Goal: Task Accomplishment & Management: Complete application form

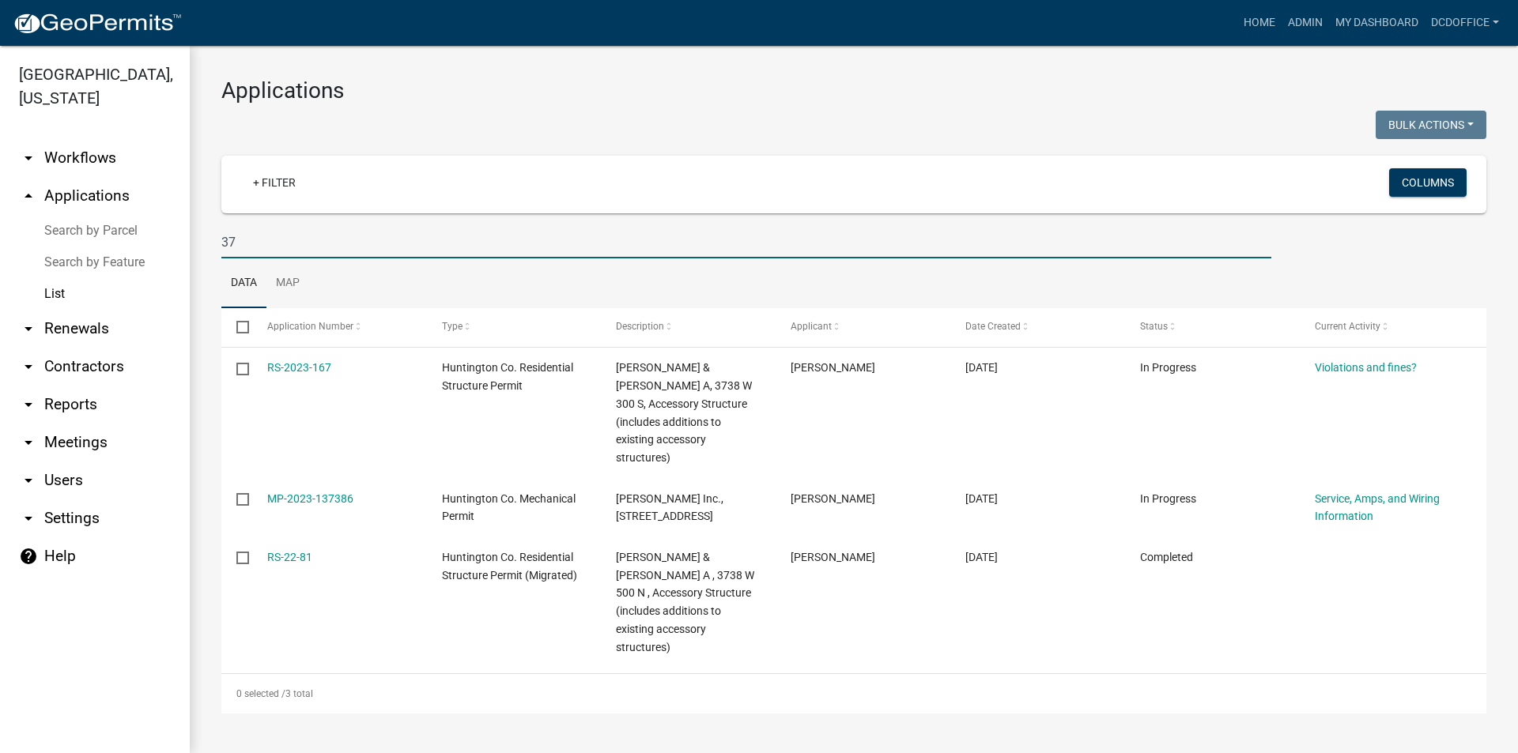
type input "3"
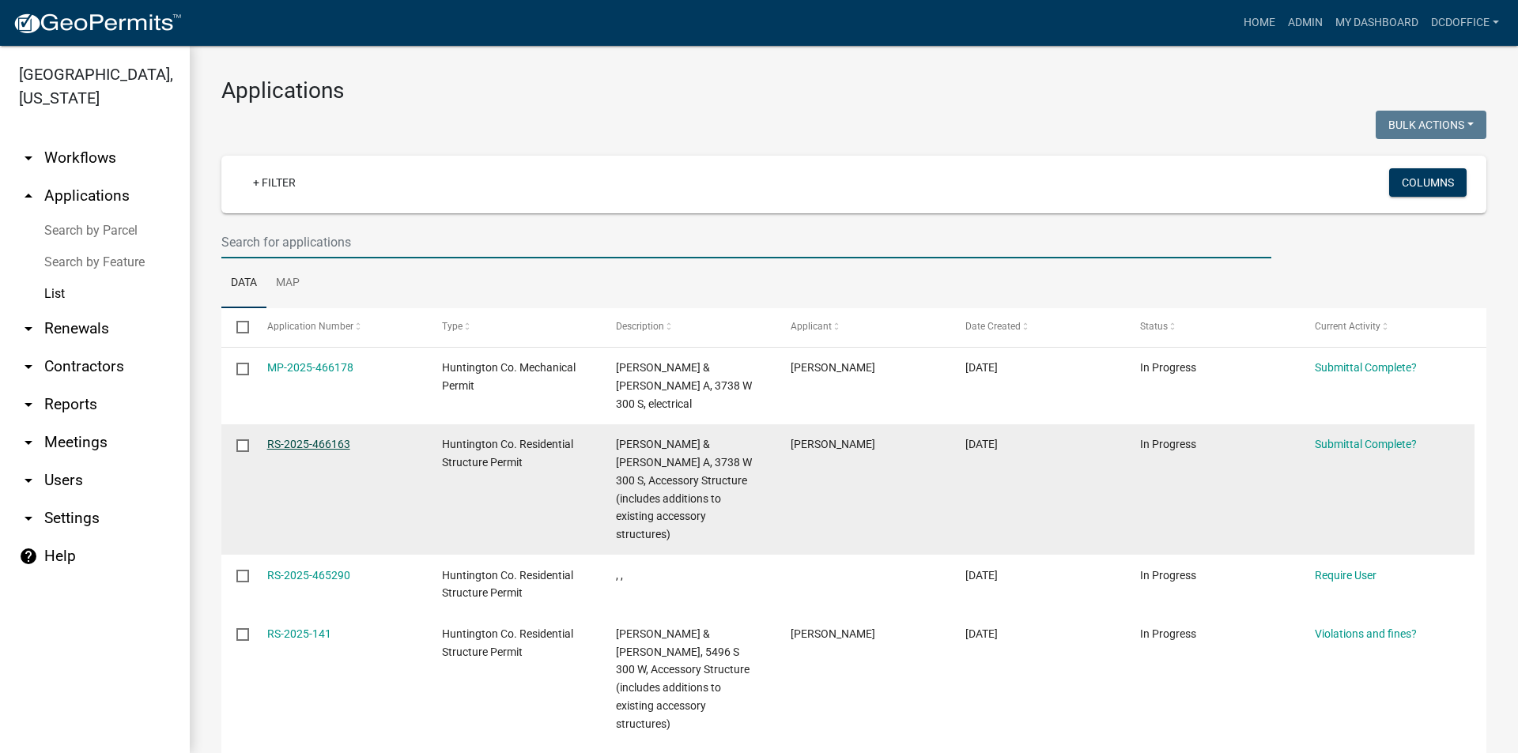
click at [319, 438] on link "RS-2025-466163" at bounding box center [308, 444] width 83 height 13
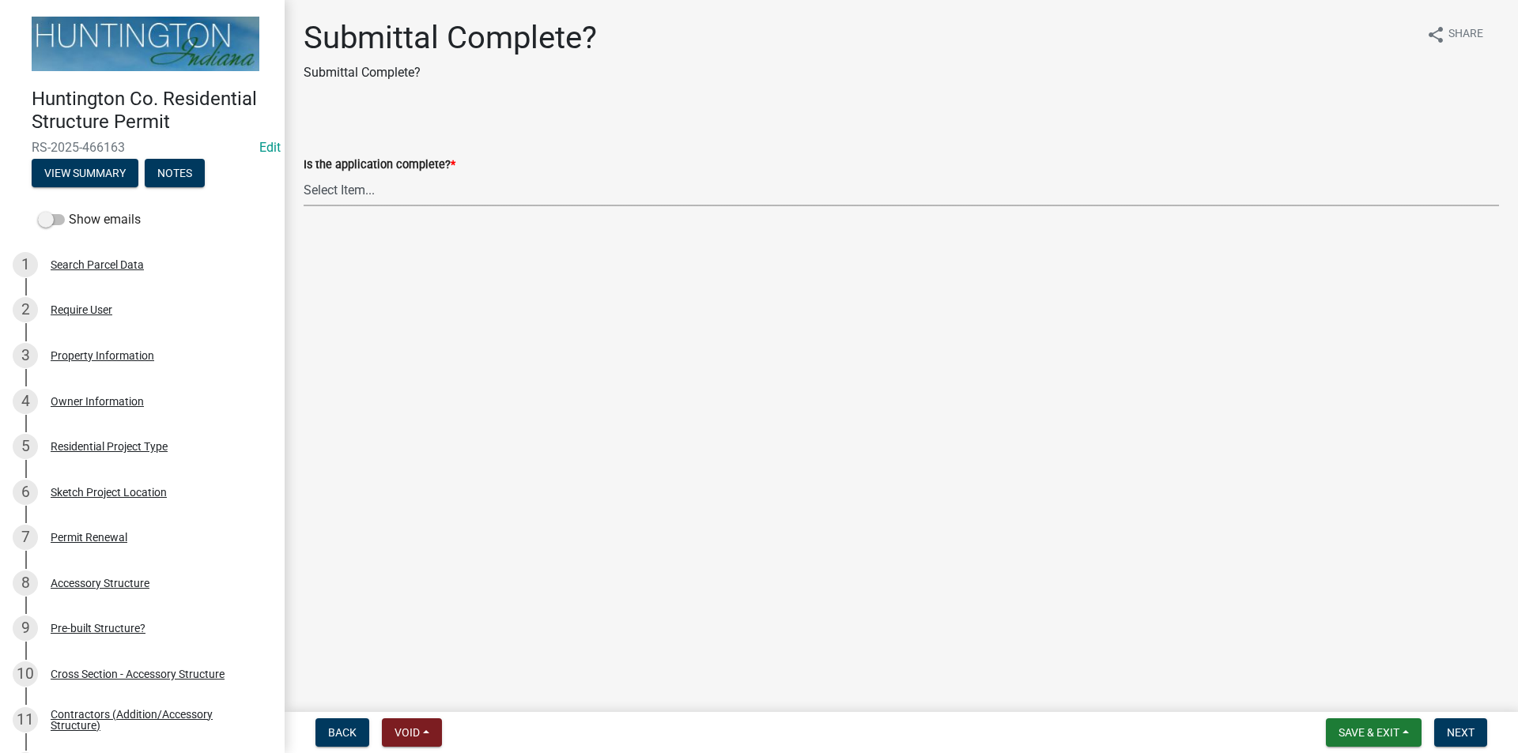
click at [327, 195] on select "Select Item... Yes No" at bounding box center [901, 190] width 1195 height 32
click at [304, 174] on select "Select Item... Yes No" at bounding box center [901, 190] width 1195 height 32
select select "7990632e-f909-4443-8832-e8f1fe700ef3"
click at [1448, 734] on span "Next" at bounding box center [1461, 733] width 28 height 13
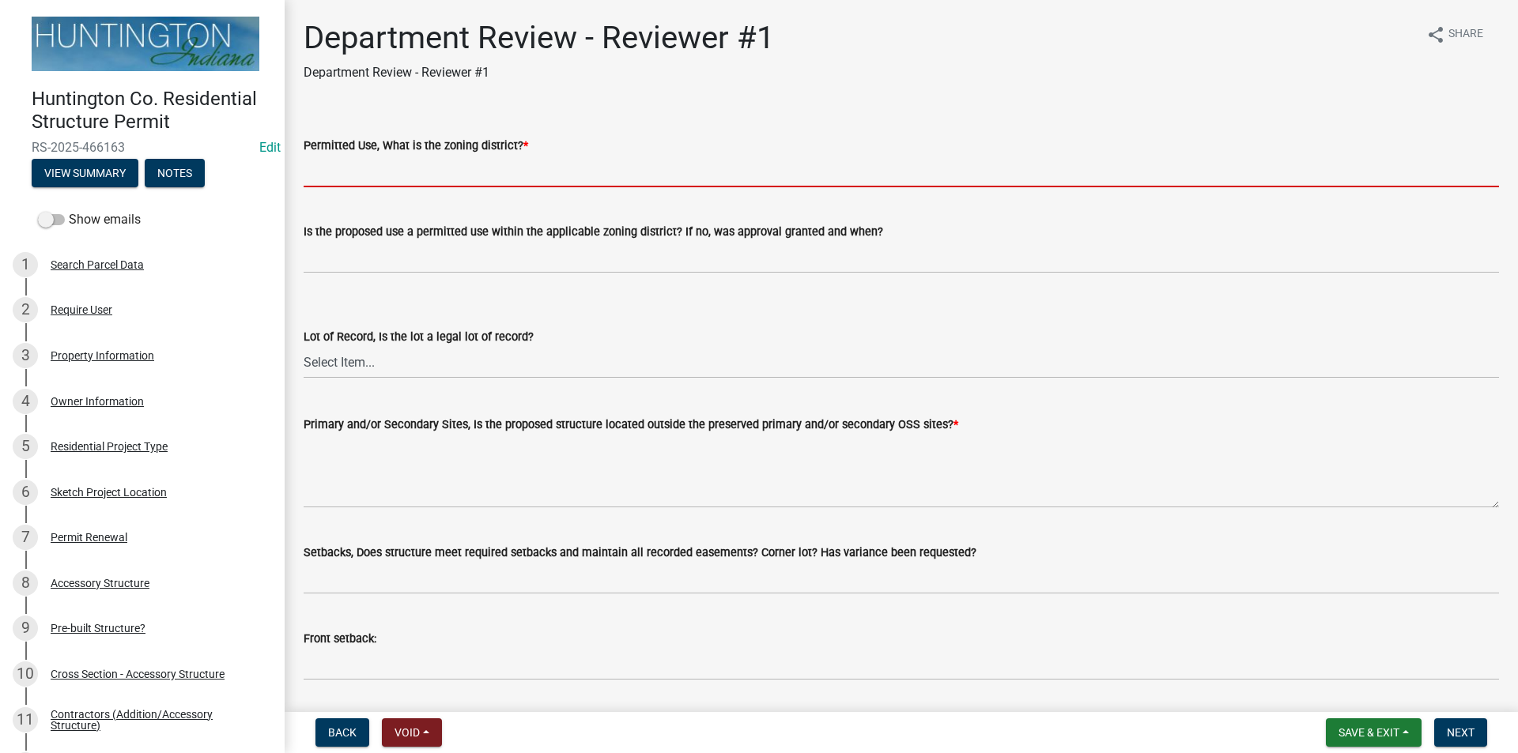
click at [359, 175] on input "Permitted Use, What is the zoning district? *" at bounding box center [901, 171] width 1195 height 32
type input "Ag"
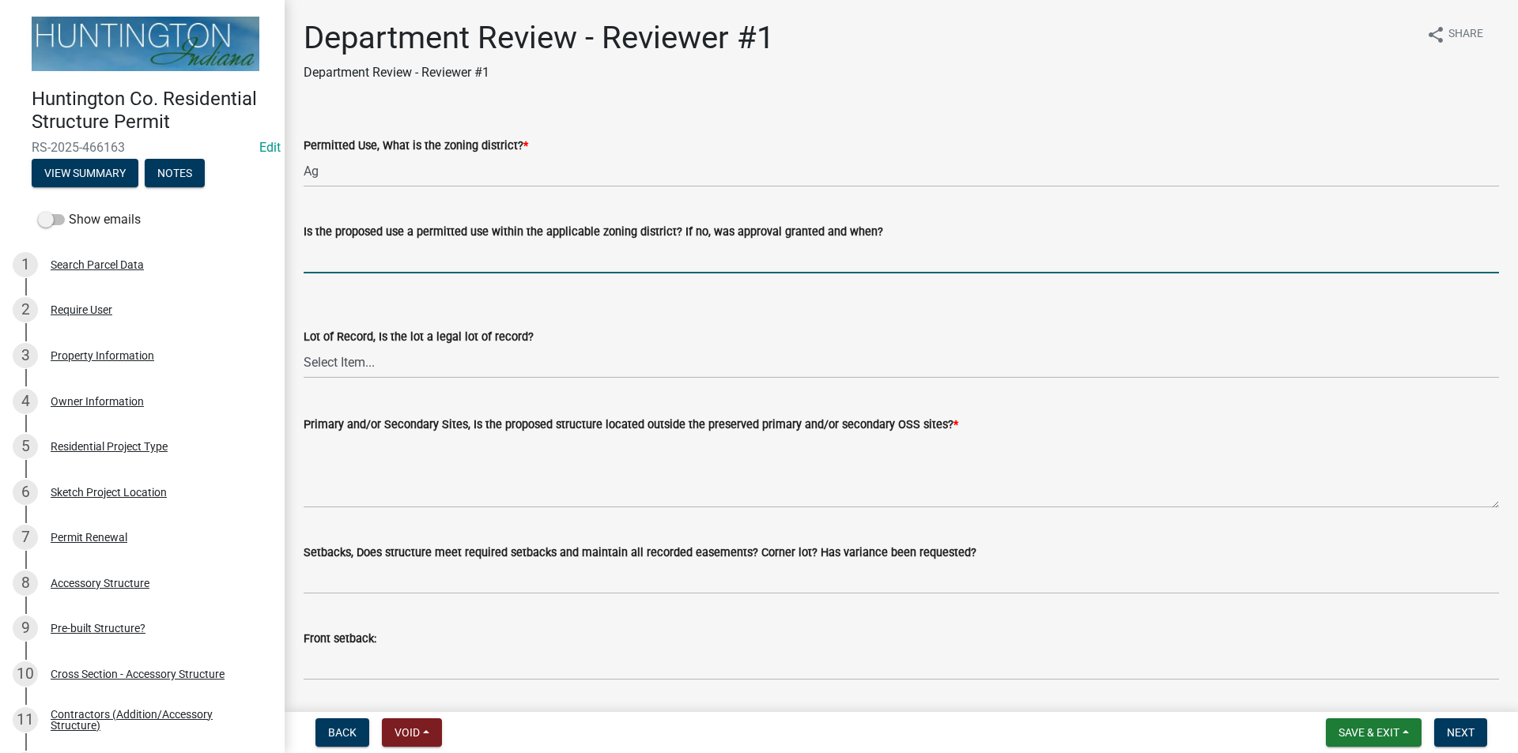
click at [436, 270] on input "Is the proposed use a permitted use within the applicable zoning district? If n…" at bounding box center [901, 257] width 1195 height 32
type input "yes"
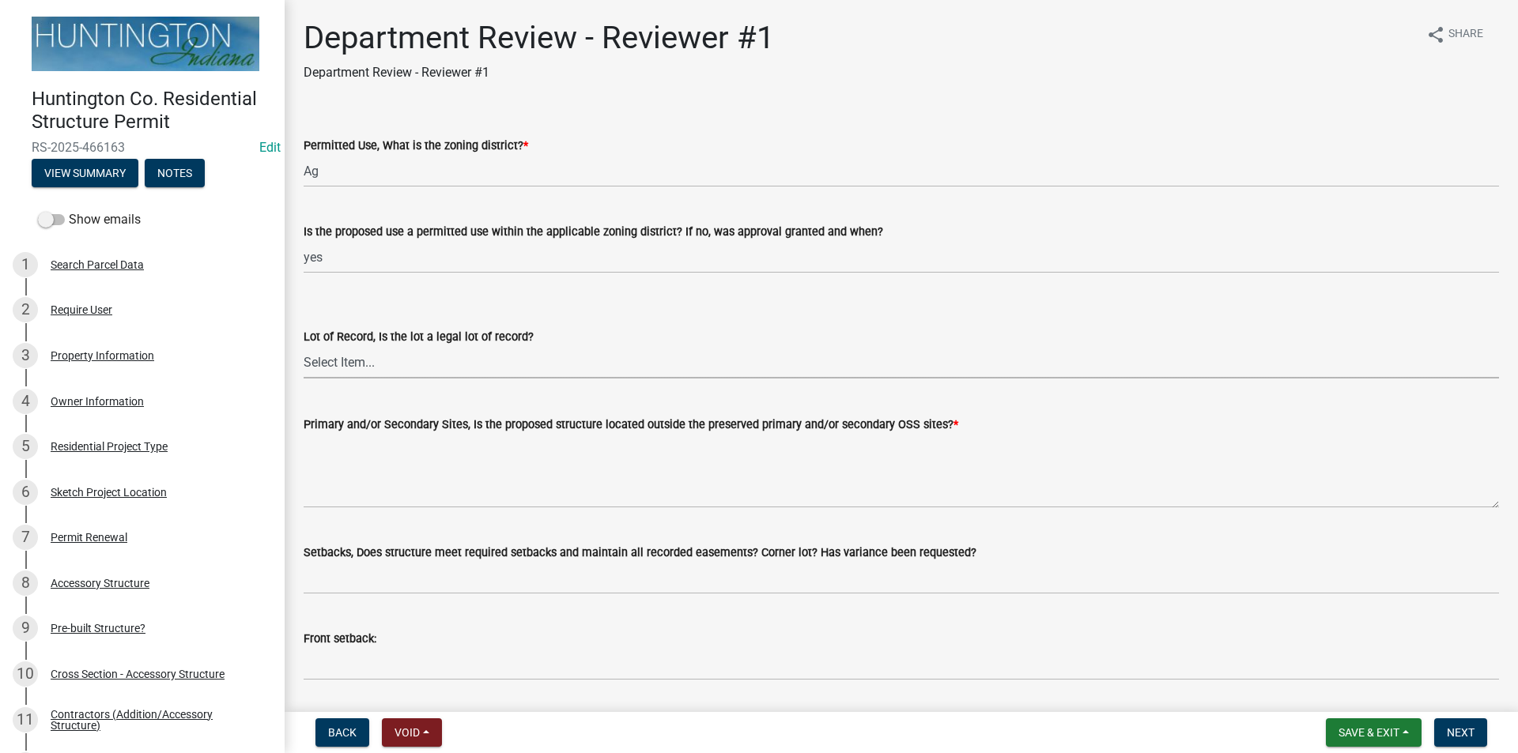
click at [362, 372] on select "Select Item... Yes No" at bounding box center [901, 362] width 1195 height 32
click at [304, 346] on select "Select Item... Yes No" at bounding box center [901, 362] width 1195 height 32
select select "2b50337a-1d1c-4f6e-b6b1-3d95564f7ff5"
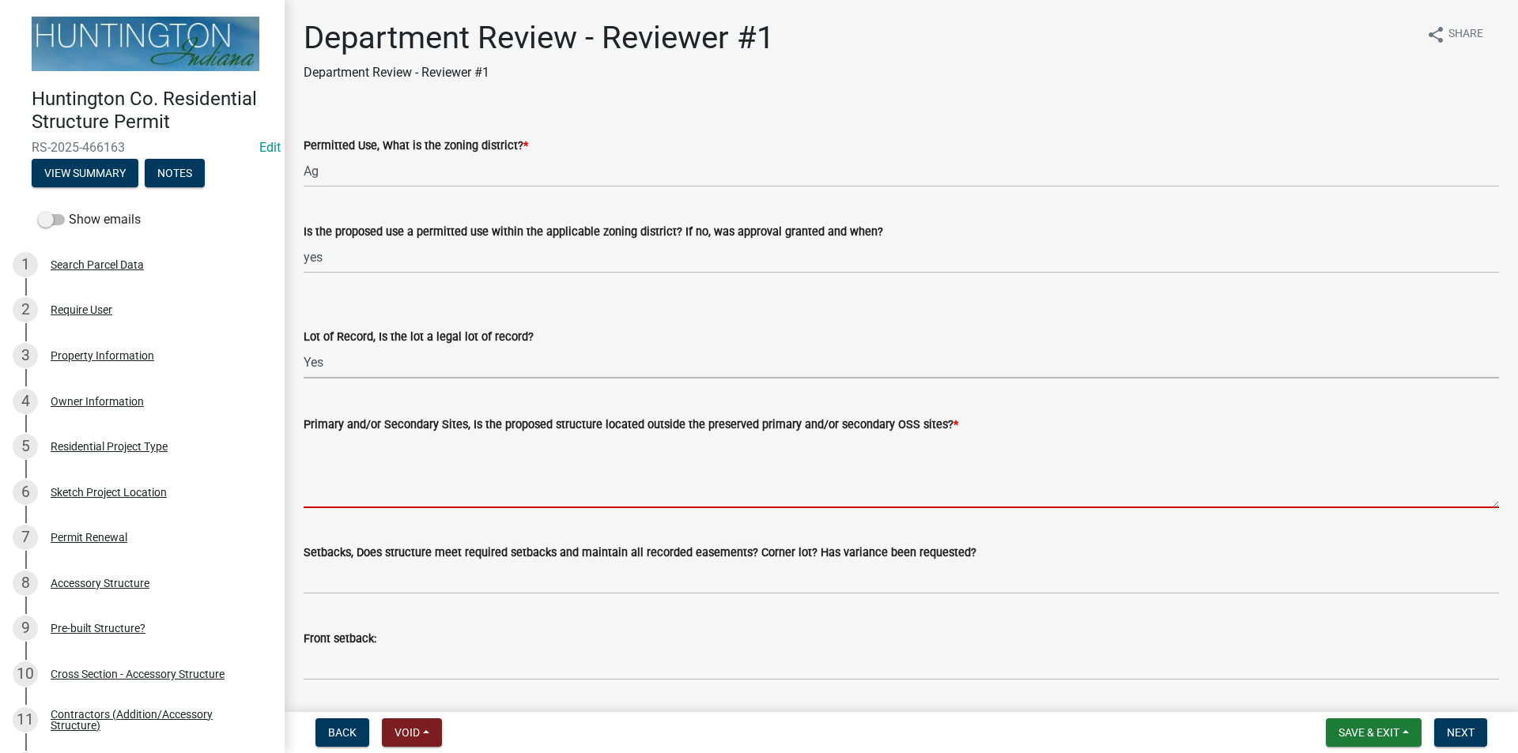
click at [357, 485] on textarea "Primary and/or Secondary Sites, Is the proposed structure located outside the p…" at bounding box center [901, 471] width 1195 height 74
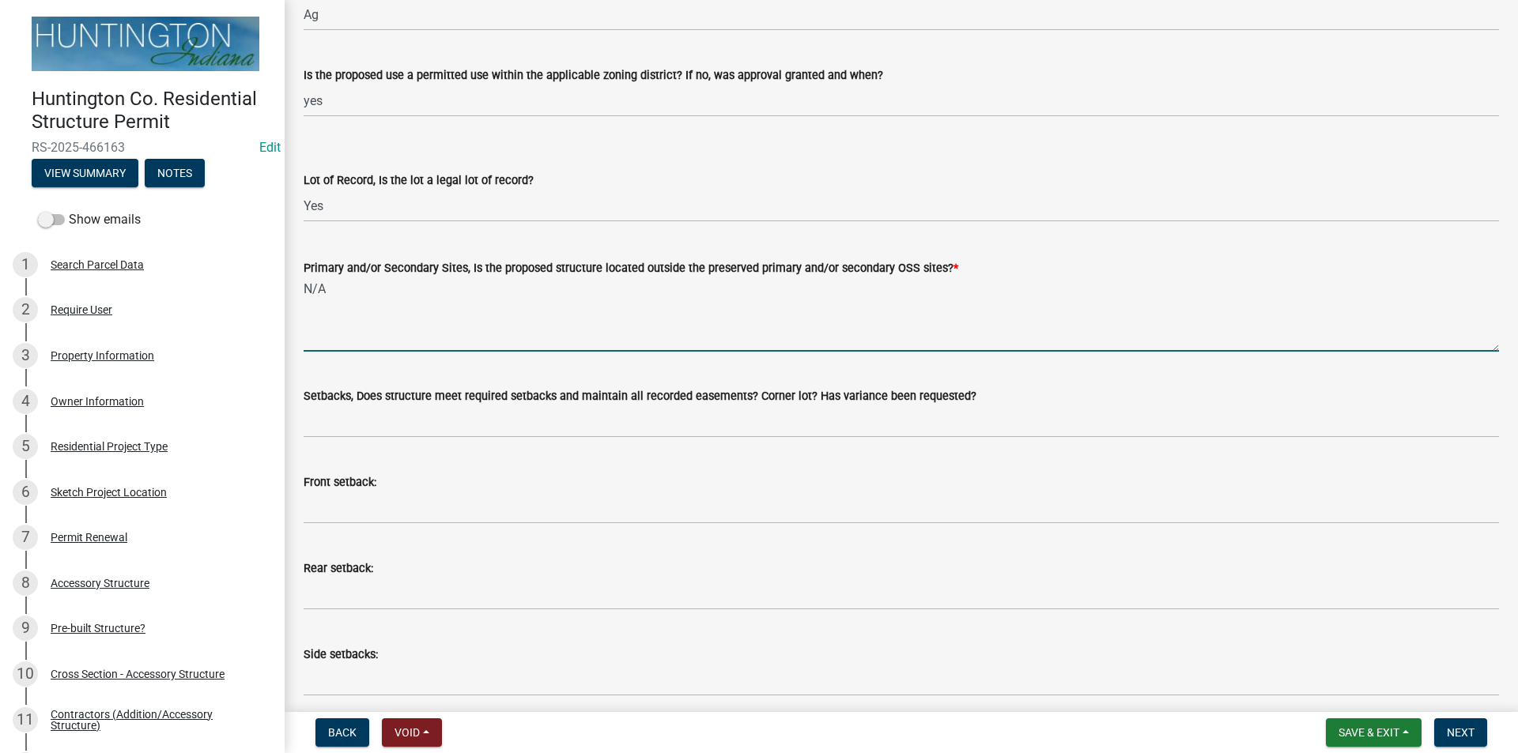
scroll to position [158, 0]
type textarea "N/A"
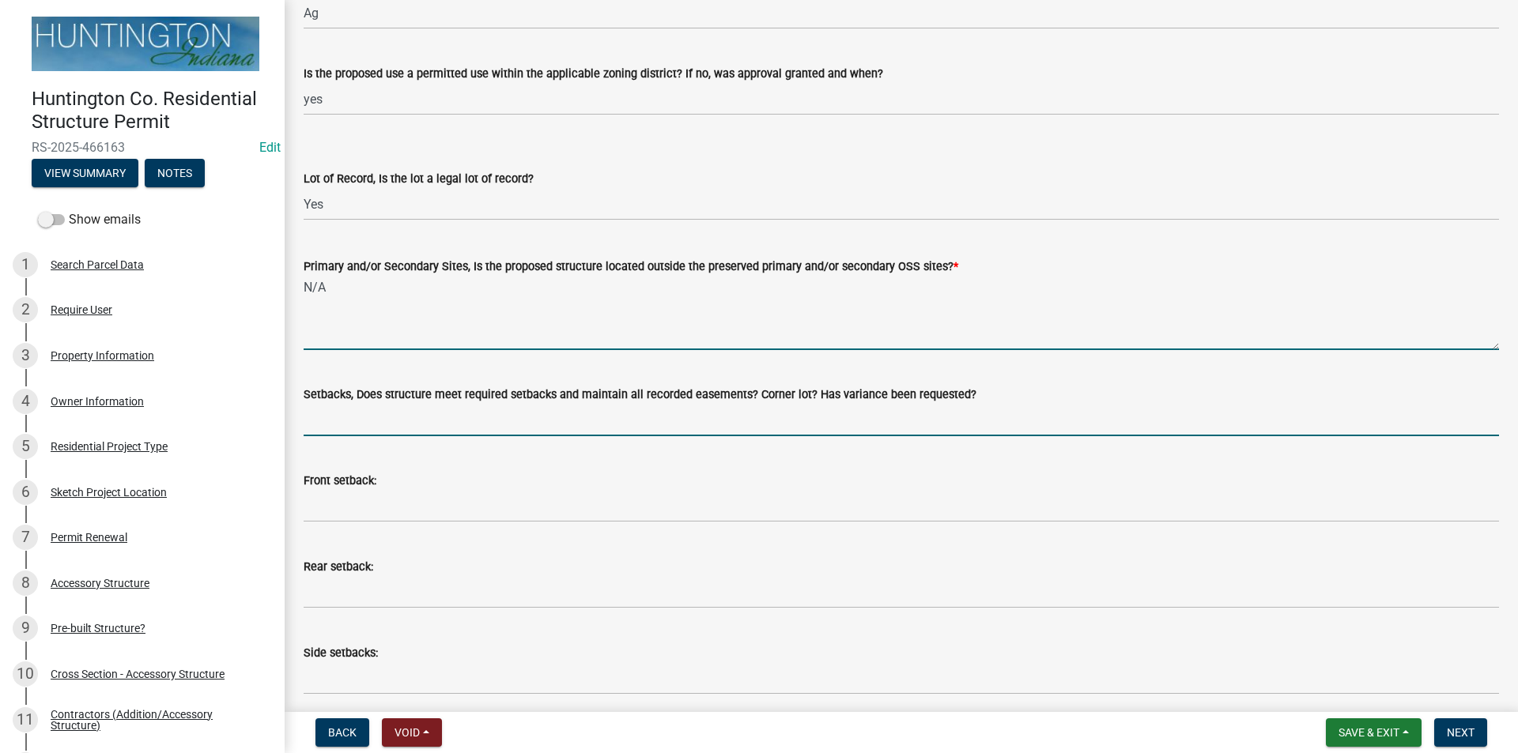
click at [355, 417] on input "Setbacks, Does structure meet required setbacks and maintain all recorded easem…" at bounding box center [901, 420] width 1195 height 32
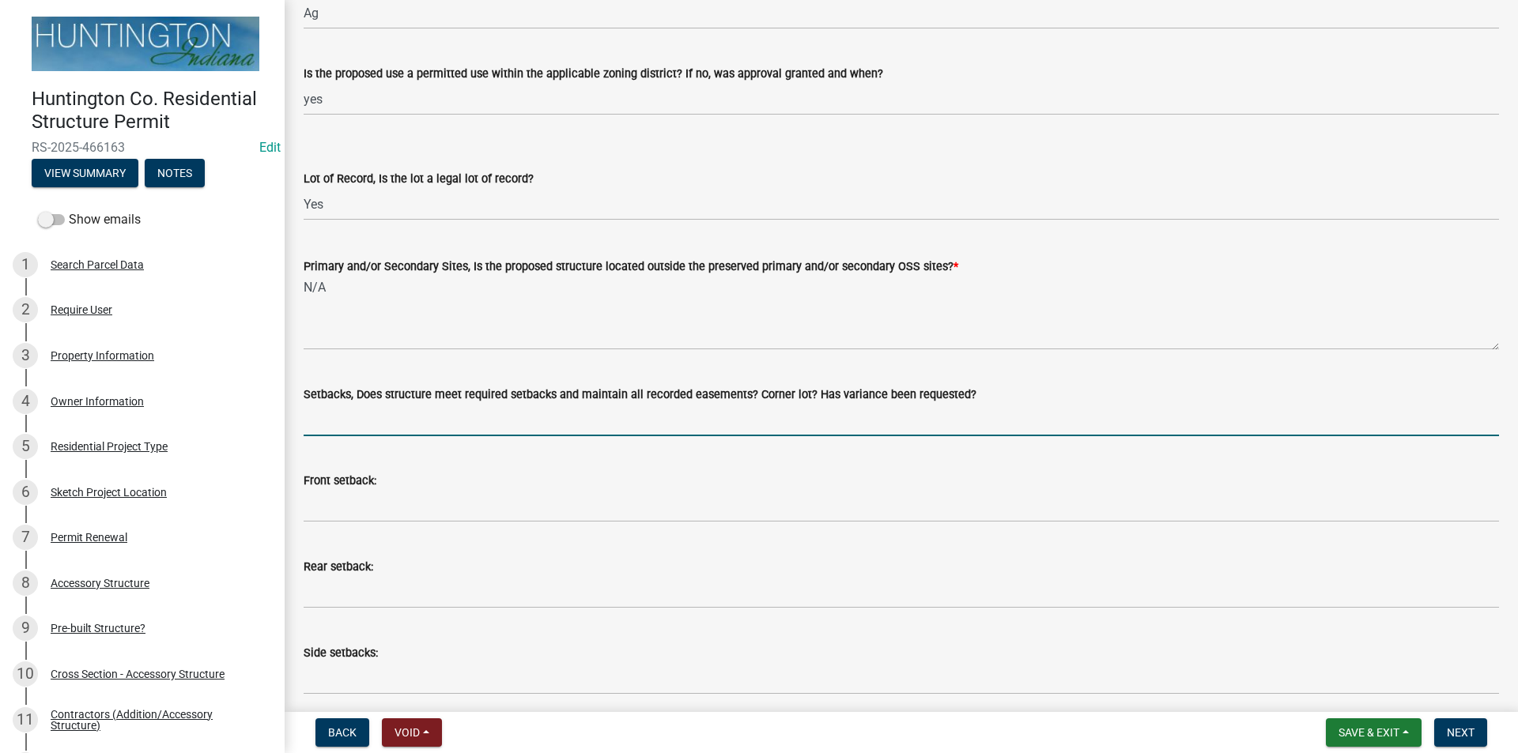
type input "yes"
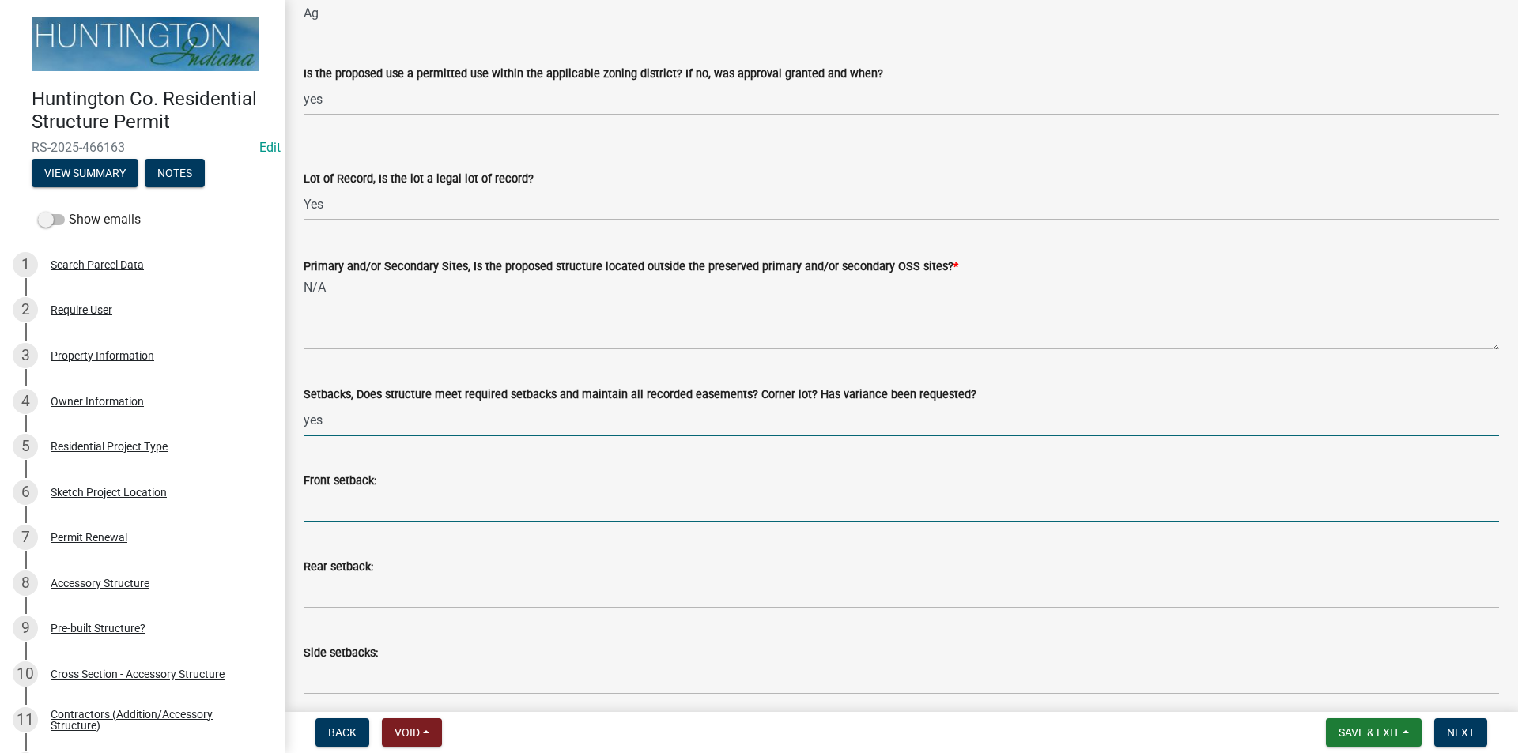
click at [376, 501] on input "Front setback:" at bounding box center [901, 506] width 1195 height 32
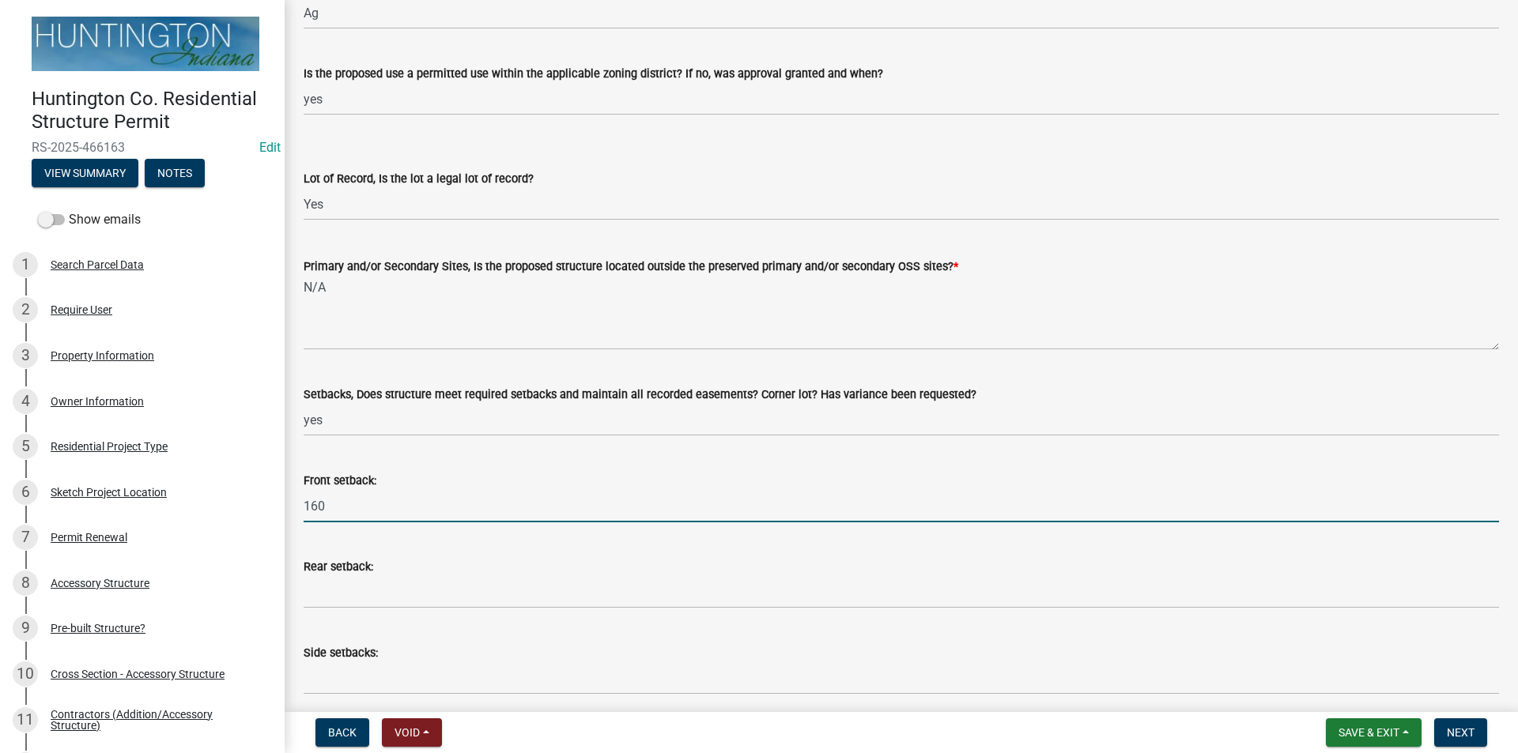
type input "160"
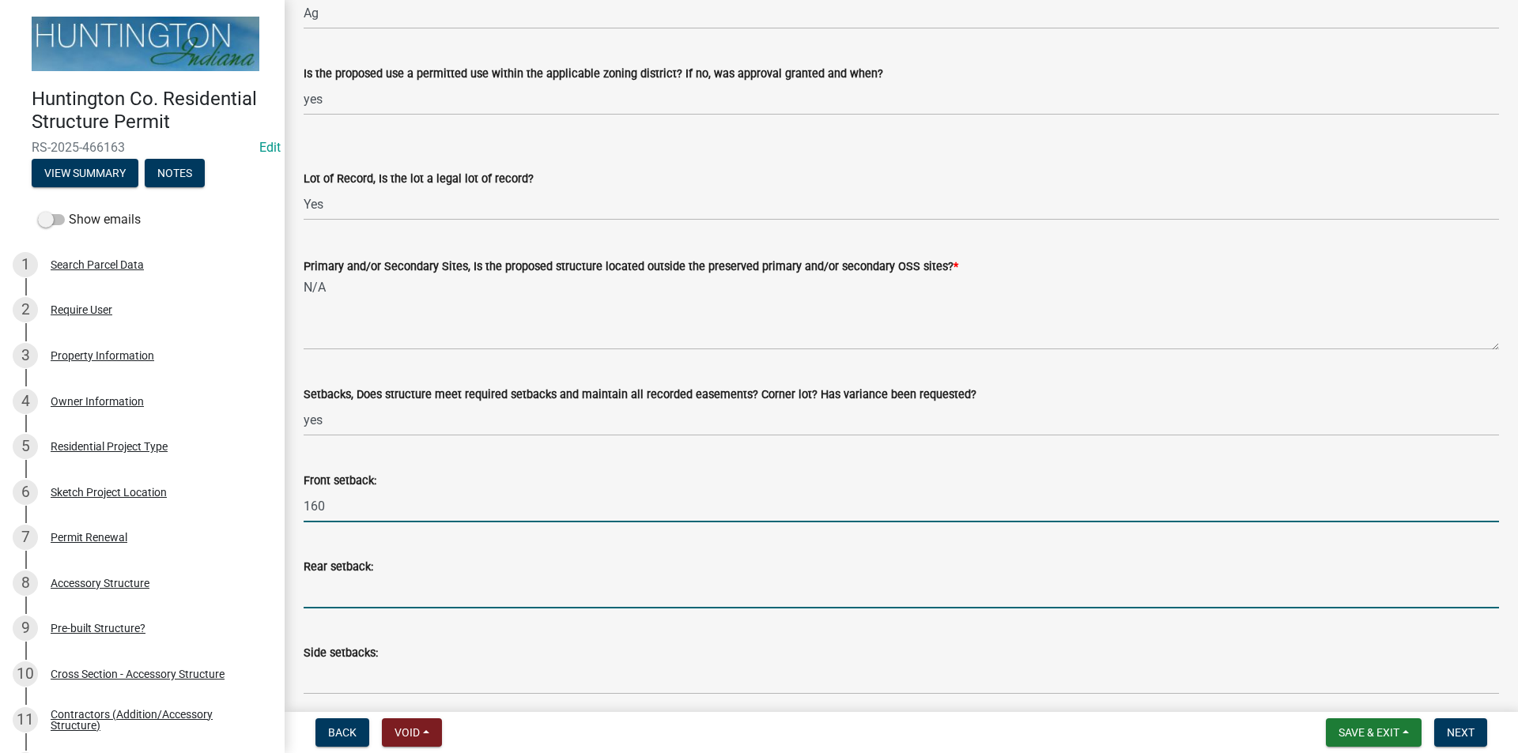
click at [369, 587] on input "Rear setback:" at bounding box center [901, 592] width 1195 height 32
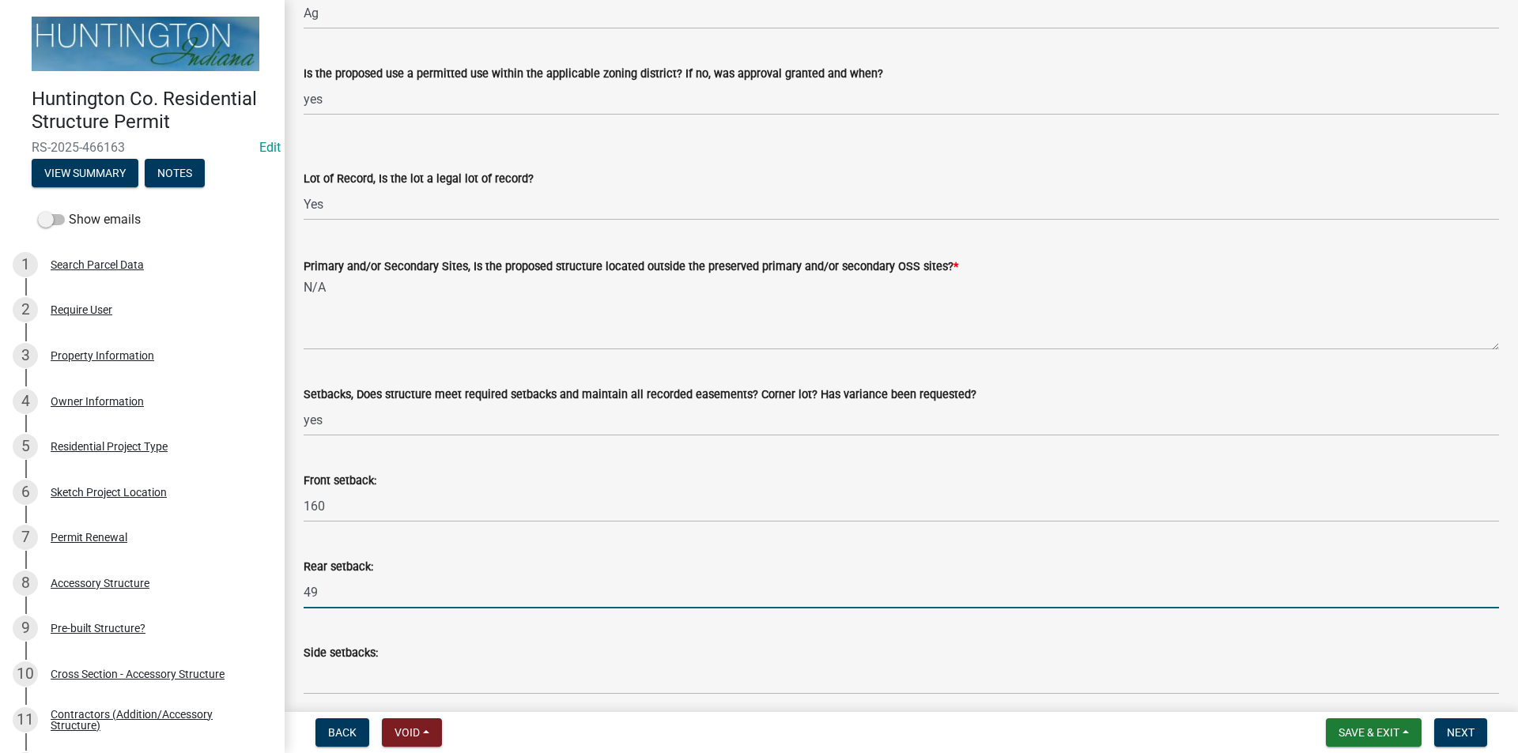
scroll to position [237, 0]
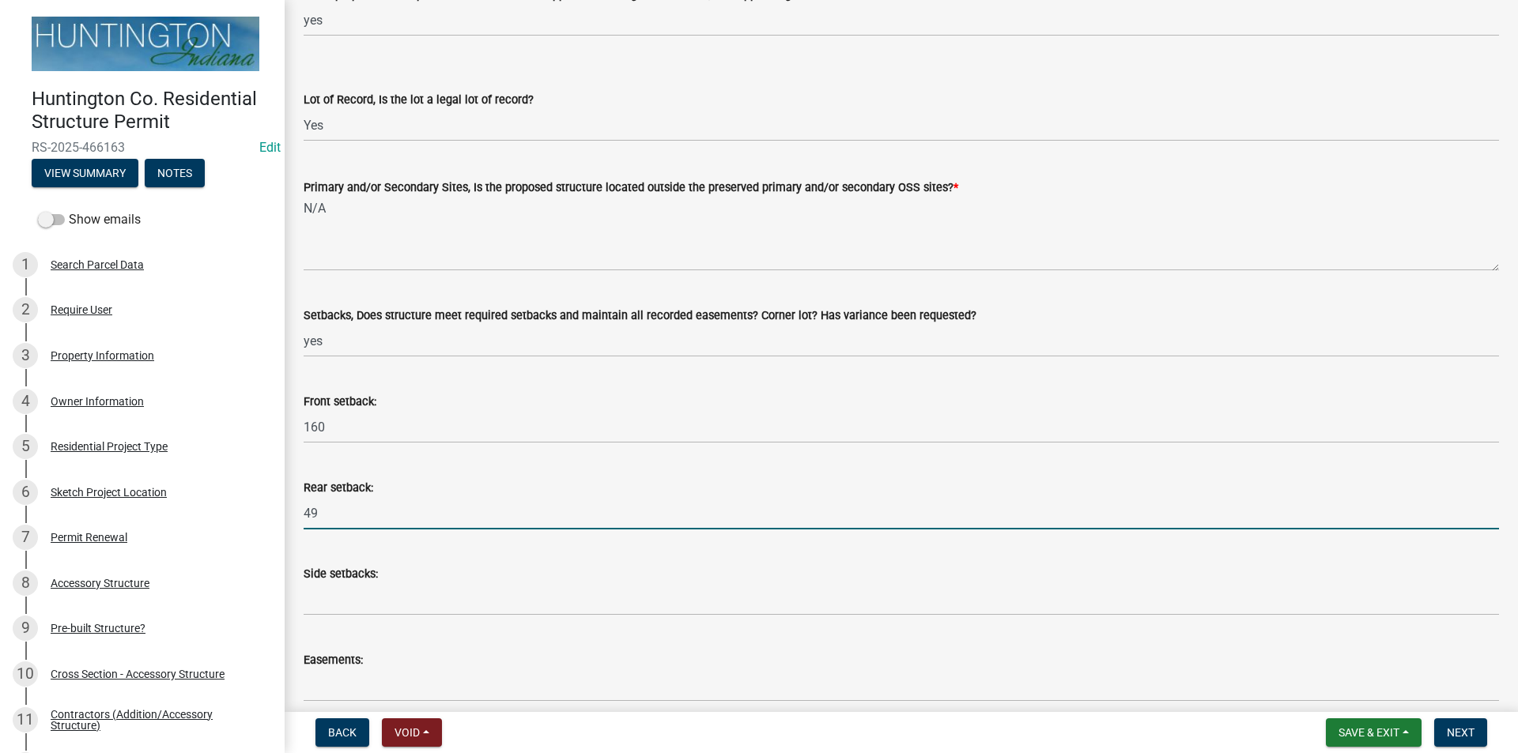
type input "49"
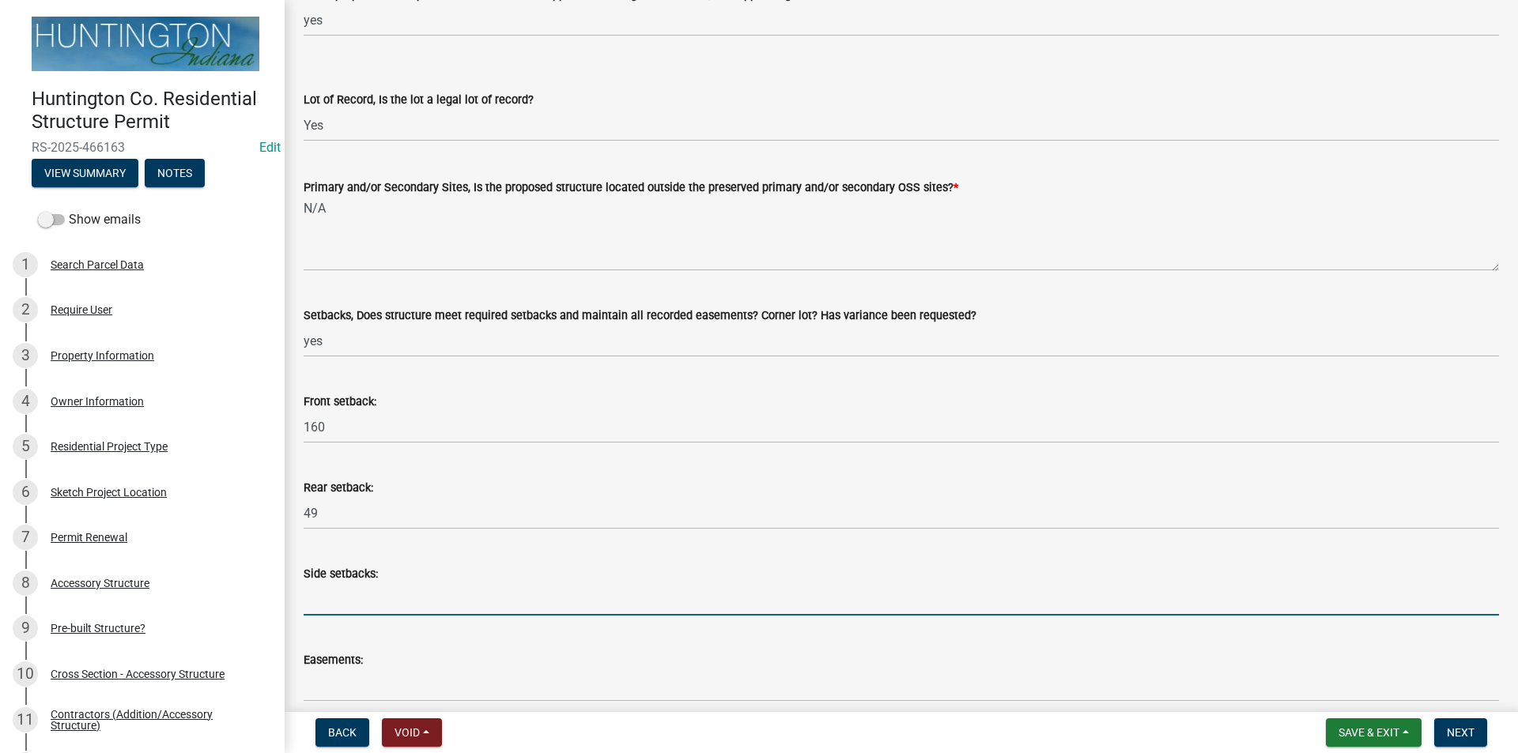
click at [364, 587] on input "Side setbacks:" at bounding box center [901, 599] width 1195 height 32
type input "30'"
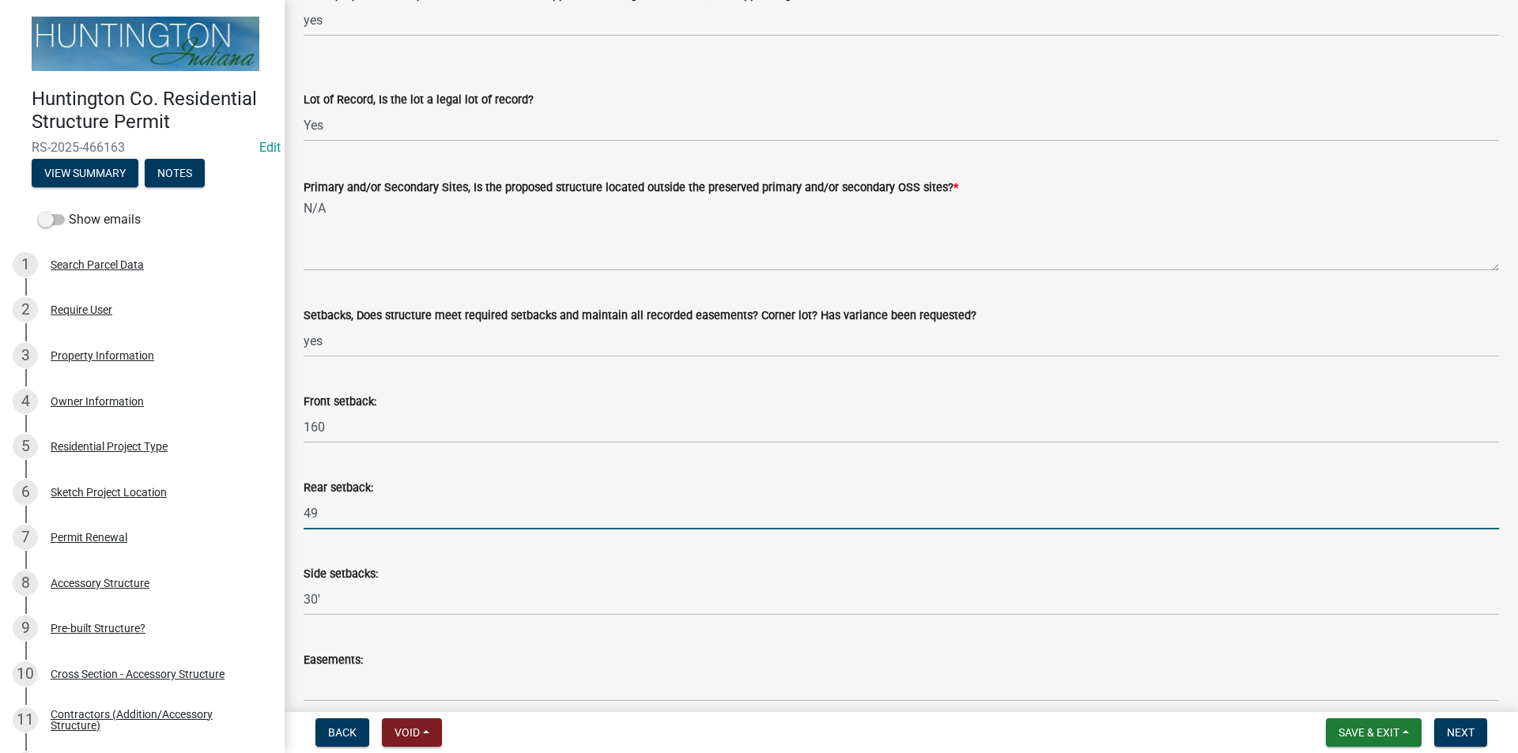
click at [355, 519] on input "49" at bounding box center [901, 513] width 1195 height 32
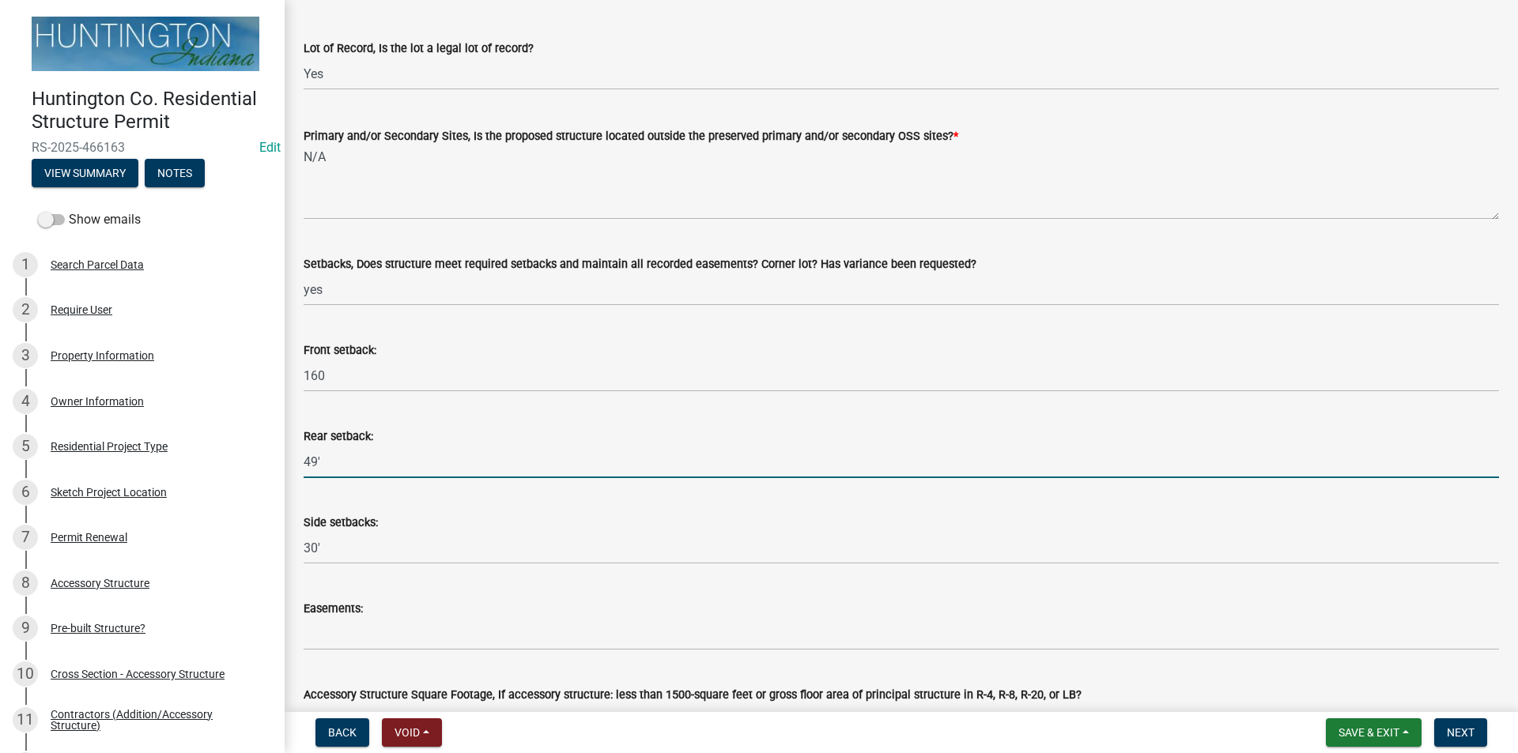
scroll to position [316, 0]
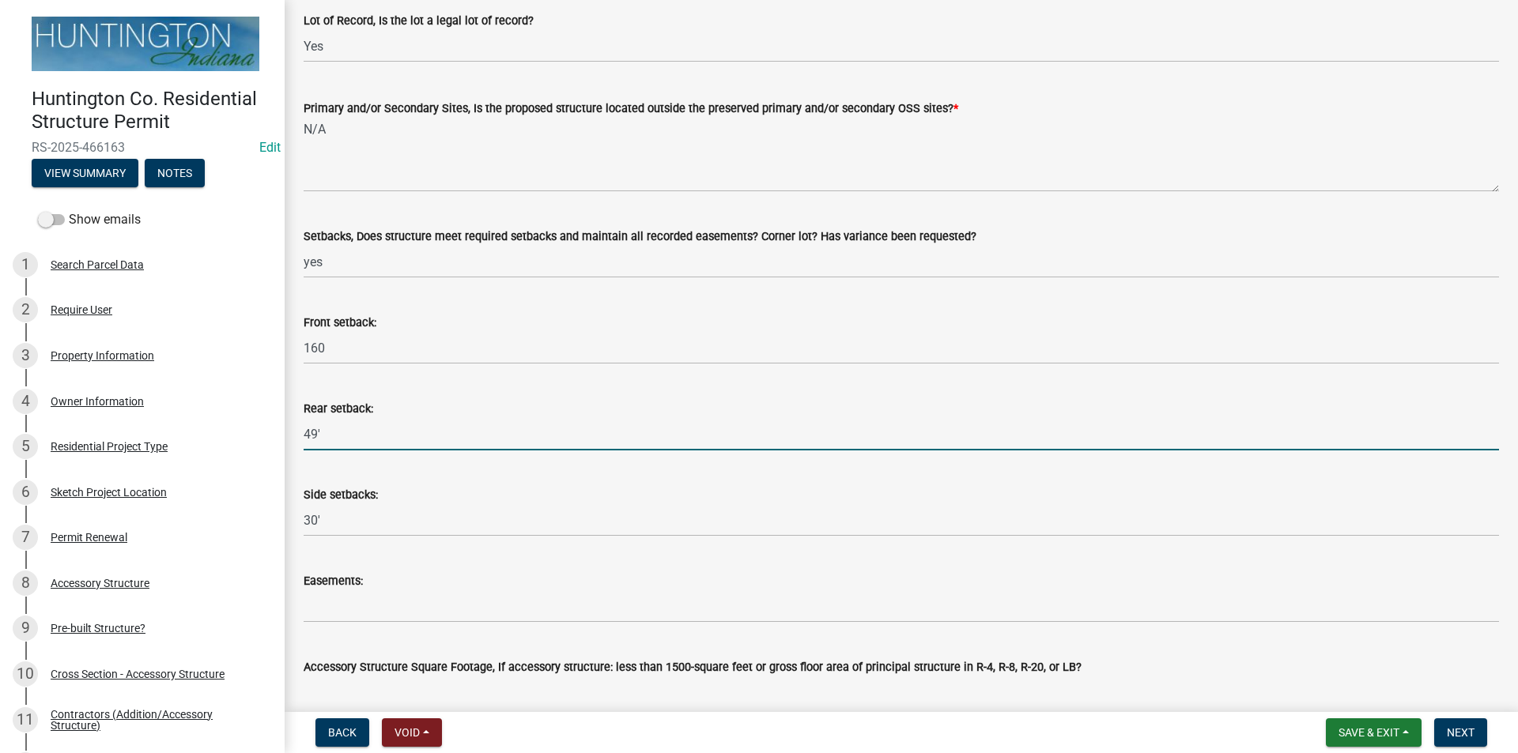
type input "49'"
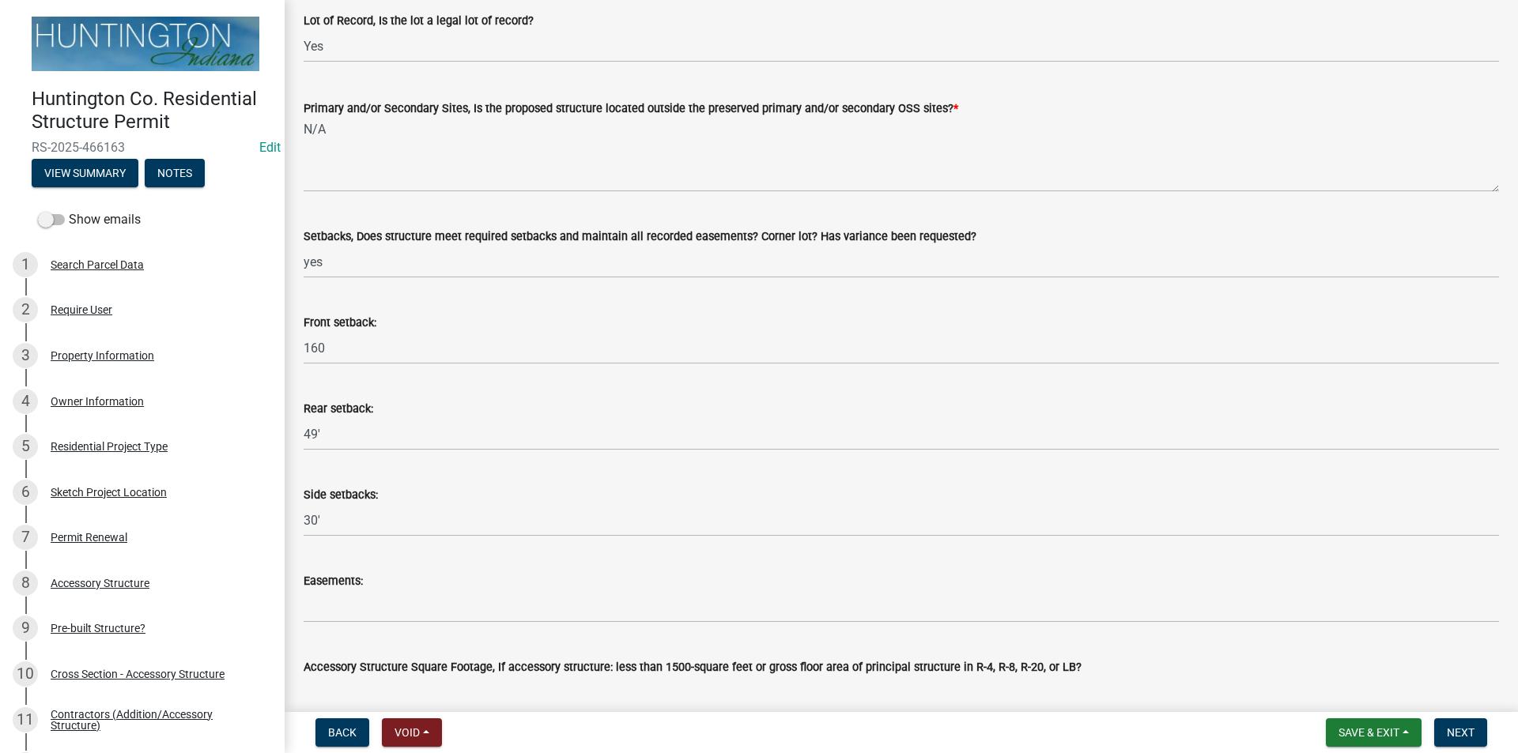
click at [356, 587] on label "Easements:" at bounding box center [333, 581] width 59 height 11
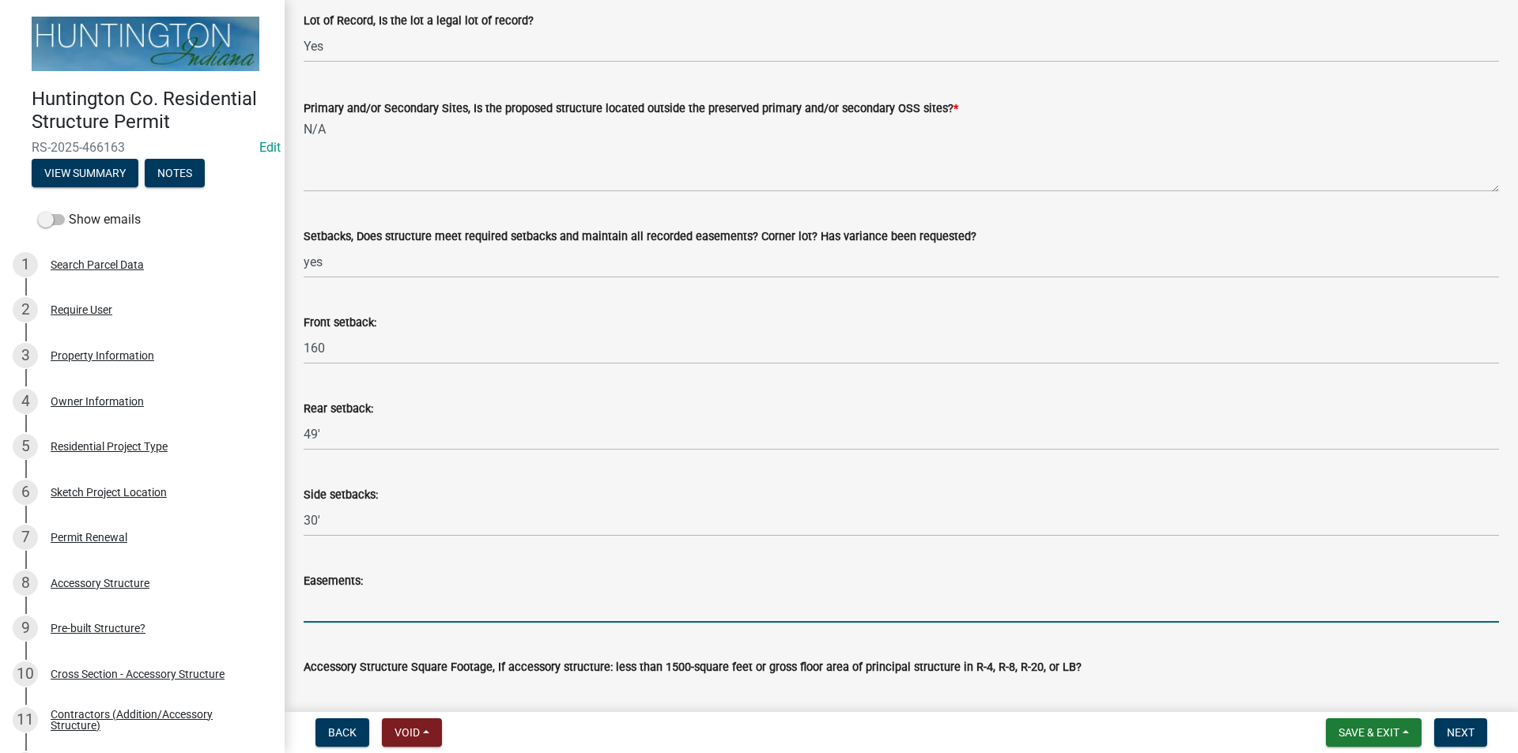
click at [356, 591] on input "Easements:" at bounding box center [901, 607] width 1195 height 32
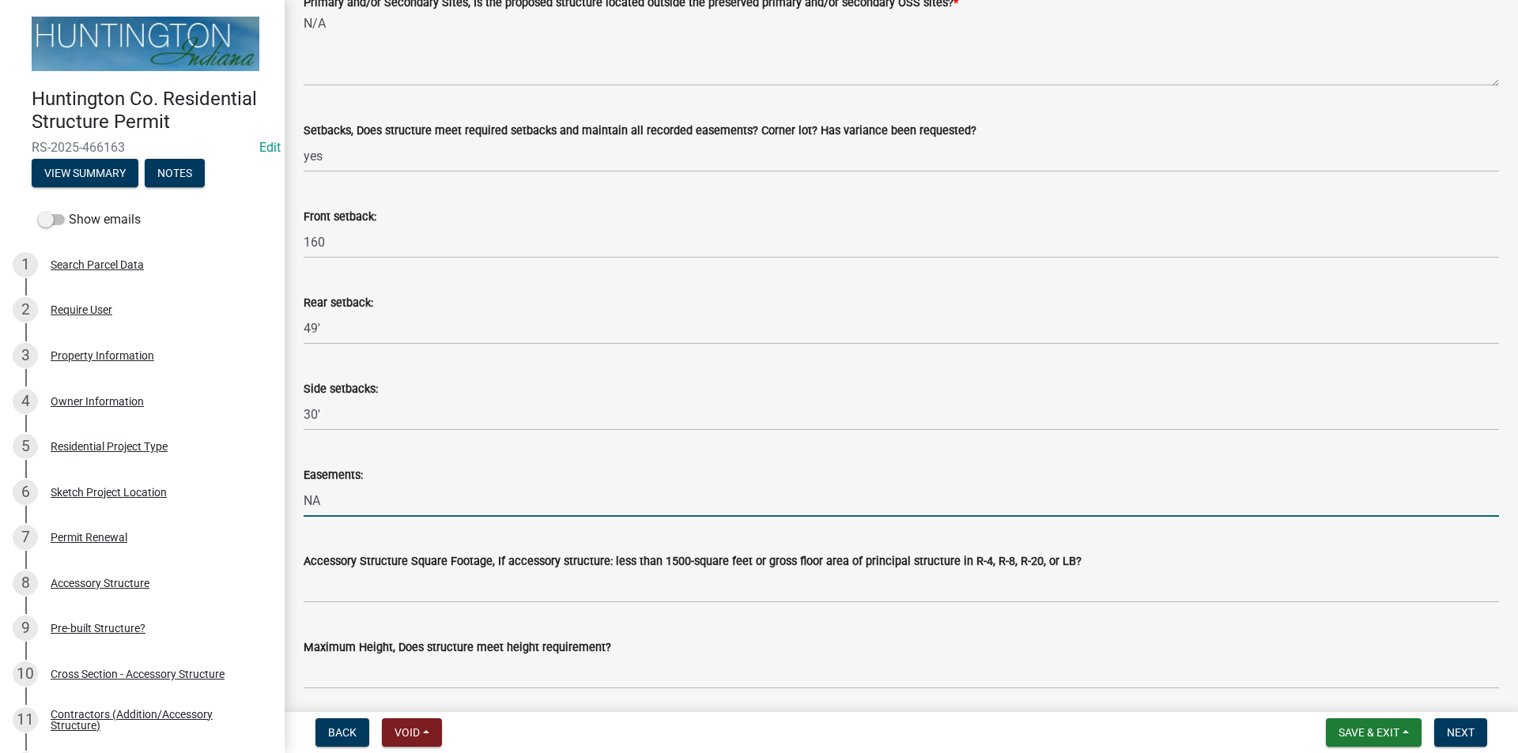
scroll to position [474, 0]
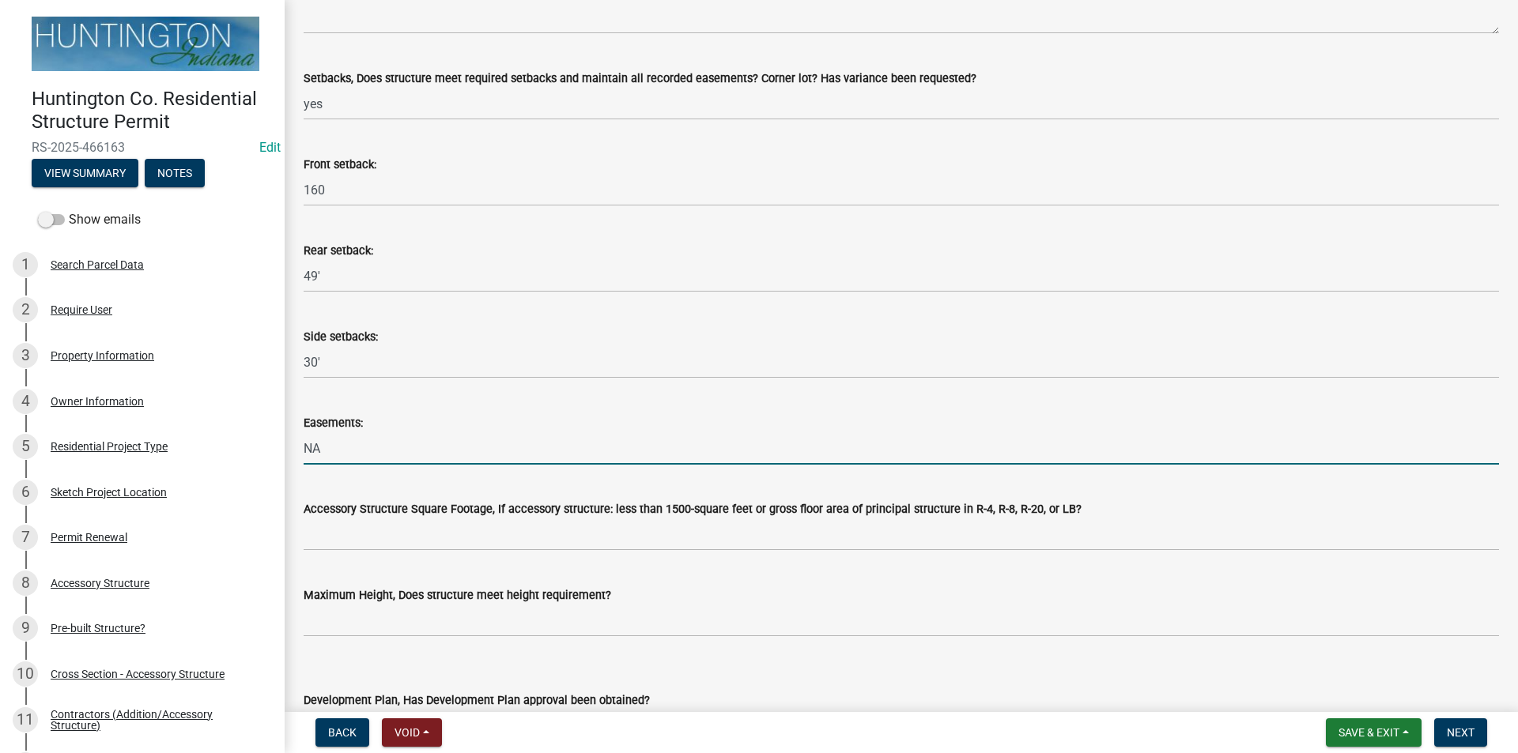
type input "NA"
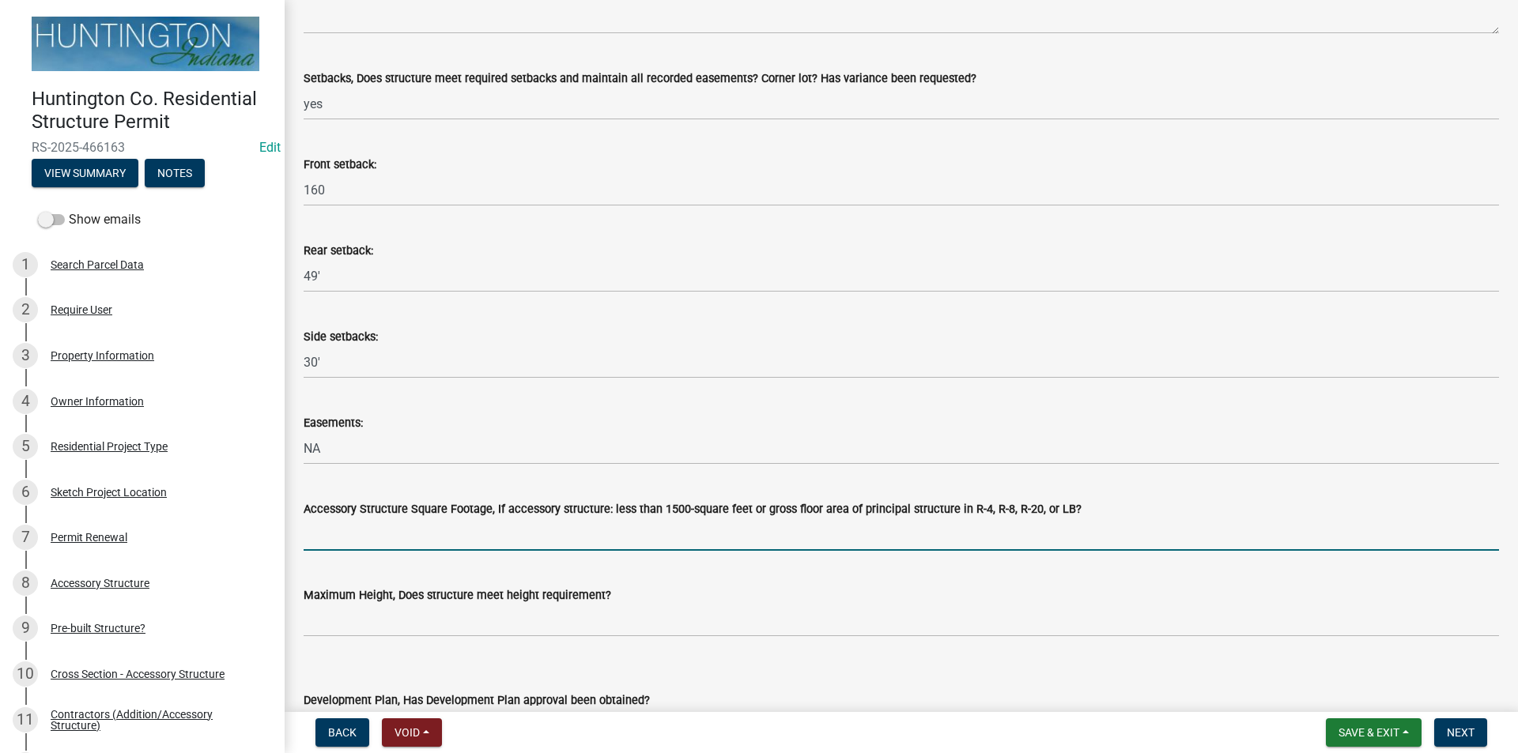
click at [379, 534] on input "Accessory Structure Square Footage, If accessory structure: less than 1500-squa…" at bounding box center [901, 535] width 1195 height 32
type input "NA"
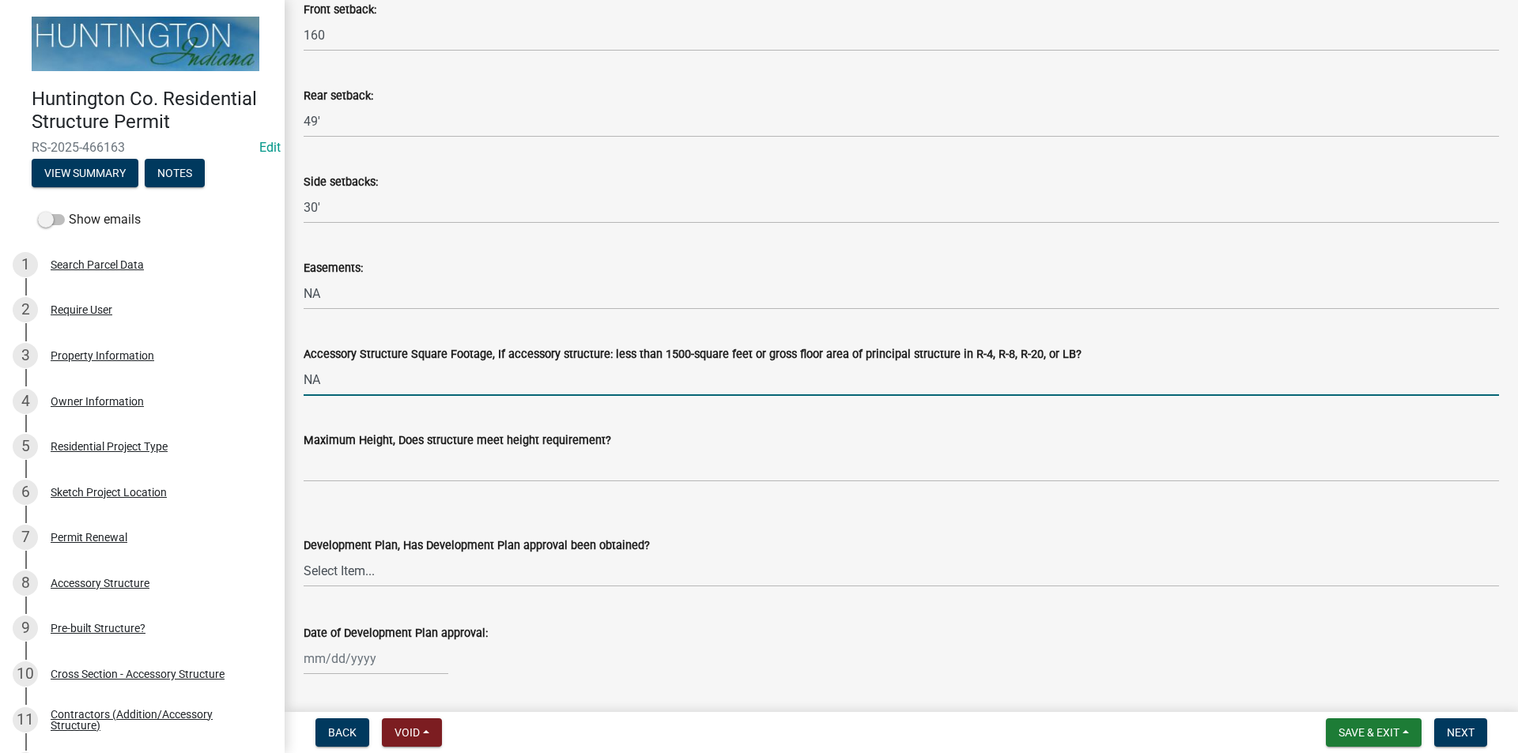
scroll to position [632, 0]
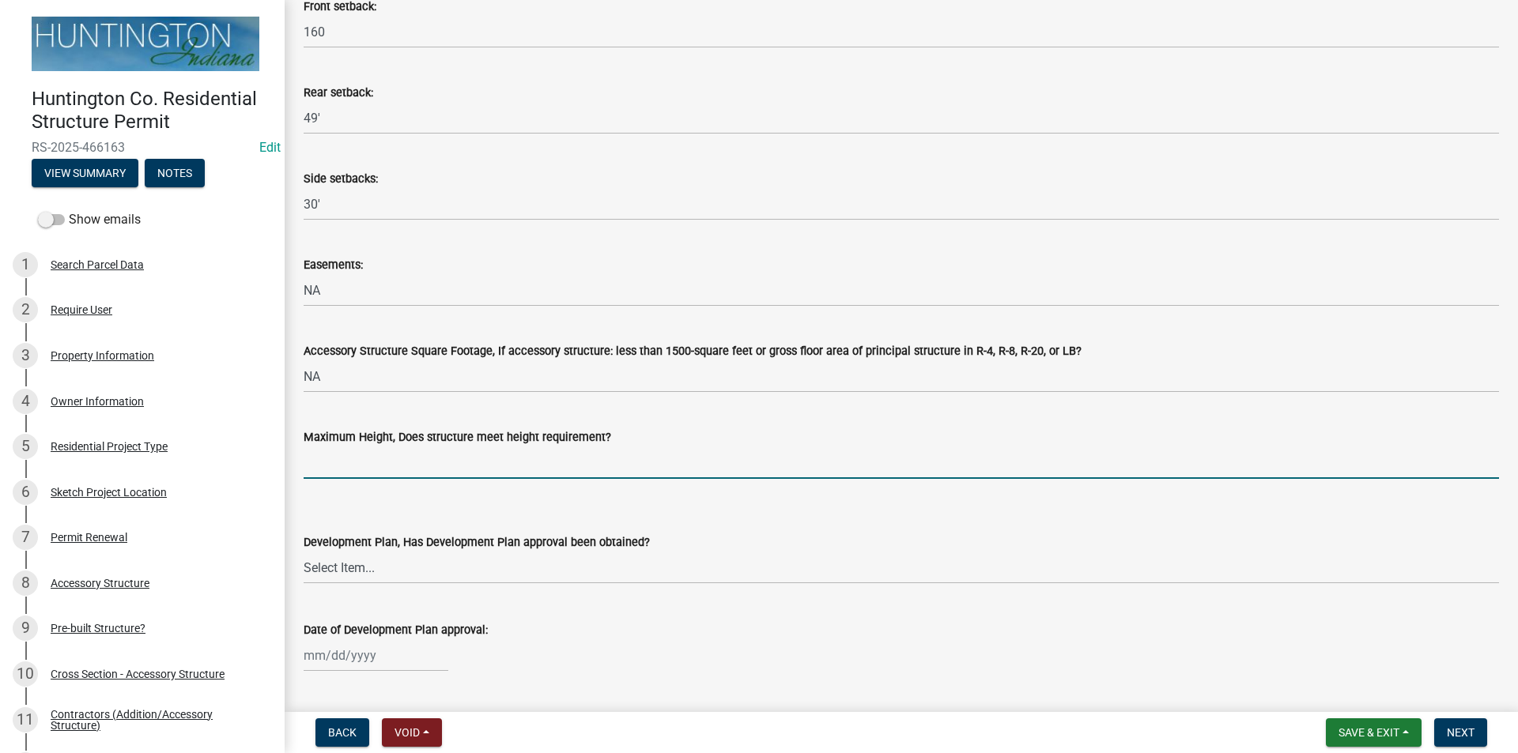
click at [313, 466] on input "Maximum Height, Does structure meet height requirement?" at bounding box center [901, 463] width 1195 height 32
type input "NA"
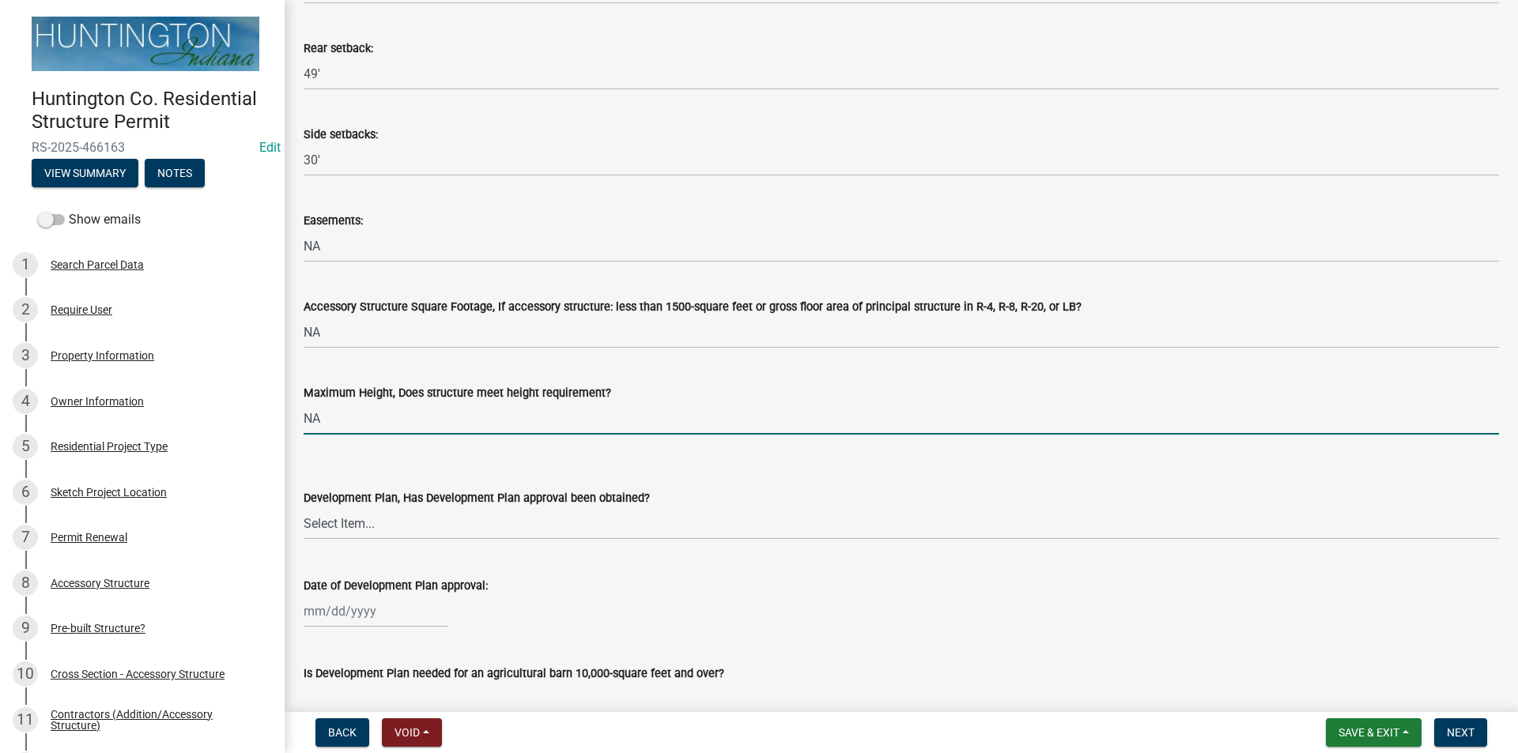
scroll to position [712, 0]
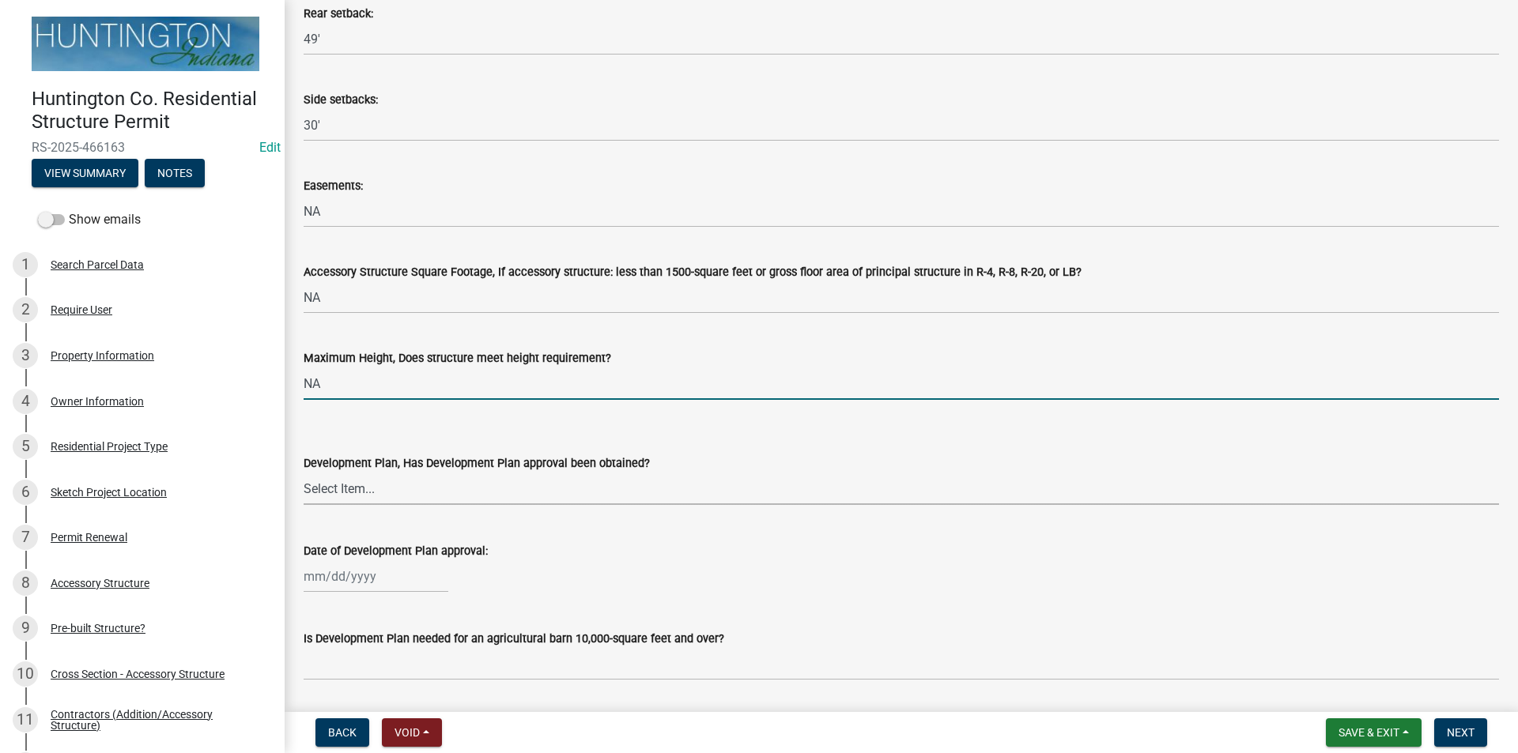
click at [336, 499] on select "Select Item... Yes No N/A" at bounding box center [901, 489] width 1195 height 32
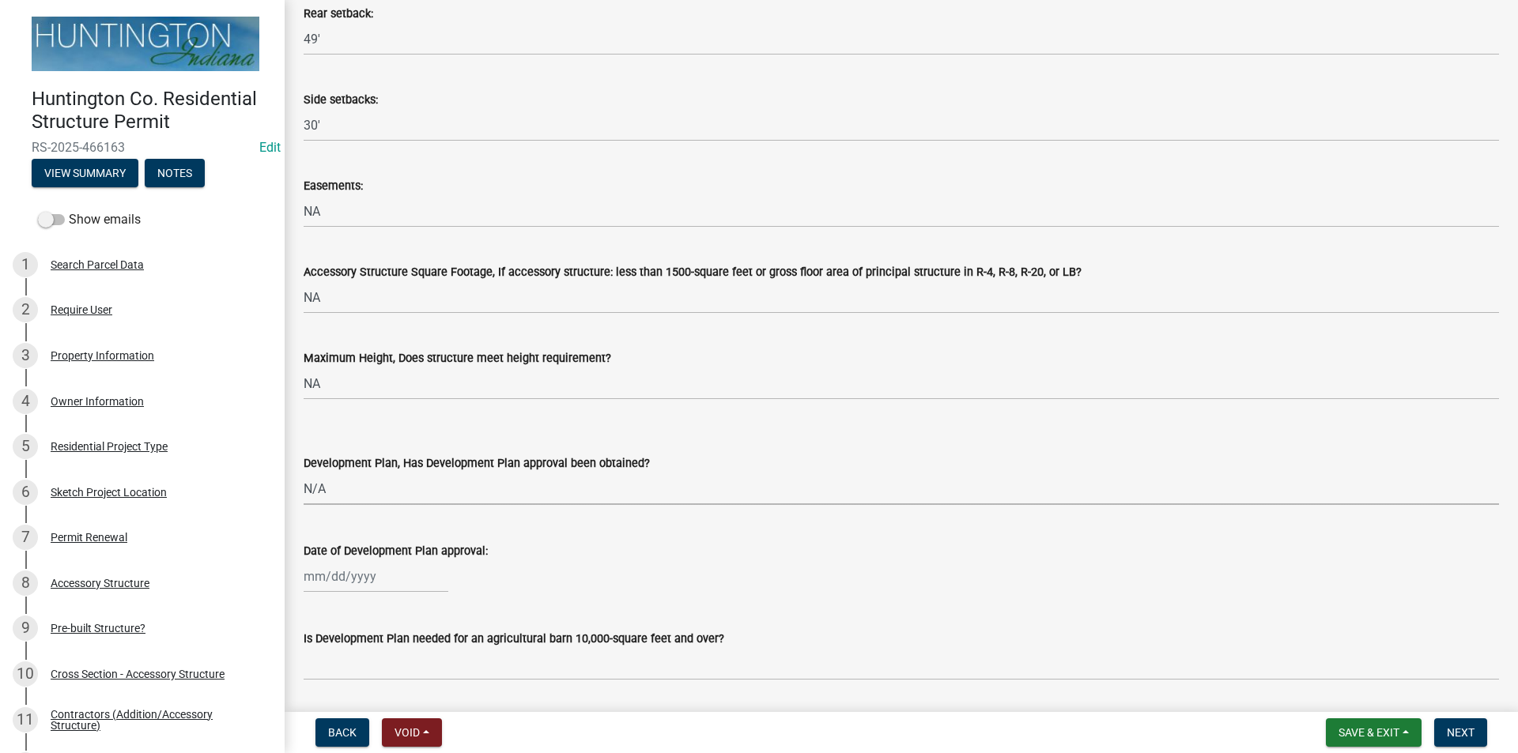
click at [304, 473] on select "Select Item... Yes No N/A" at bounding box center [901, 489] width 1195 height 32
select select "674b3438-44d1-433f-a18e-9a900d807566"
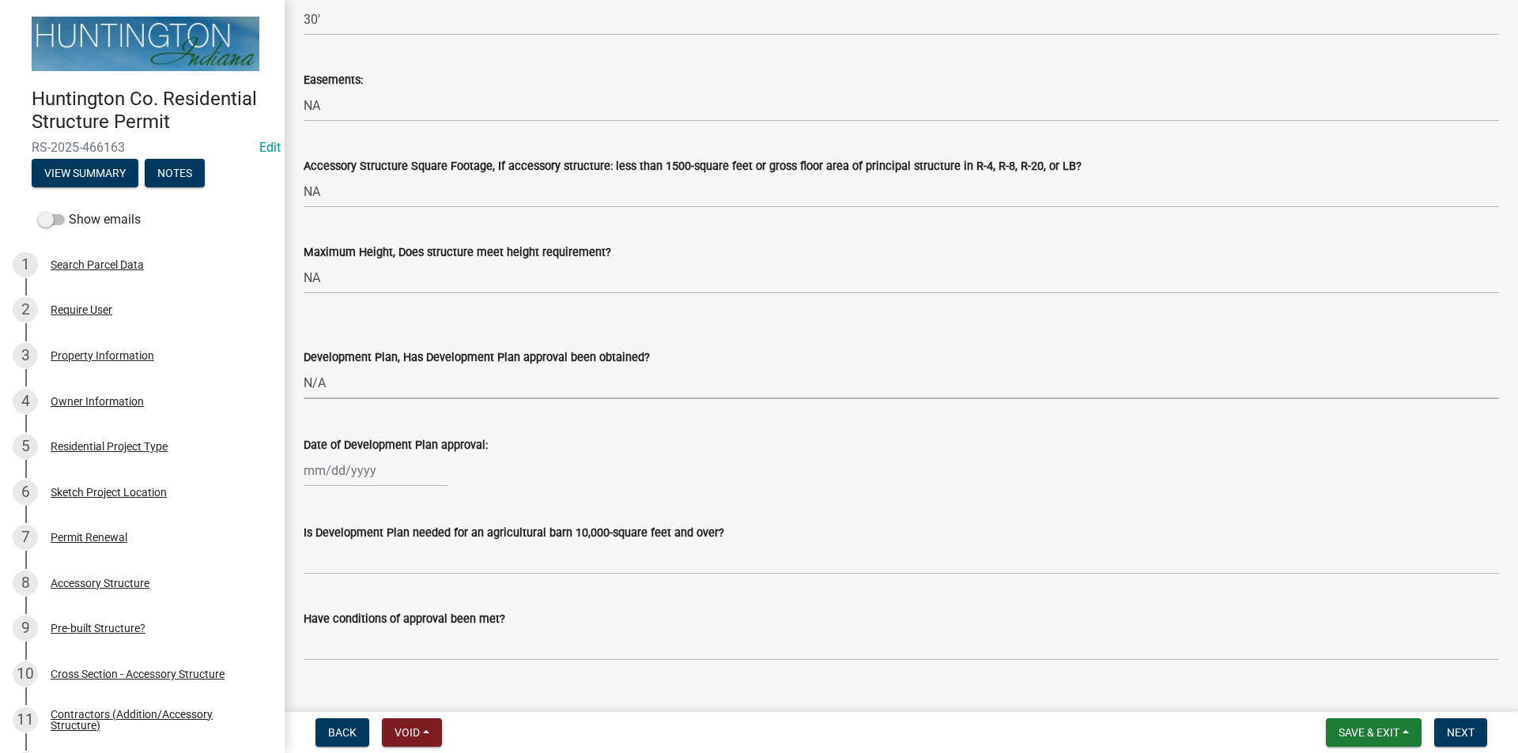
scroll to position [870, 0]
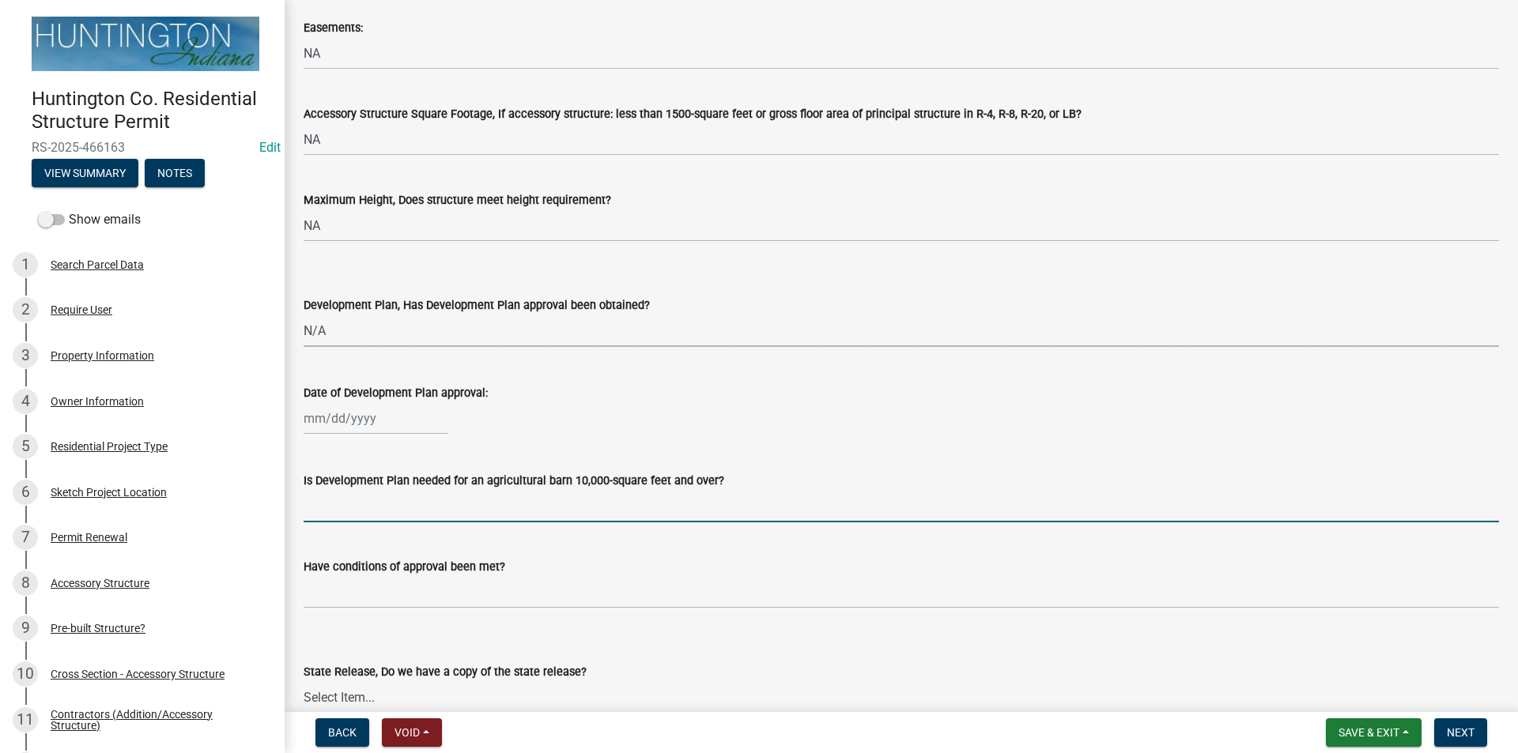
click at [364, 509] on input "Is Development Plan needed for an agricultural barn 10,000-square feet and over?" at bounding box center [901, 506] width 1195 height 32
type input "n/a"
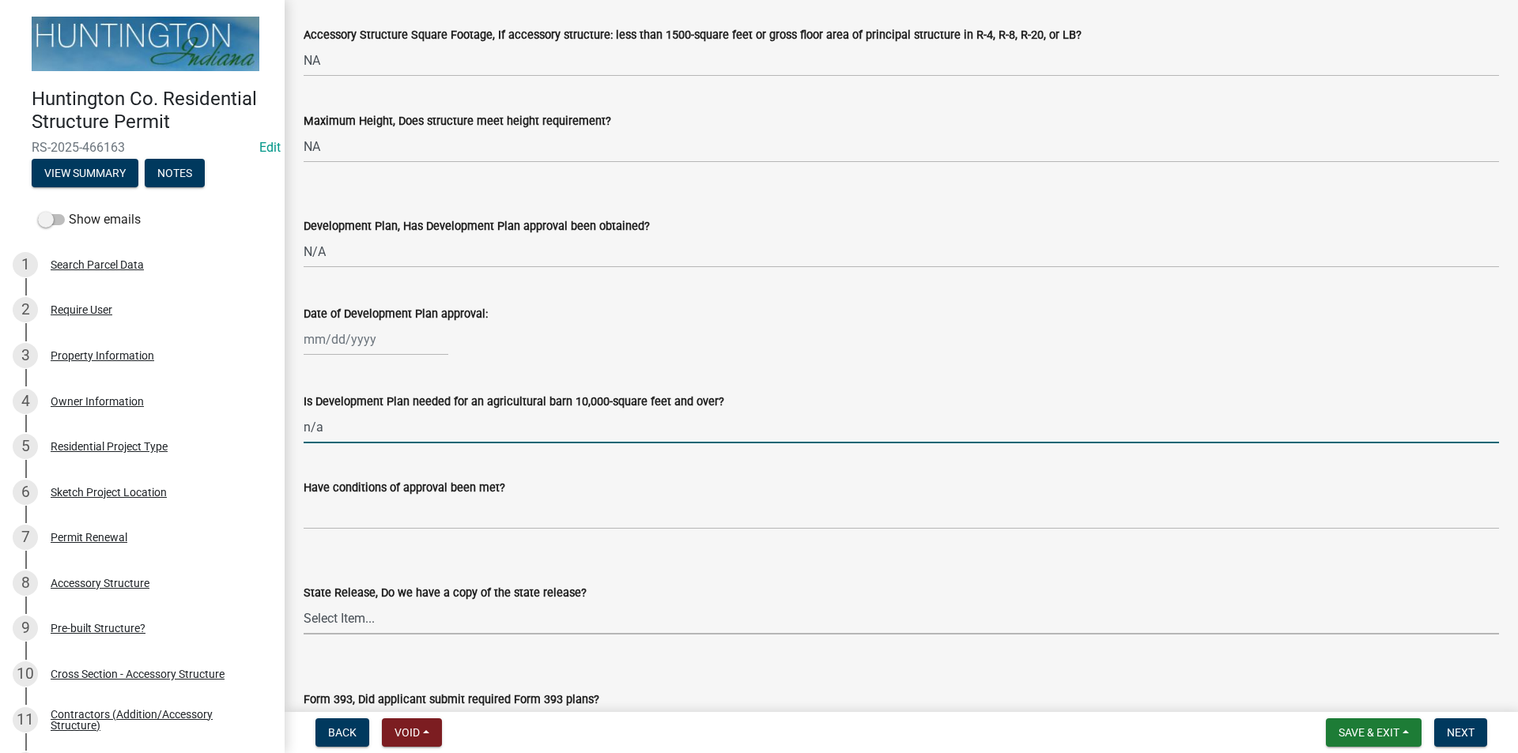
click at [357, 616] on select "Select Item... Yes No N/A" at bounding box center [901, 618] width 1195 height 32
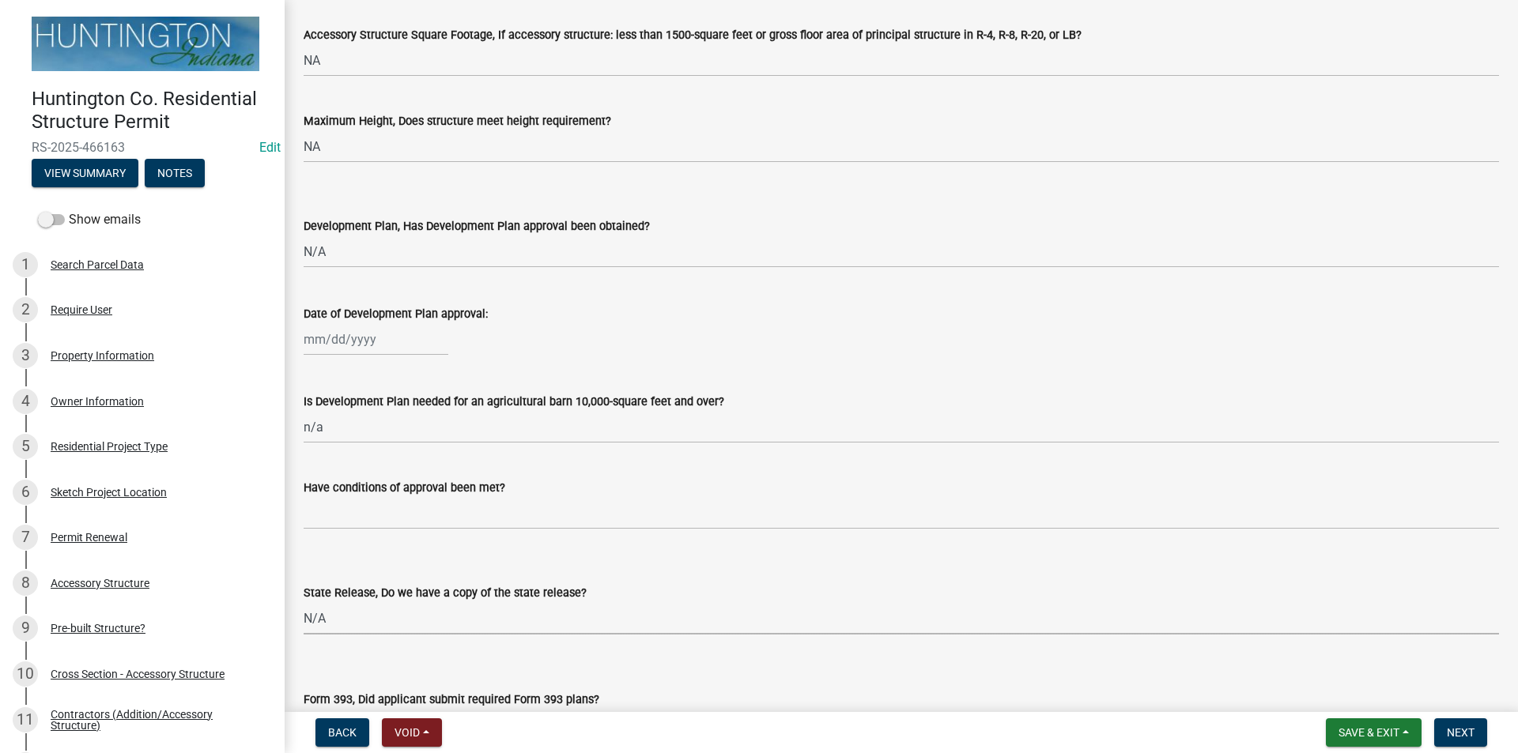
click at [304, 602] on select "Select Item... Yes No N/A" at bounding box center [901, 618] width 1195 height 32
select select "d625d8e2-c016-4fa4-b697-cc01dbb75373"
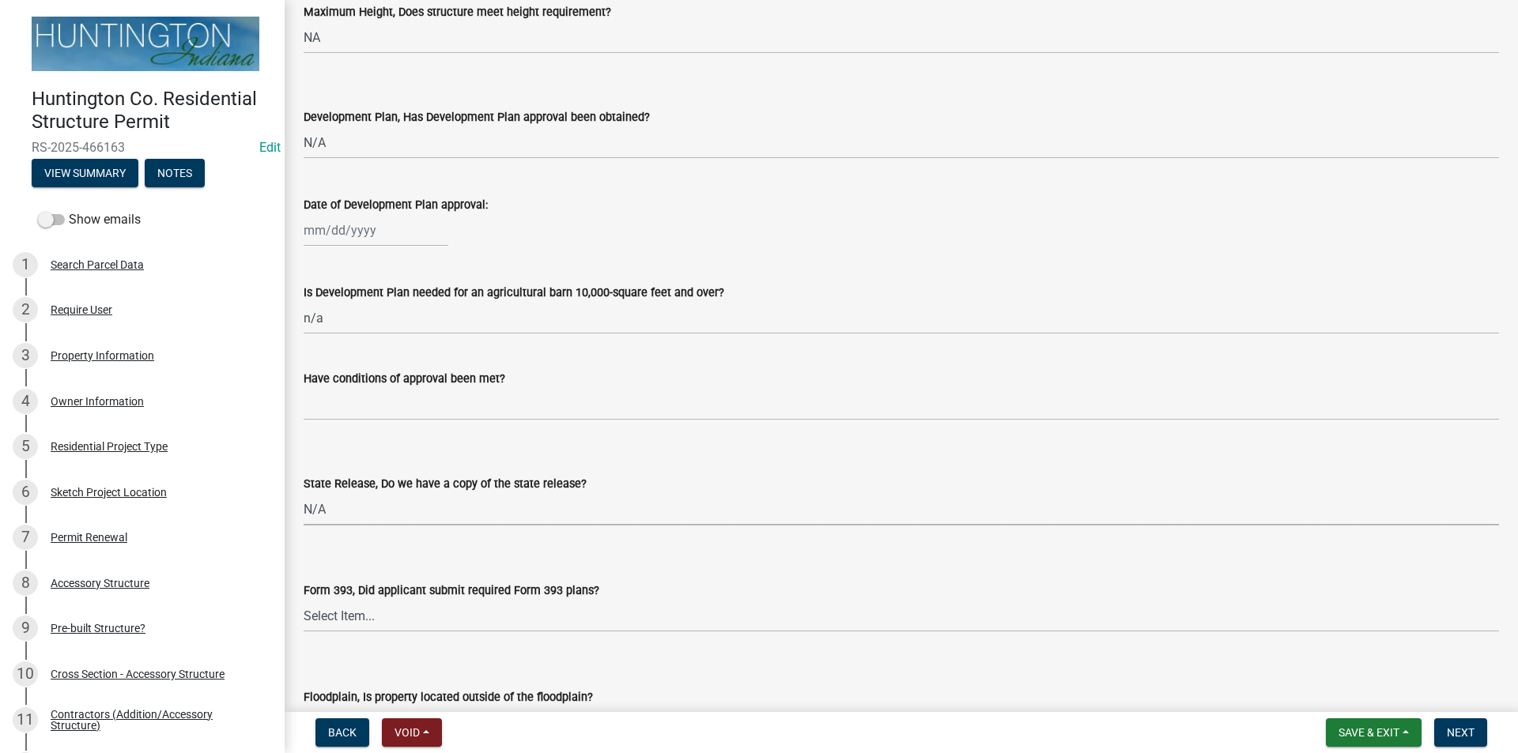
scroll to position [1107, 0]
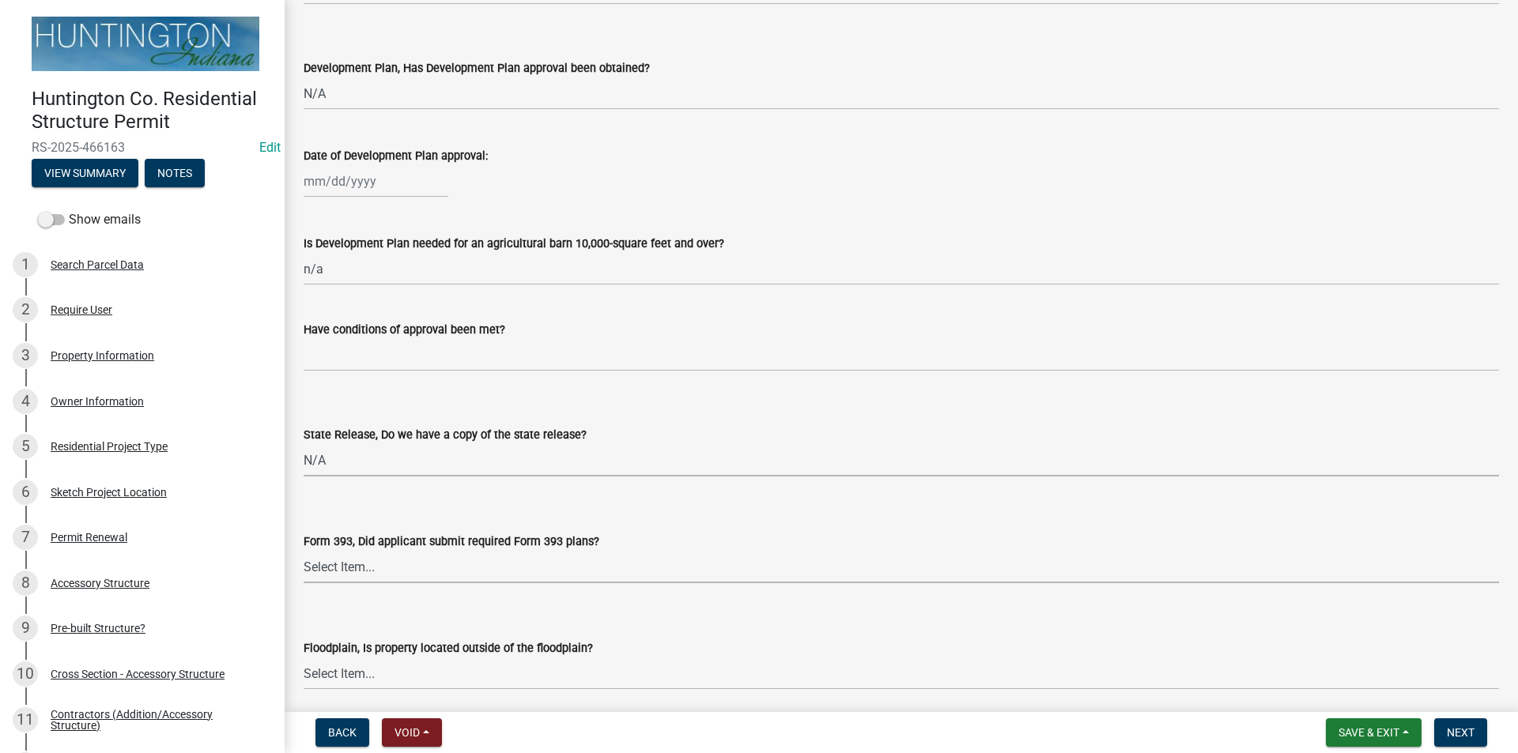
click at [345, 576] on select "Select Item... Yes No N/A" at bounding box center [901, 567] width 1195 height 32
click at [304, 551] on select "Select Item... Yes No N/A" at bounding box center [901, 567] width 1195 height 32
select select "220652cf-f23d-4527-9188-e71e6281c1f5"
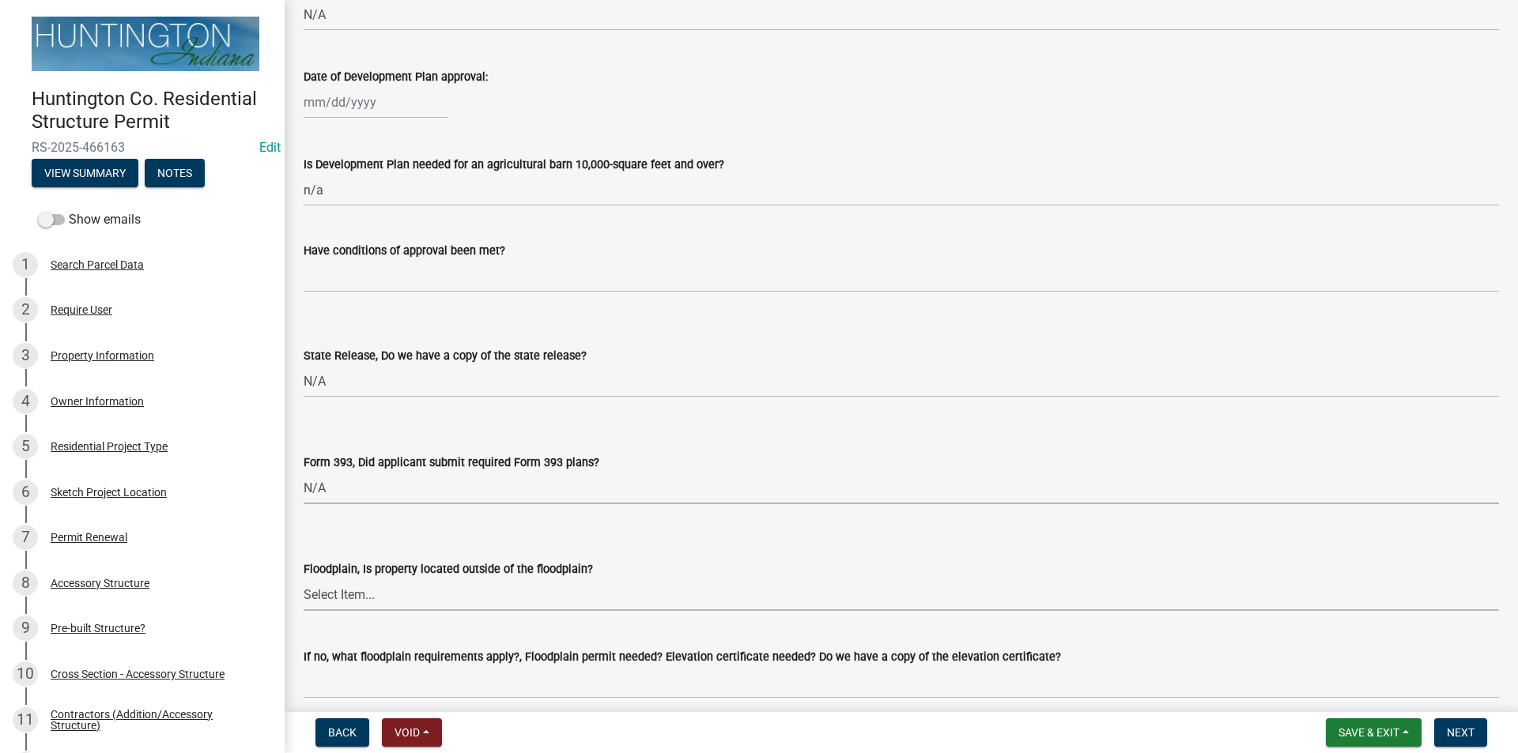
click at [349, 602] on select "Select Item... Yes No" at bounding box center [901, 595] width 1195 height 32
click at [304, 579] on select "Select Item... Yes No" at bounding box center [901, 595] width 1195 height 32
select select "5ad78b45-2880-474c-97ef-2440aa75ee84"
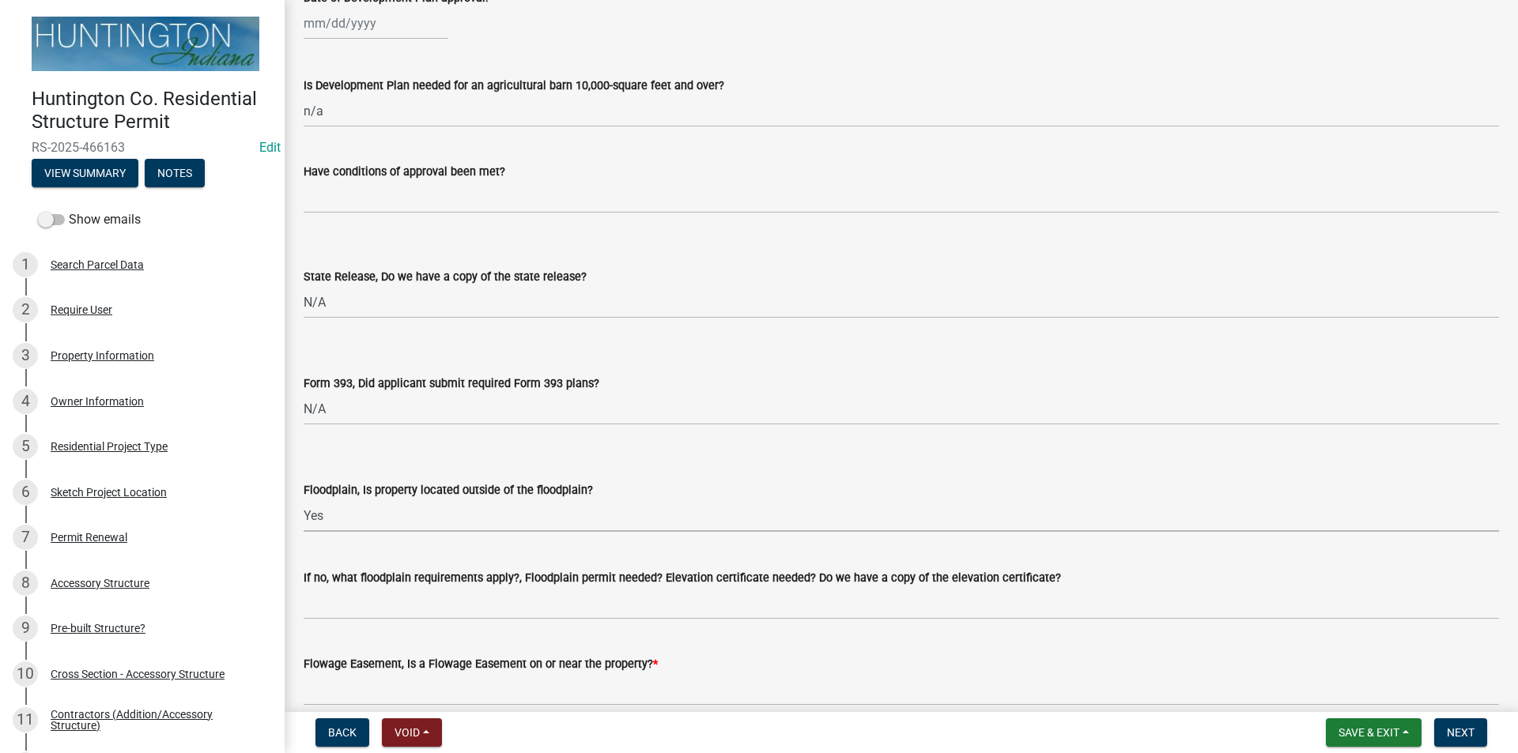
scroll to position [1344, 0]
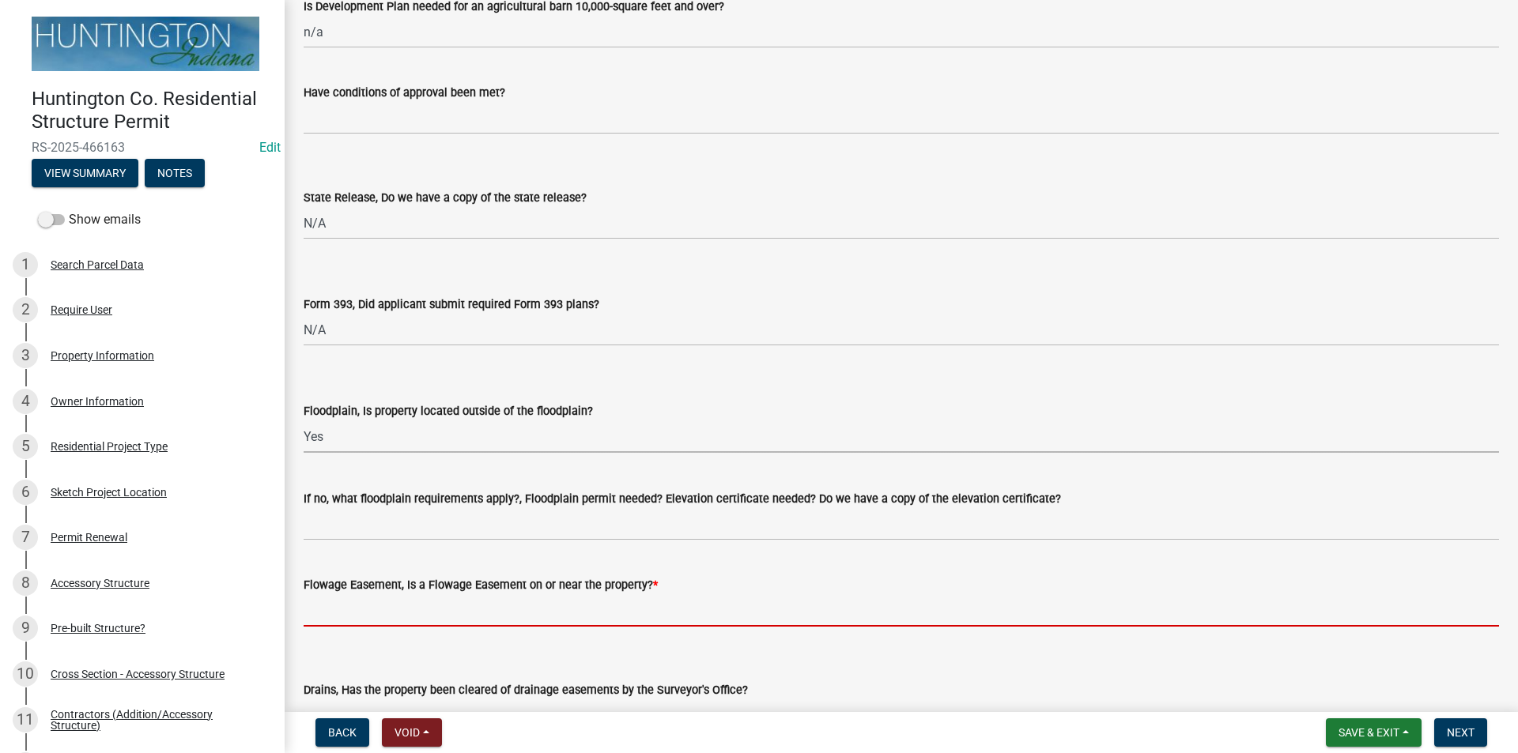
click at [363, 617] on input "Flowage Easement, Is a Flowage Easement on or near the property? *" at bounding box center [901, 611] width 1195 height 32
type input "no"
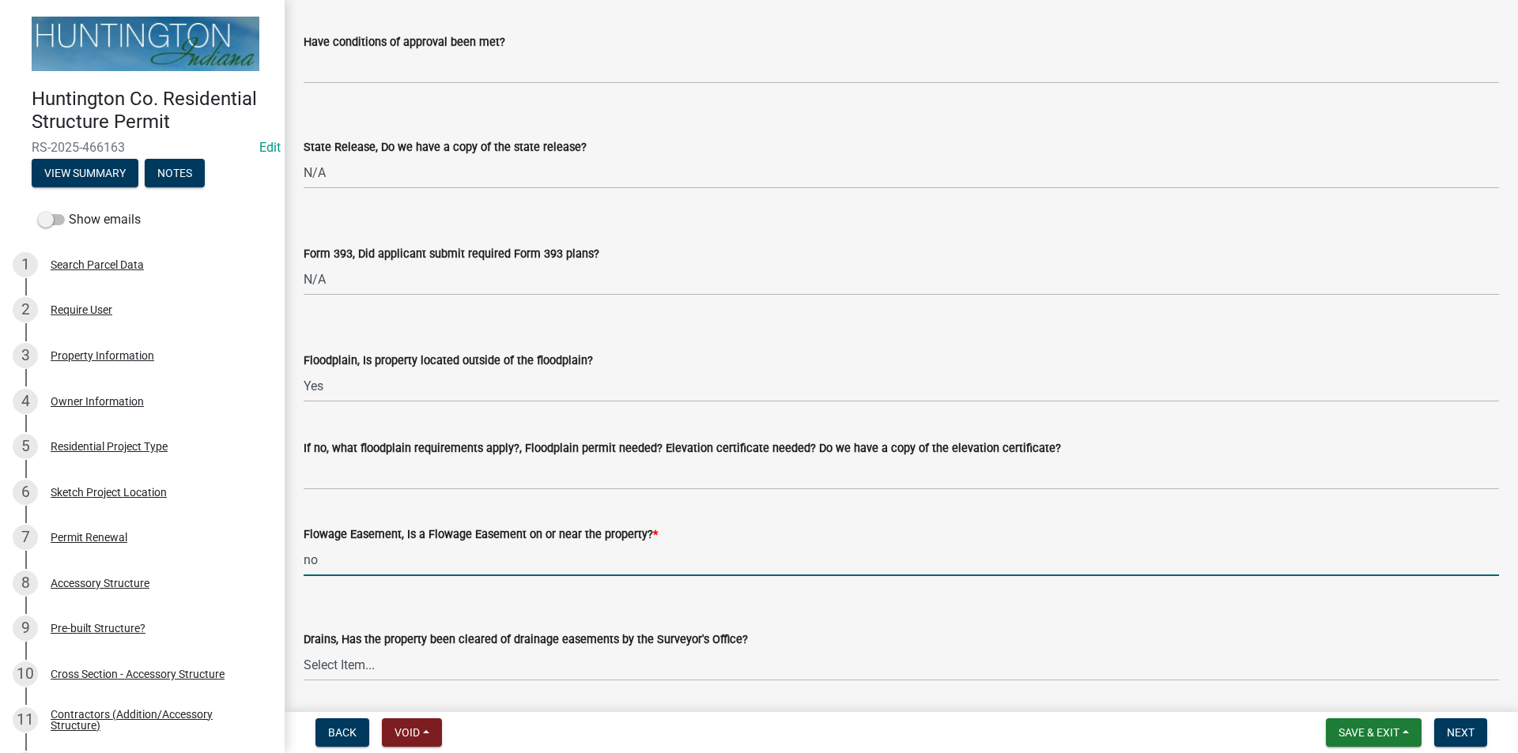
scroll to position [1423, 0]
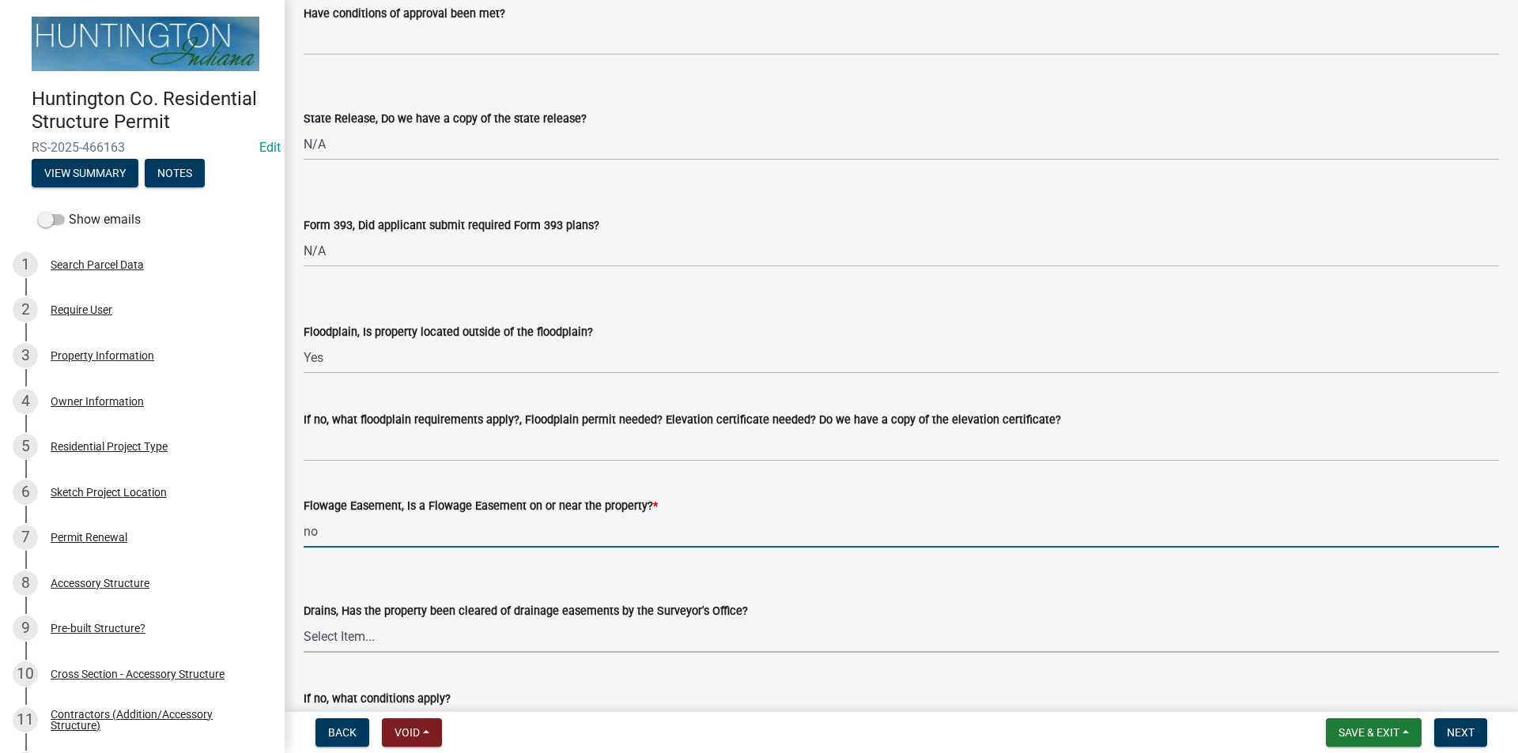
click at [366, 642] on select "Select Item... Yes No" at bounding box center [901, 637] width 1195 height 32
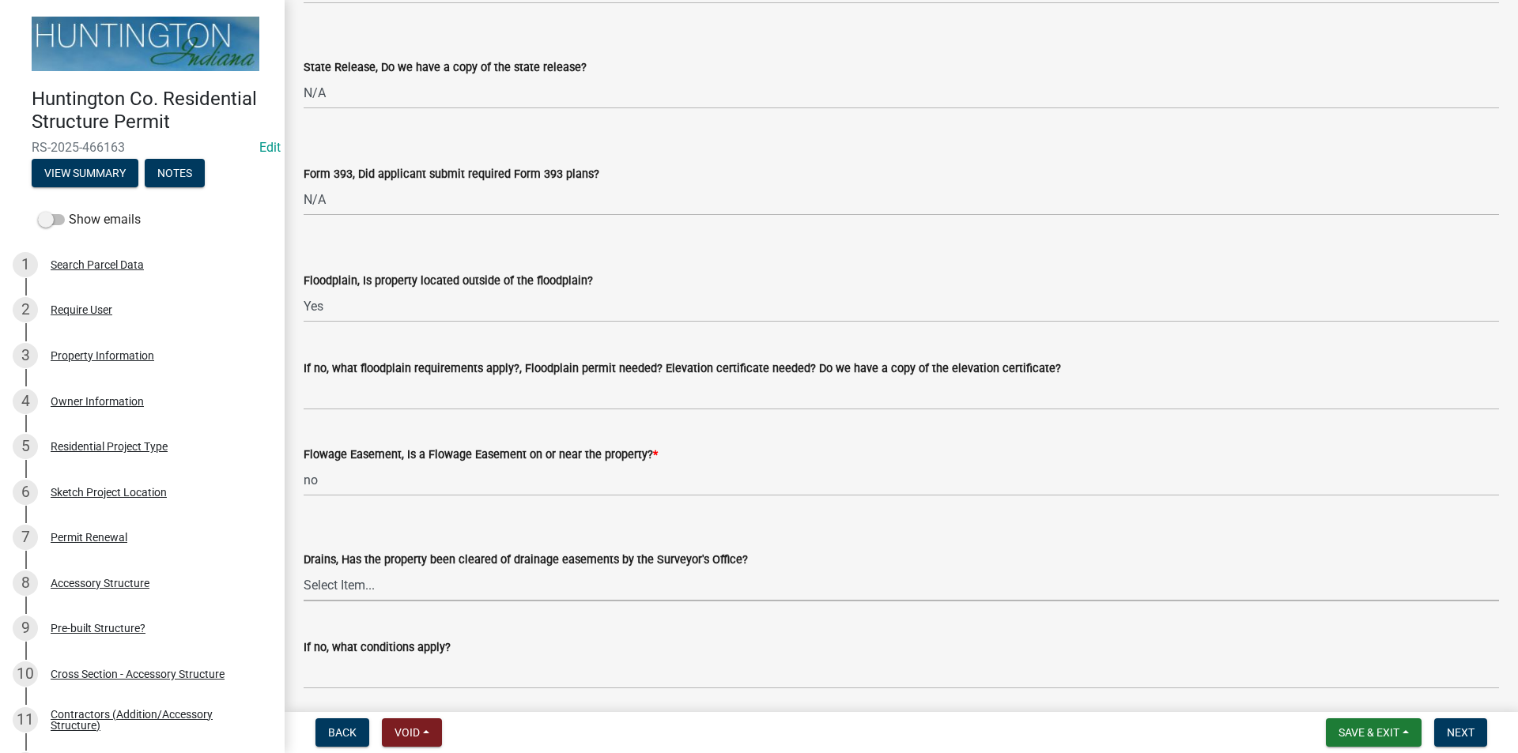
scroll to position [1502, 0]
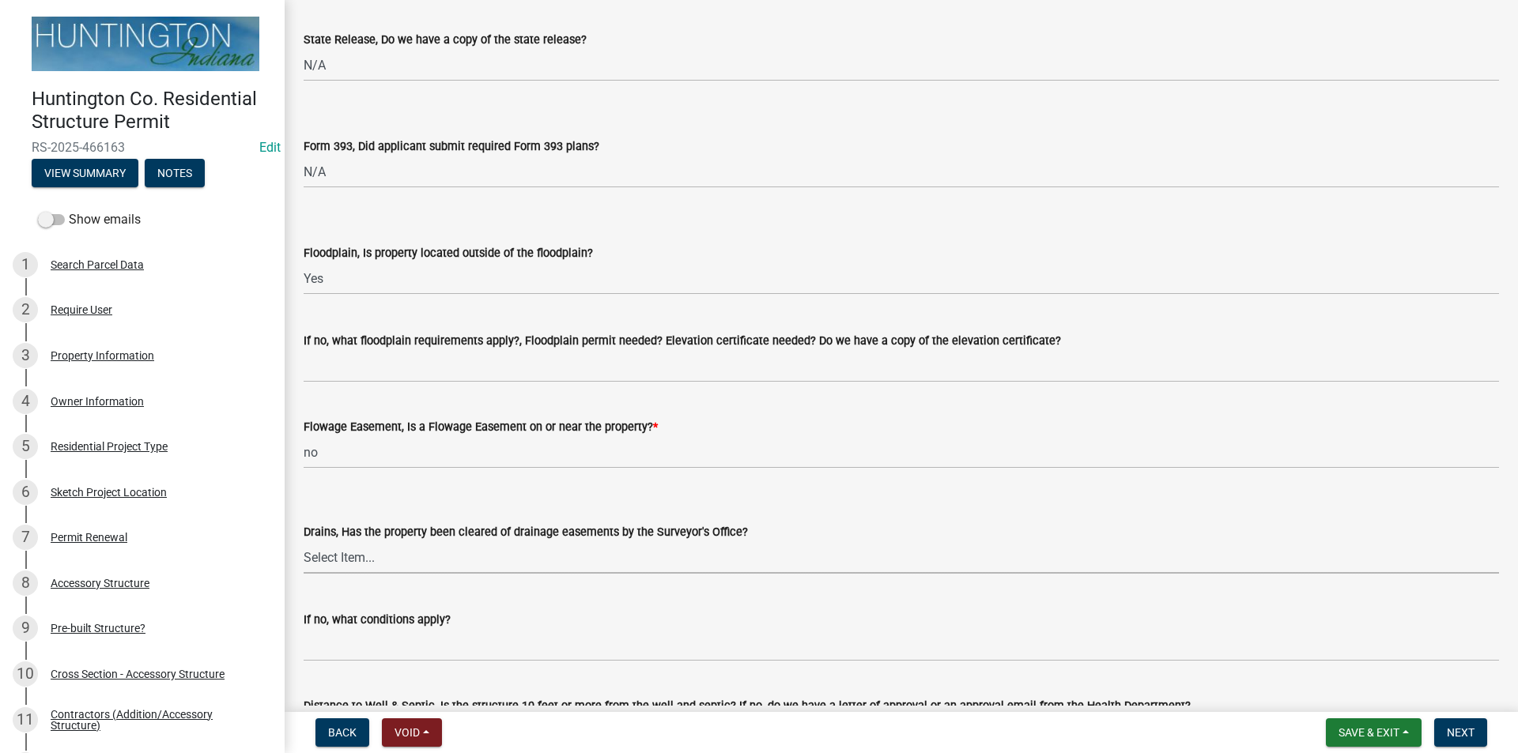
click at [330, 563] on select "Select Item... Yes No" at bounding box center [901, 558] width 1195 height 32
click at [304, 542] on select "Select Item... Yes No" at bounding box center [901, 558] width 1195 height 32
select select "aa299abd-59e4-4841-82bd-632f03f187ef"
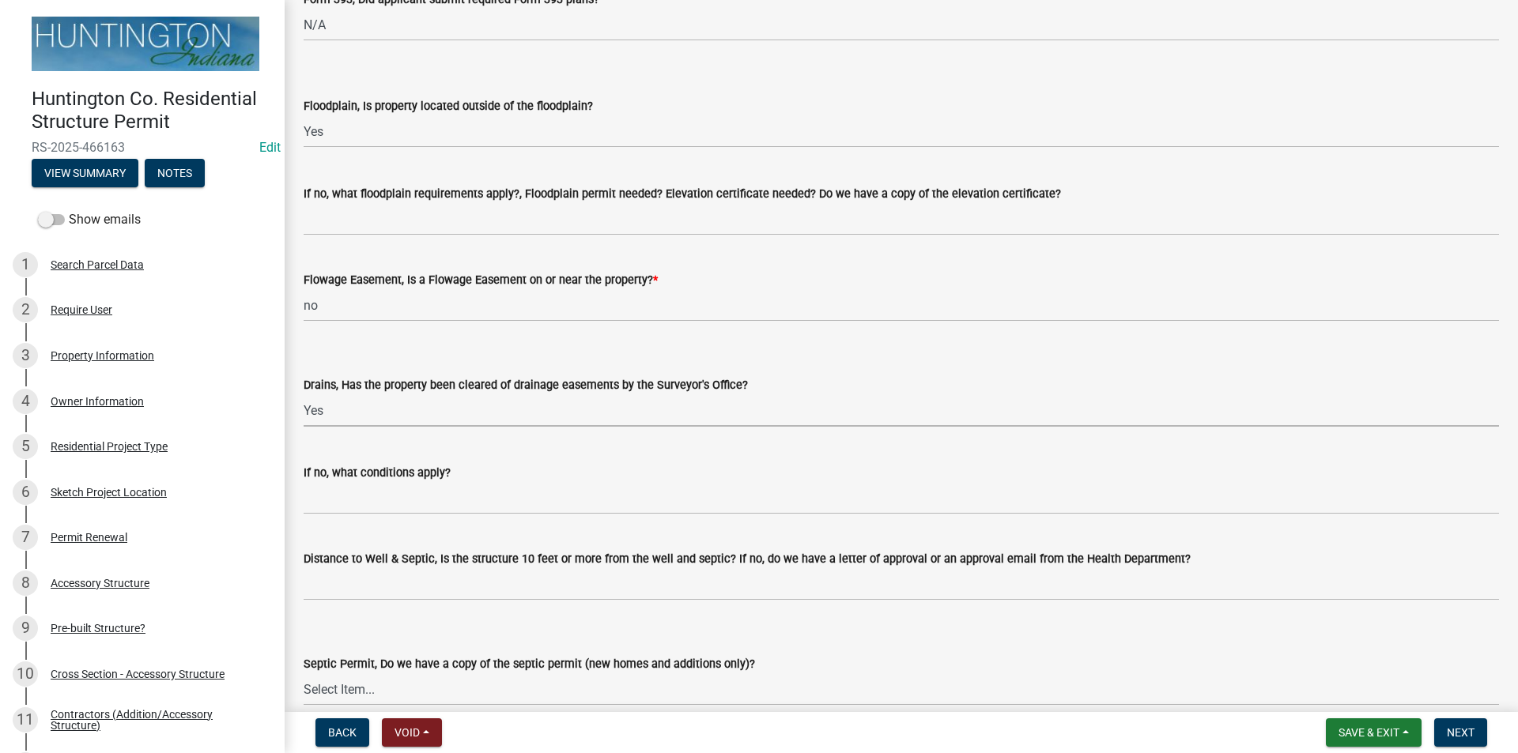
scroll to position [1660, 0]
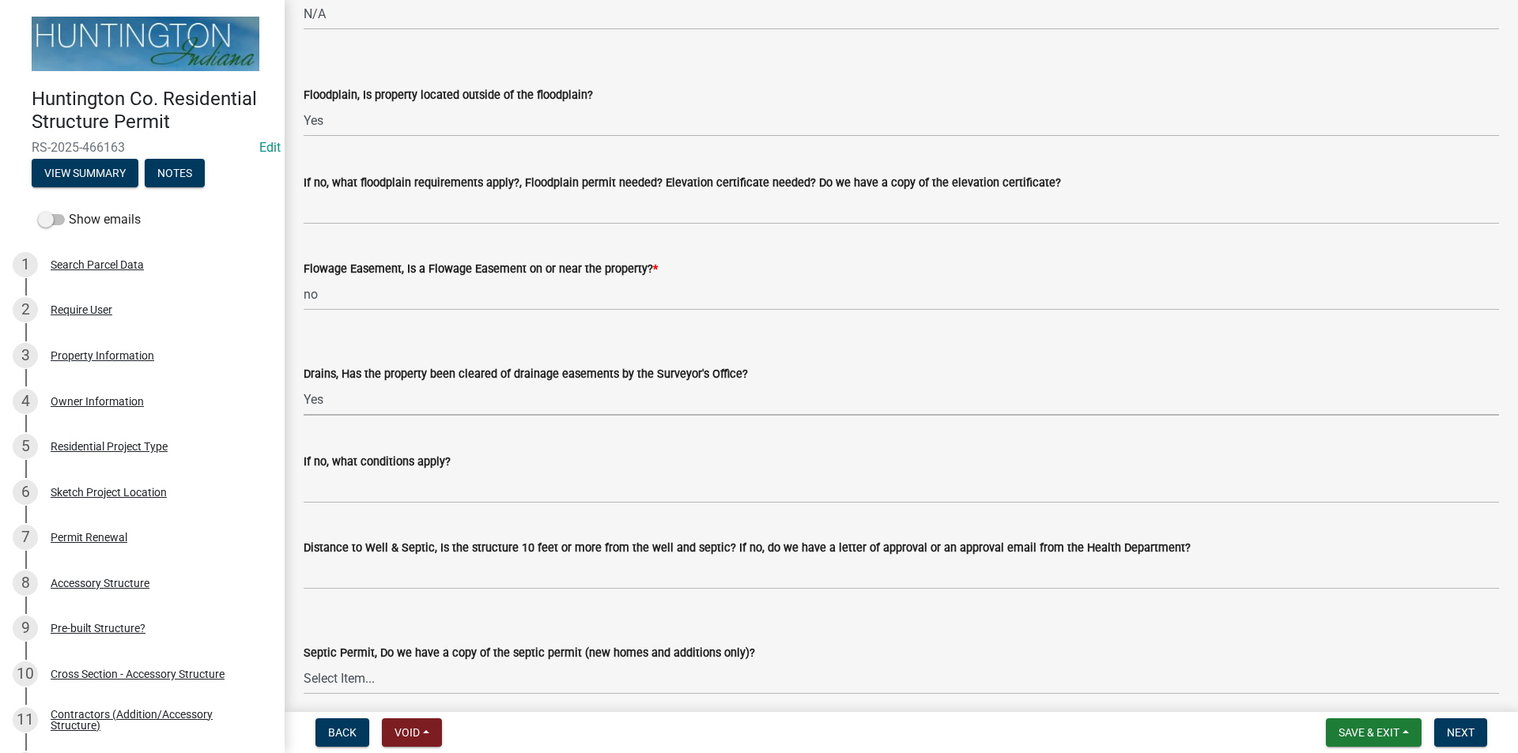
click at [461, 596] on wm-data-entity-input "Distance to Well & Septic, Is the structure 10 feet or more from the well and s…" at bounding box center [901, 559] width 1195 height 86
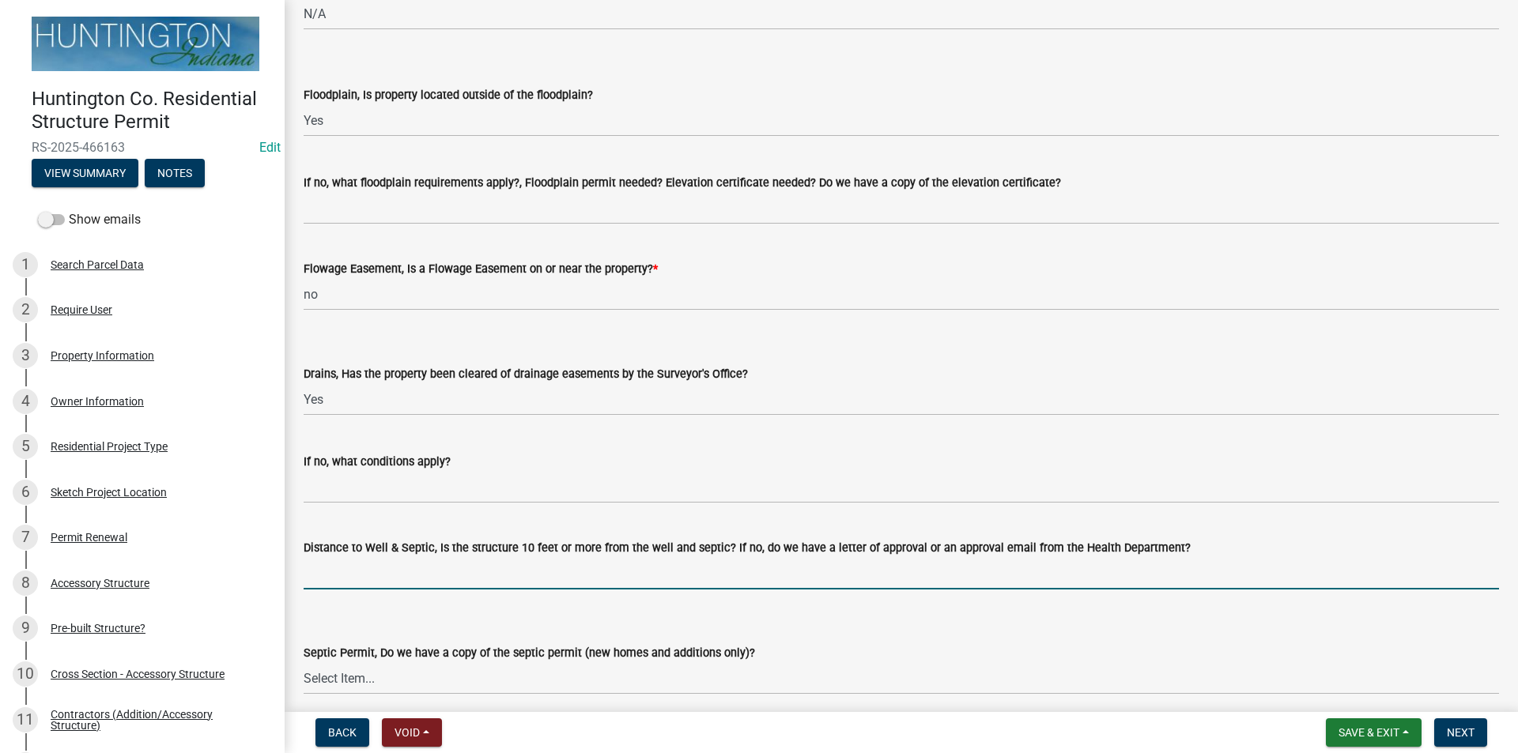
click at [493, 567] on input "Distance to Well & Septic, Is the structure 10 feet or more from the well and s…" at bounding box center [901, 573] width 1195 height 32
type input "yes per applicant"
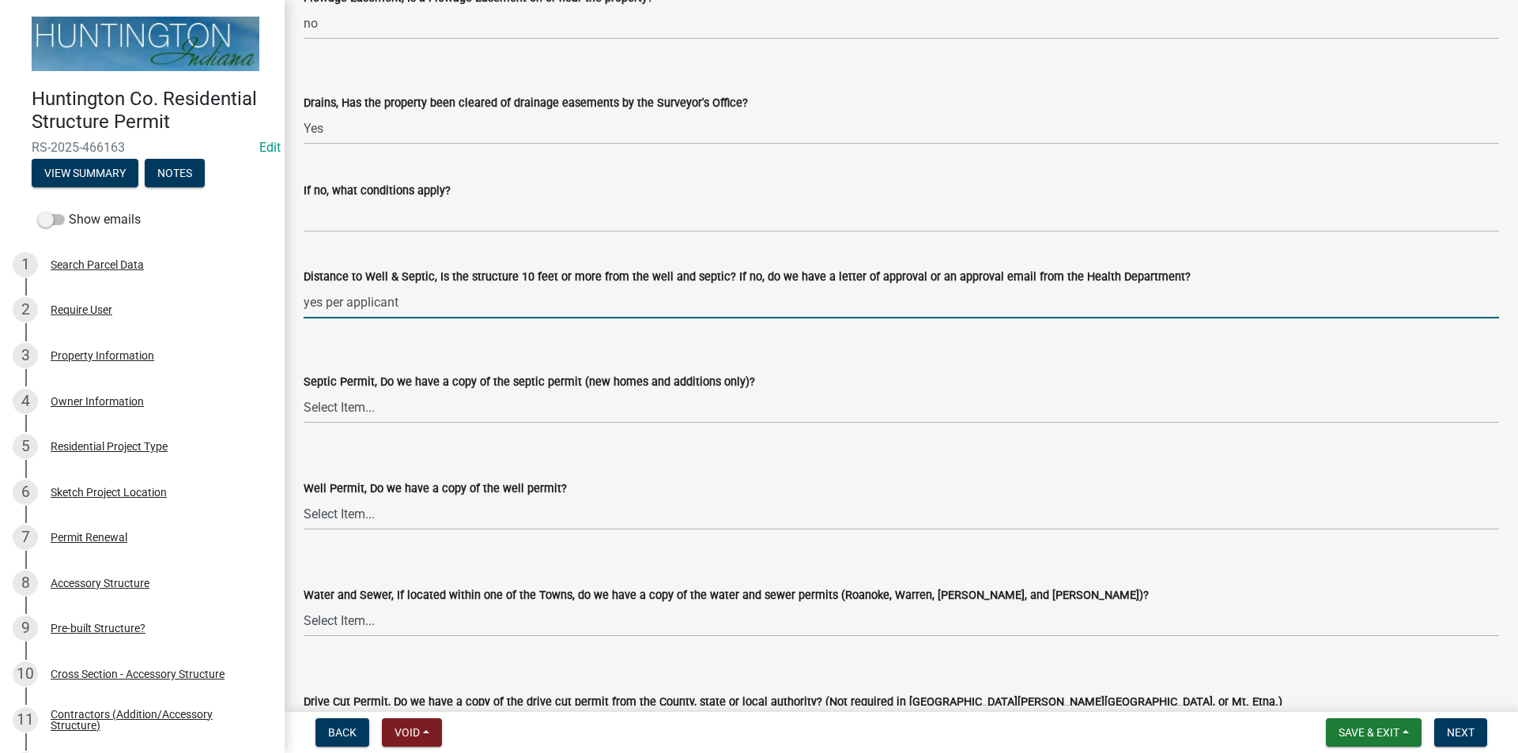
scroll to position [1977, 0]
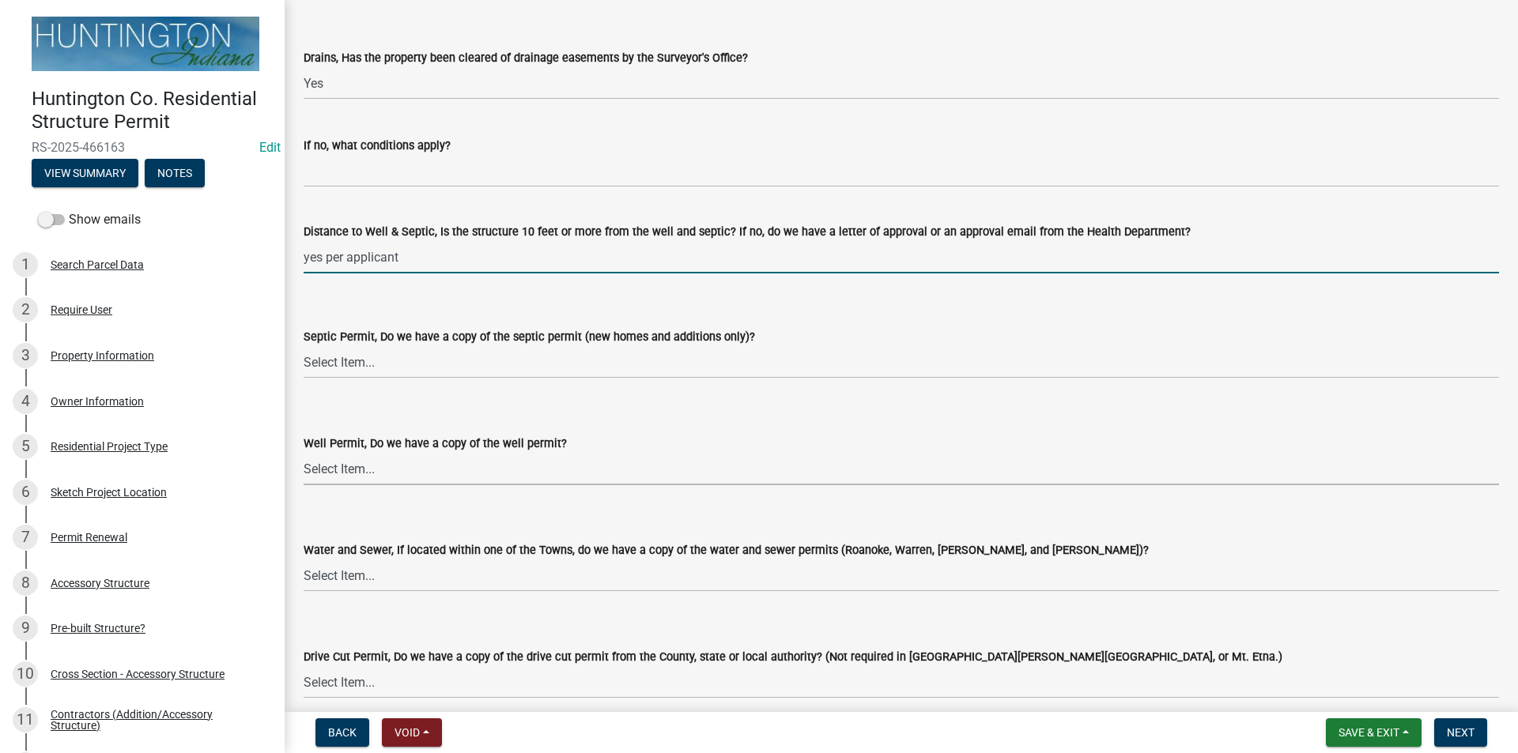
click at [359, 474] on select "Select Item... Yes No N/A" at bounding box center [901, 469] width 1195 height 32
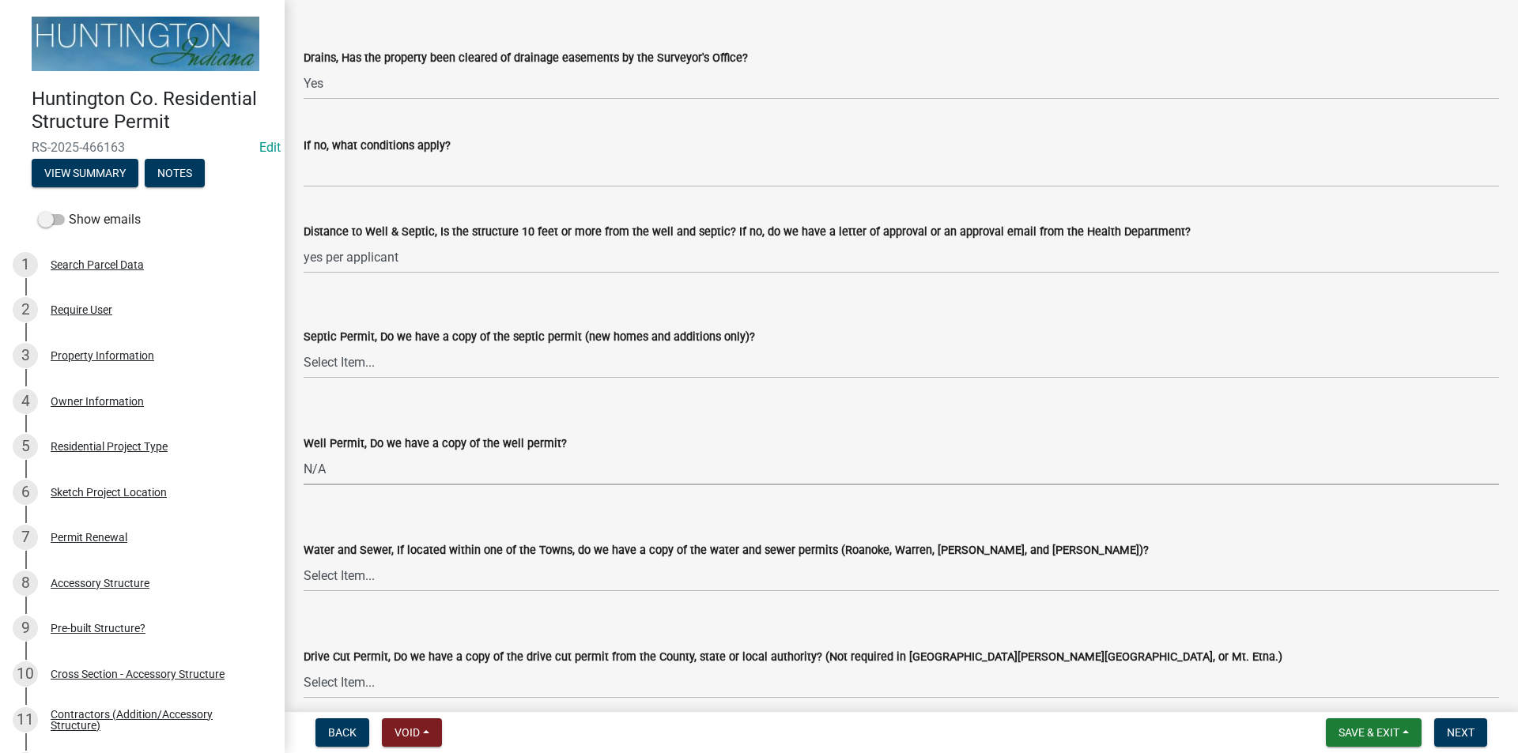
click at [304, 453] on select "Select Item... Yes No N/A" at bounding box center [901, 469] width 1195 height 32
select select "2c91b07e-37d9-4ec5-b504-47058404e578"
click at [347, 363] on select "Select Item... Yes No N/A" at bounding box center [901, 362] width 1195 height 32
click at [304, 346] on select "Select Item... Yes No N/A" at bounding box center [901, 362] width 1195 height 32
select select "9e915027-22d8-4398-b0f5-e3cf97d893e0"
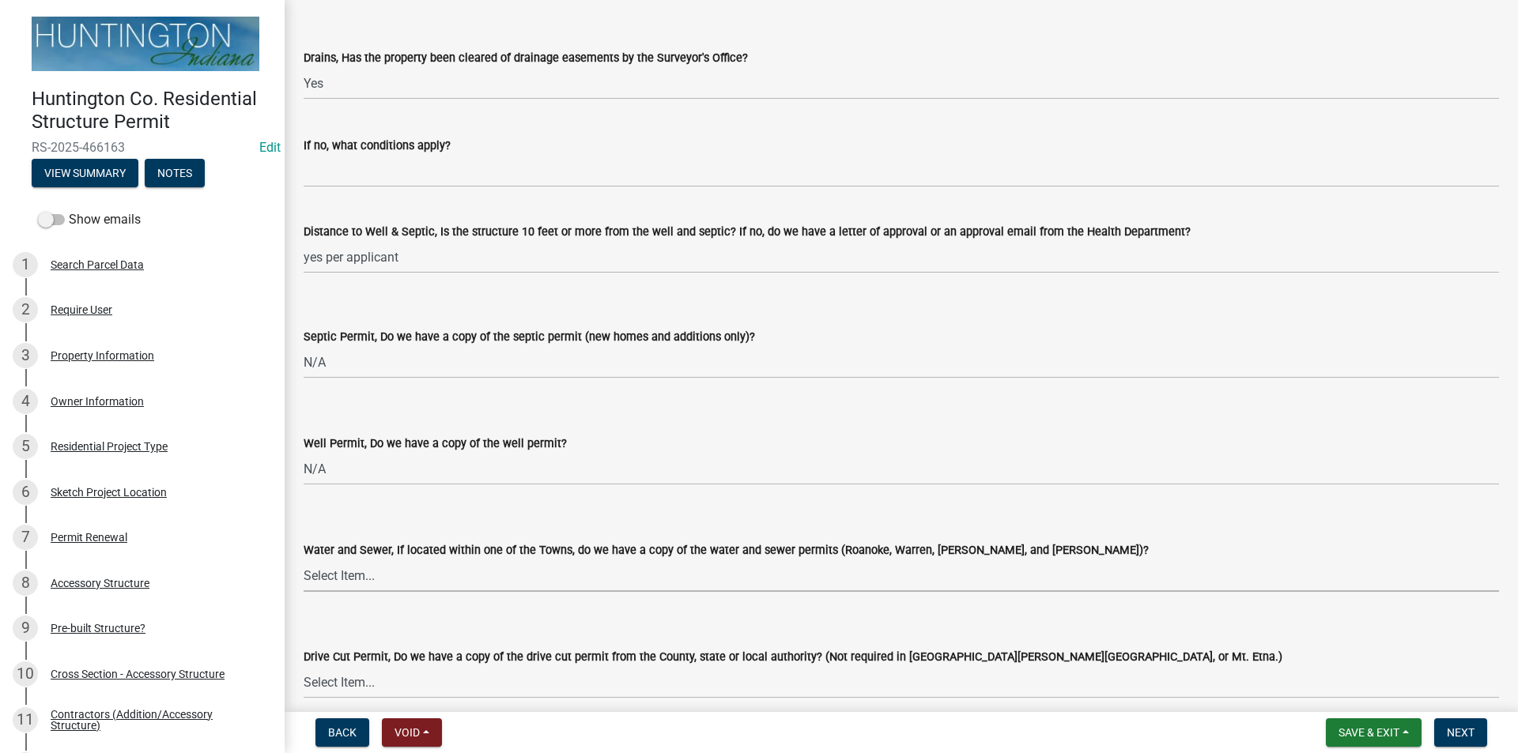
click at [333, 576] on select "Select Item... Yes No N/A" at bounding box center [901, 576] width 1195 height 32
click at [304, 560] on select "Select Item... Yes No N/A" at bounding box center [901, 576] width 1195 height 32
select select "d6bfa9ee-3bd9-4f2b-bea1-0bf2a35e48f8"
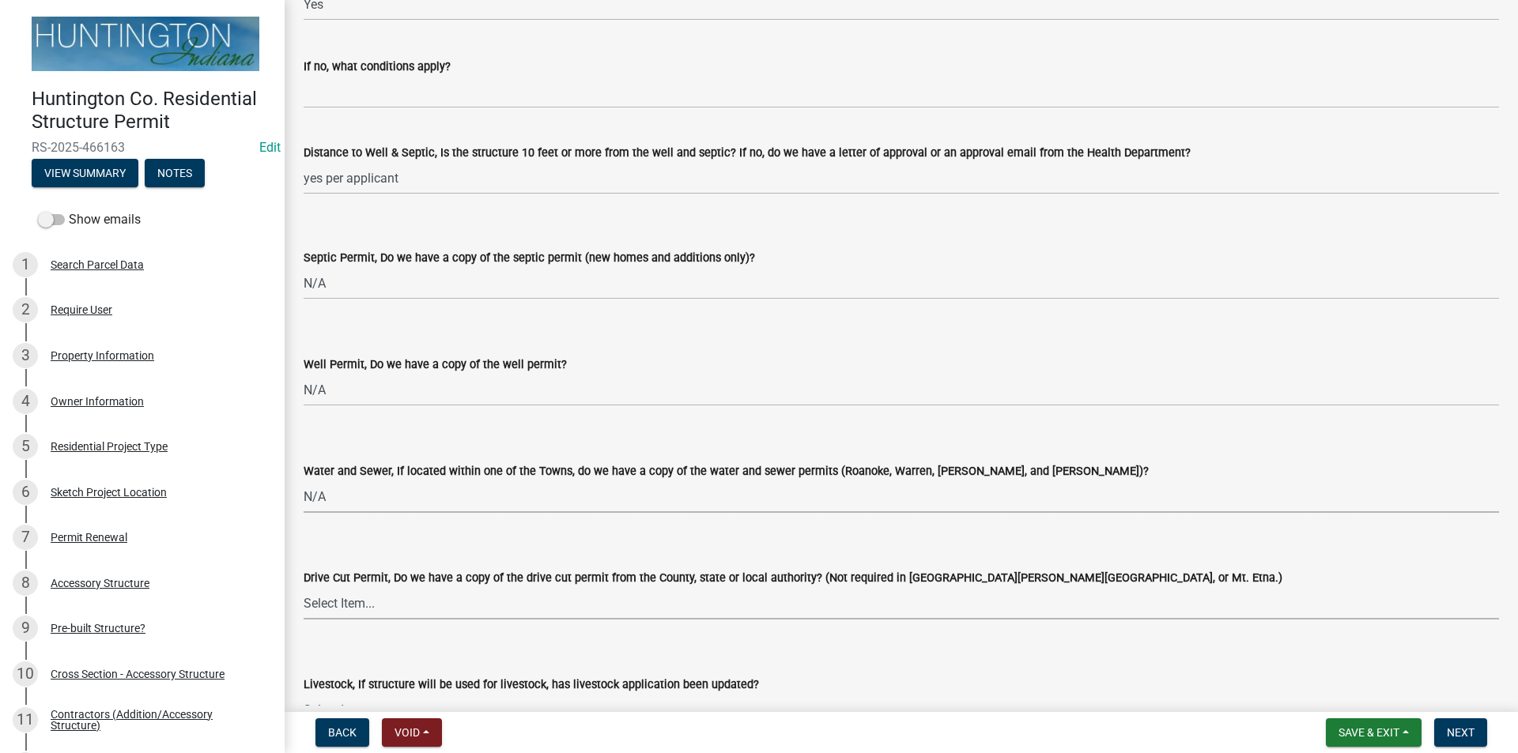
click at [338, 616] on select "Select Item... Yes No N/A" at bounding box center [901, 603] width 1195 height 32
click at [304, 587] on select "Select Item... Yes No N/A" at bounding box center [901, 603] width 1195 height 32
select select "e1967740-c41b-4de5-b294-b9bc371f9c7c"
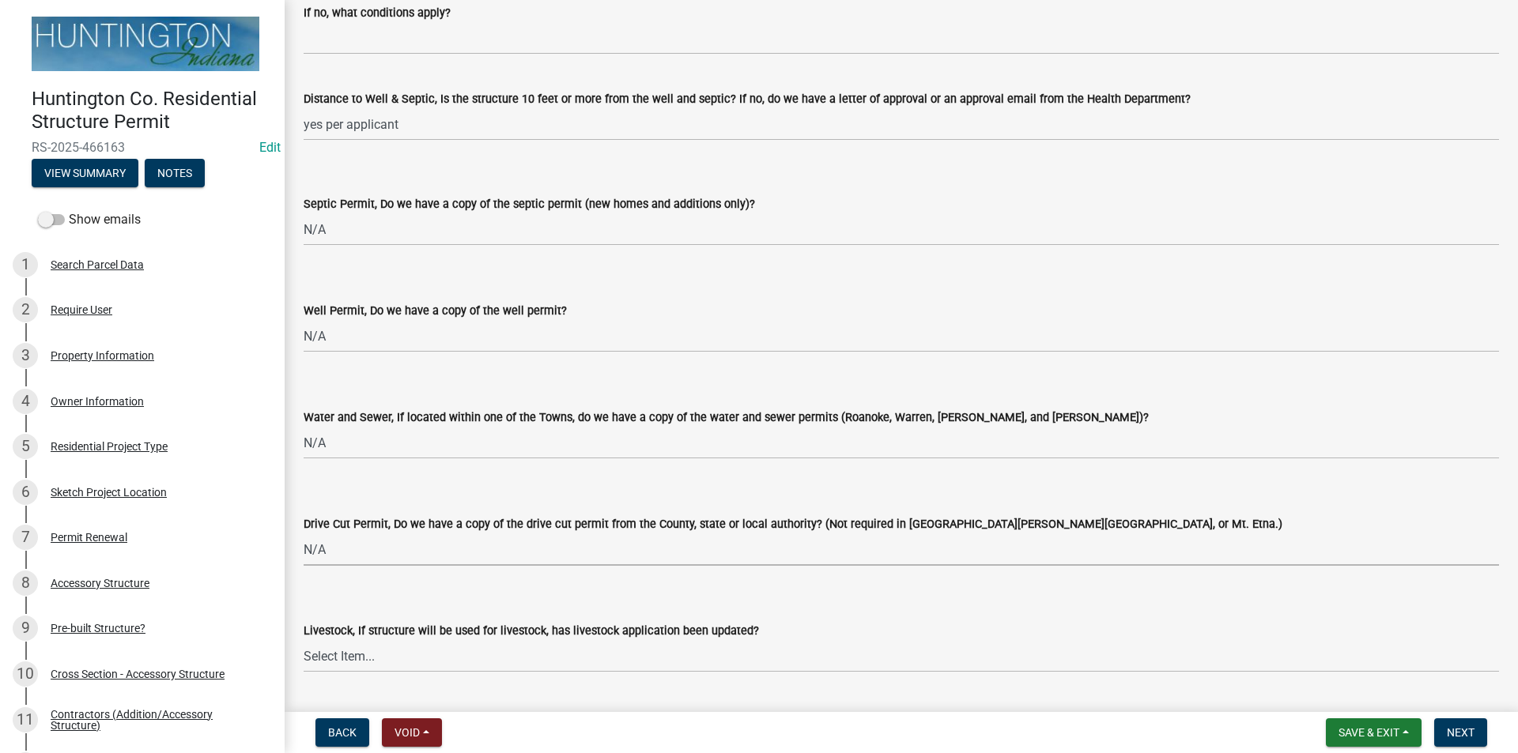
scroll to position [2214, 0]
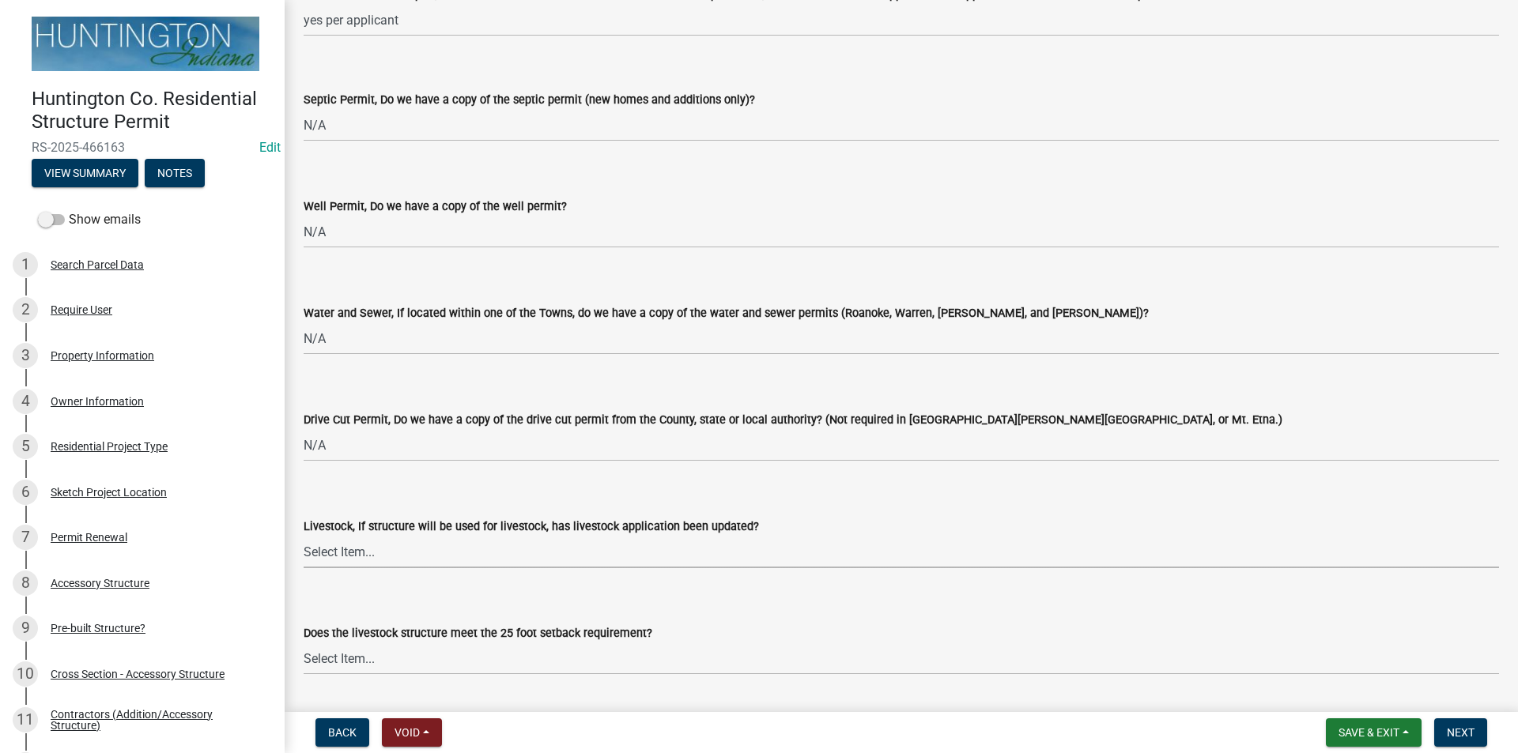
click at [363, 555] on select "Select Item... Yes No N/A" at bounding box center [901, 552] width 1195 height 32
click at [304, 536] on select "Select Item... Yes No N/A" at bounding box center [901, 552] width 1195 height 32
select select "4095ee07-1040-41d6-85c6-c6be8bf6c85e"
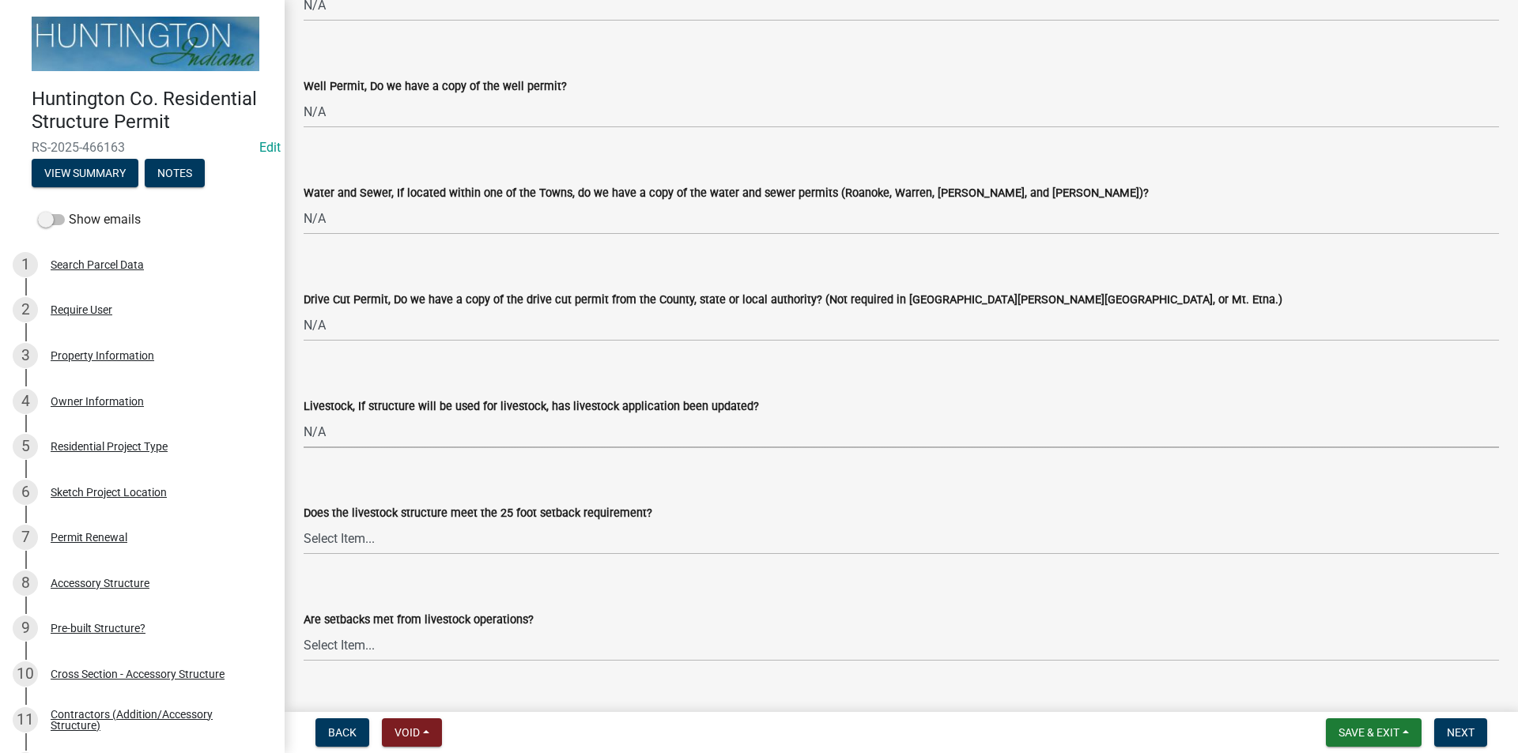
scroll to position [2372, 0]
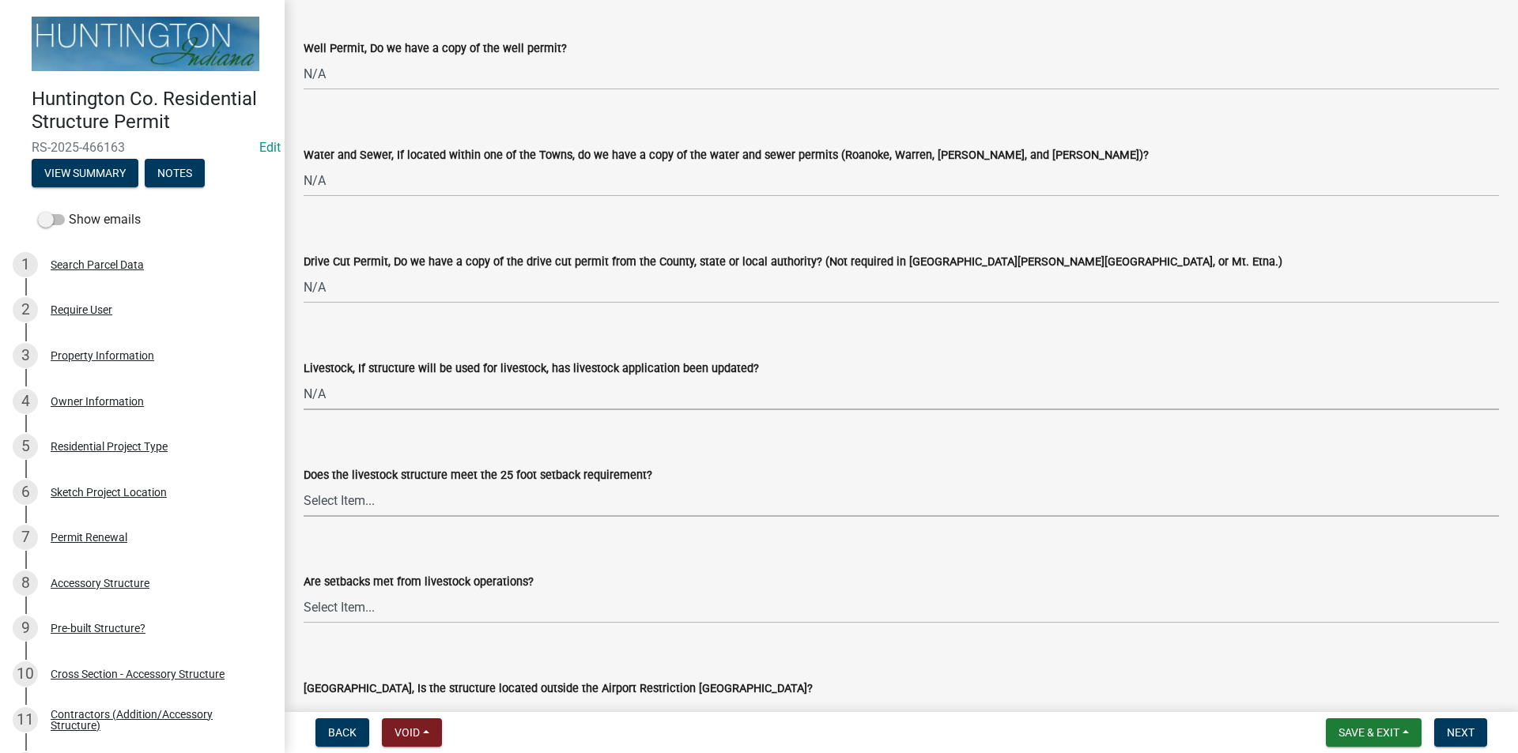
click at [340, 503] on select "Select Item... Yes No N/A" at bounding box center [901, 501] width 1195 height 32
click at [304, 485] on select "Select Item... Yes No N/A" at bounding box center [901, 501] width 1195 height 32
select select "87343147-211b-4763-93bb-8b2ee6155afc"
click at [326, 607] on select "Select Item... Yes No" at bounding box center [901, 607] width 1195 height 32
click at [304, 591] on select "Select Item... Yes No" at bounding box center [901, 607] width 1195 height 32
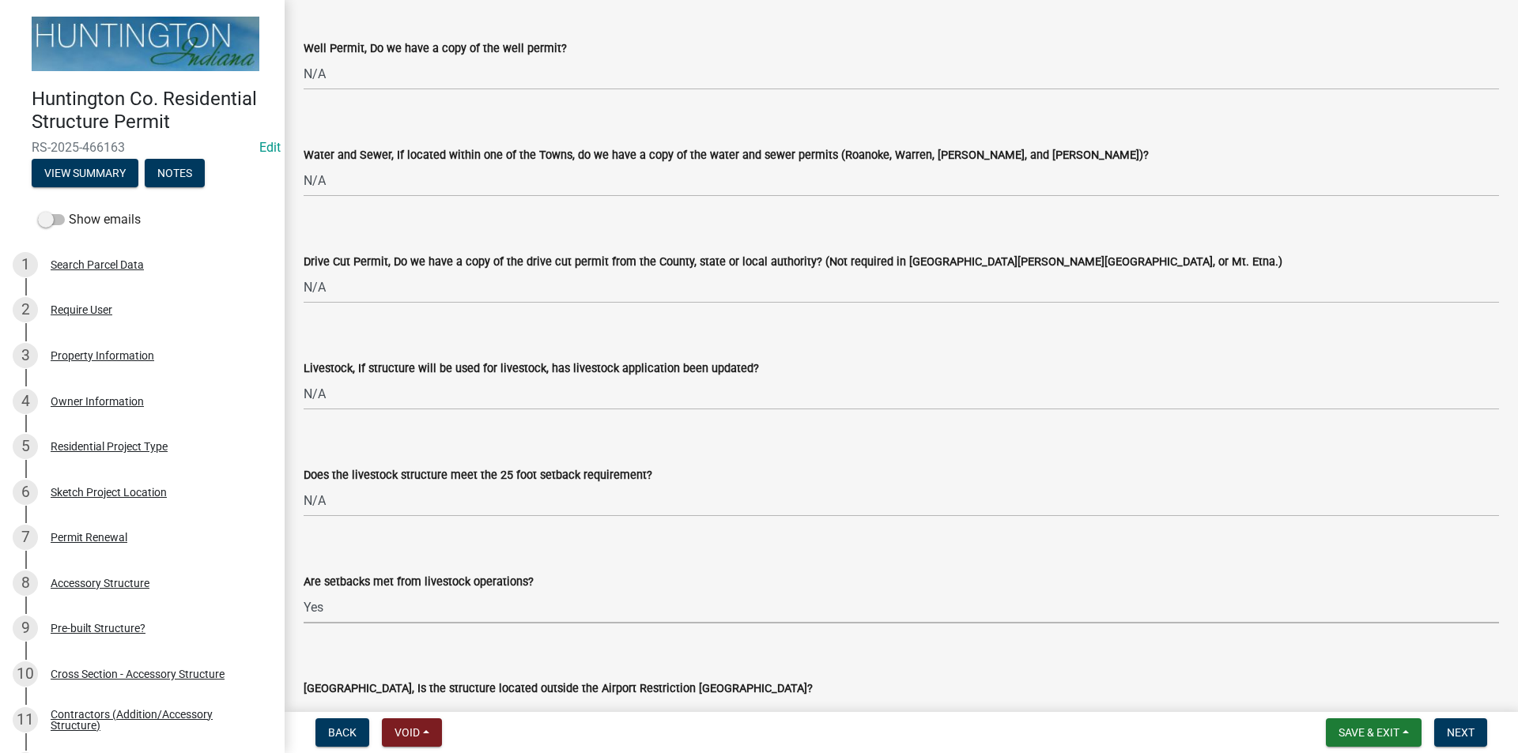
select select "a533f136-47b9-4377-857f-add42c7a7ee1"
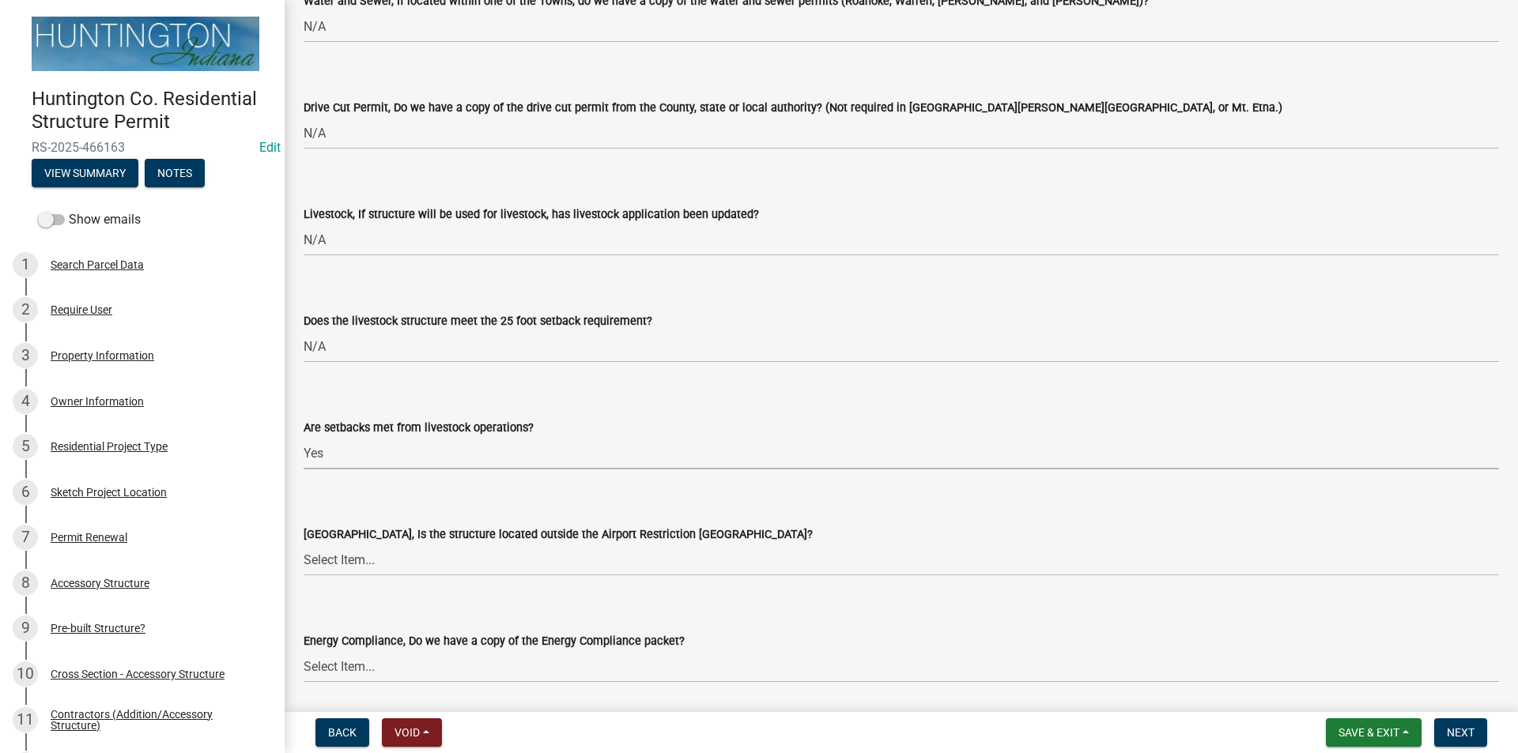
scroll to position [2530, 0]
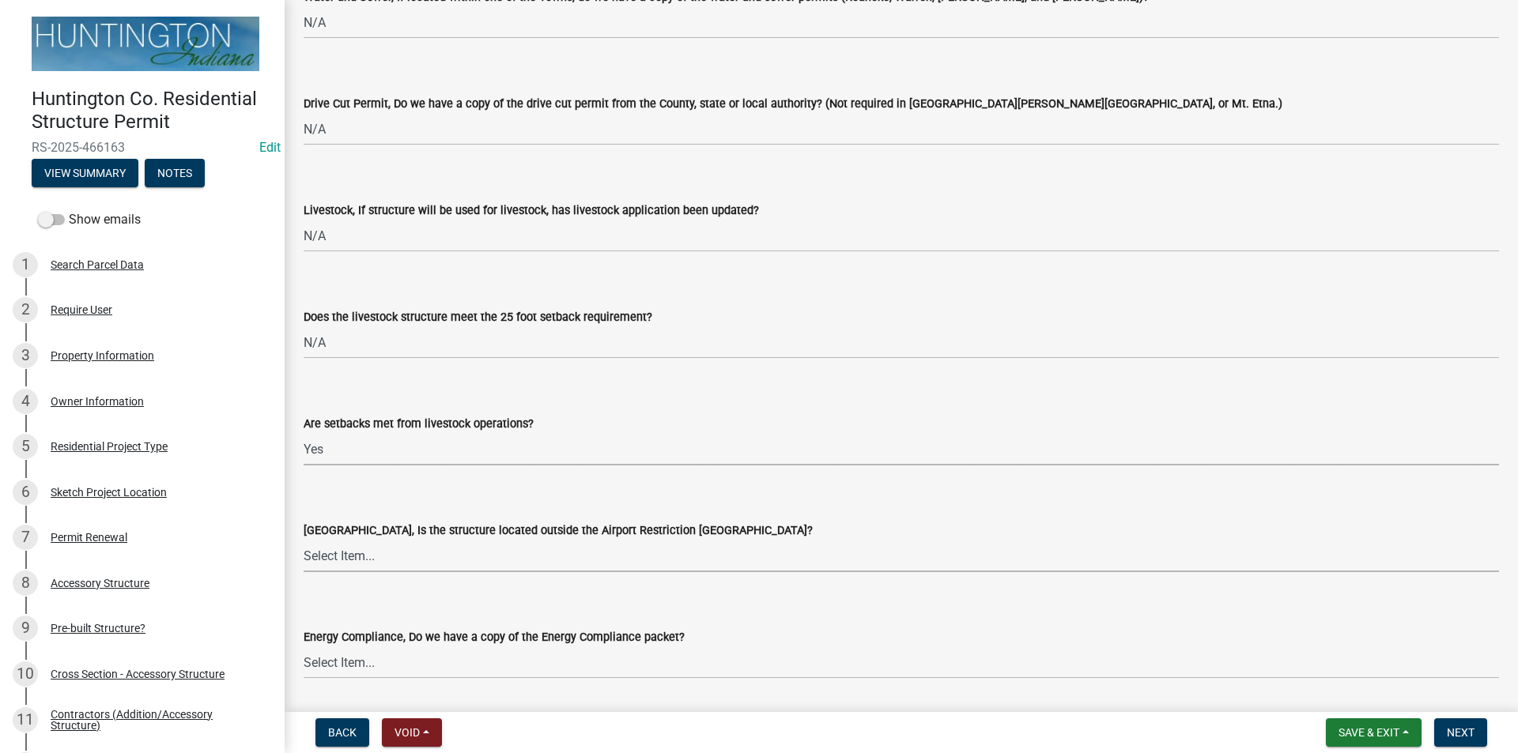
click at [338, 562] on select "Select Item... Yes No" at bounding box center [901, 556] width 1195 height 32
click at [338, 561] on select "Select Item... Yes No" at bounding box center [901, 556] width 1195 height 32
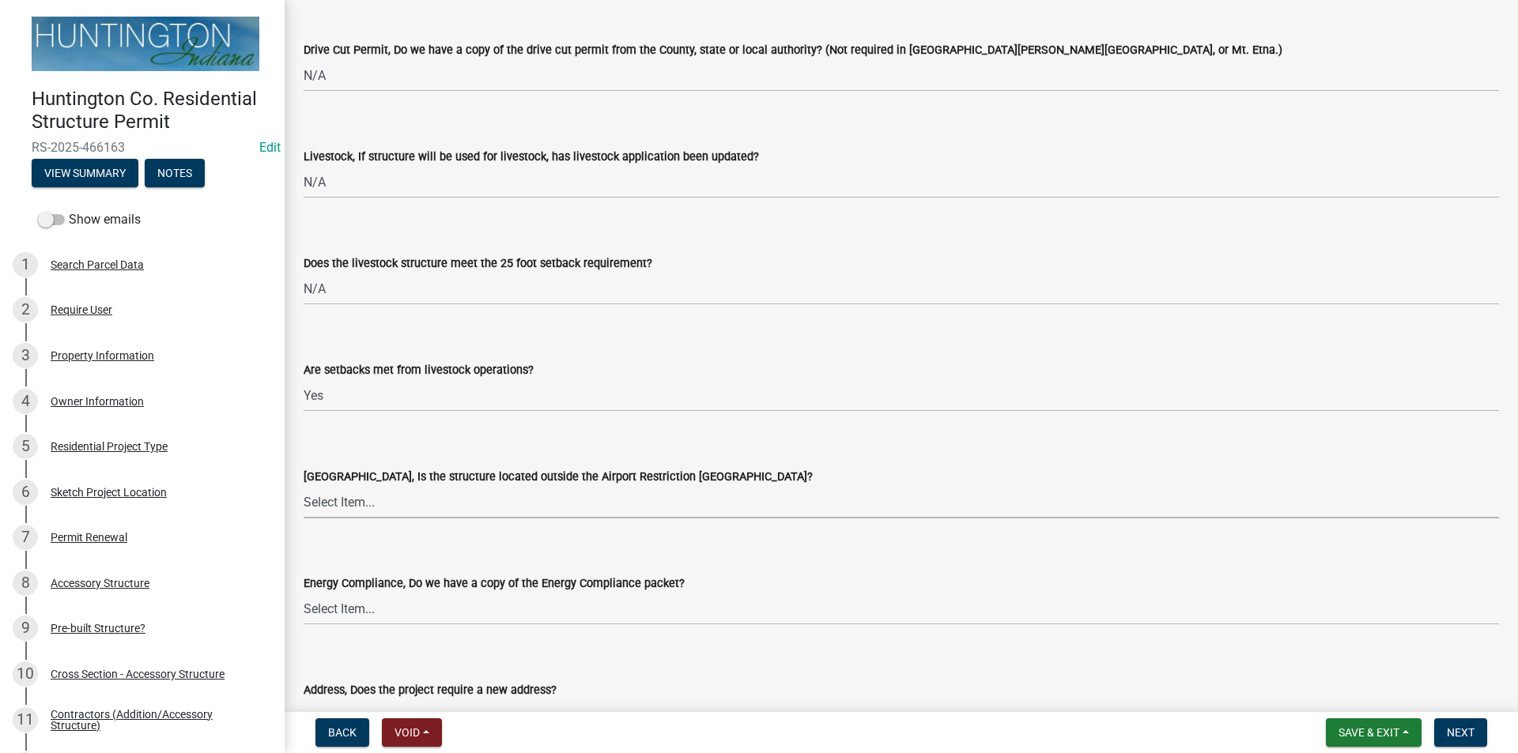
scroll to position [2609, 0]
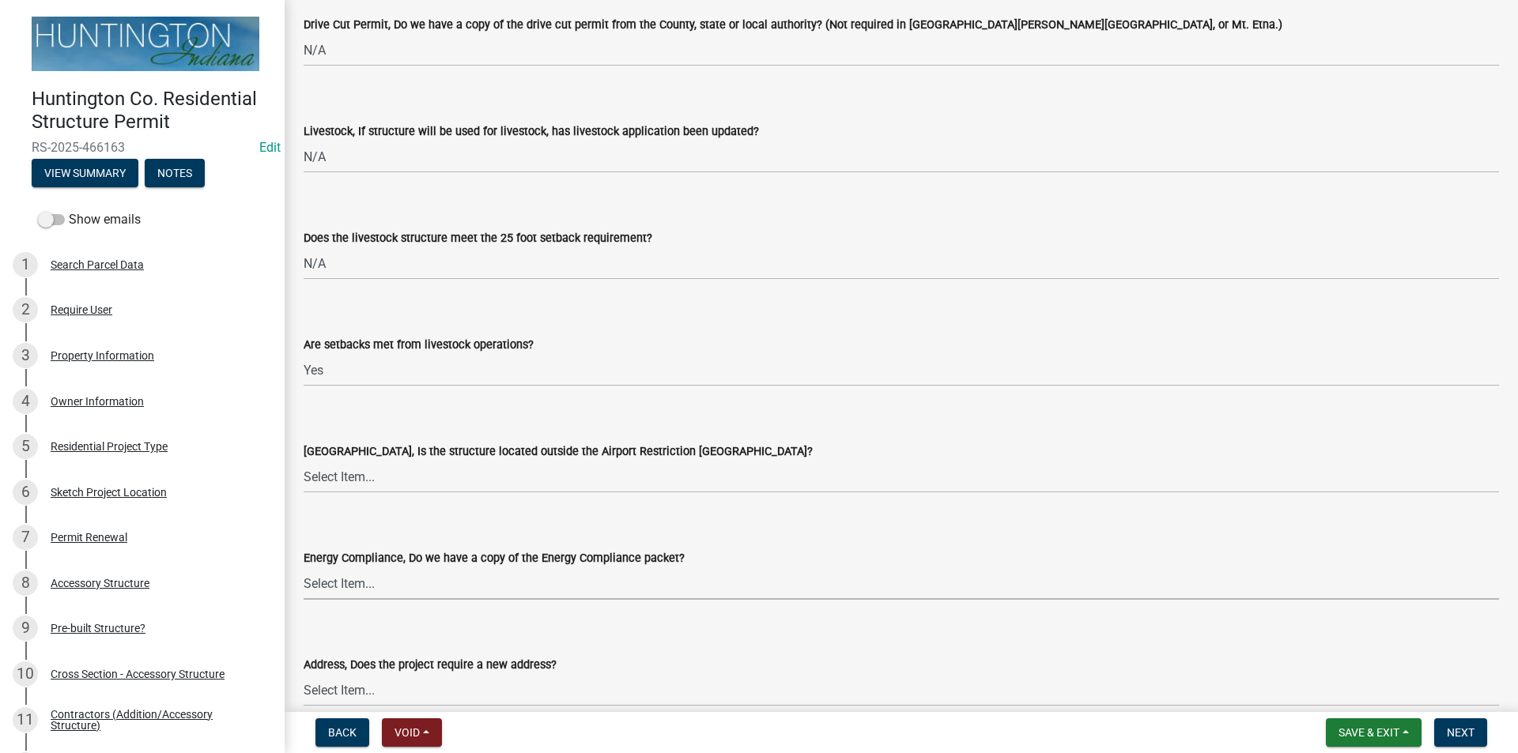
click at [355, 589] on select "Select Item... Yes No N/A" at bounding box center [901, 584] width 1195 height 32
click at [304, 568] on select "Select Item... Yes No N/A" at bounding box center [901, 584] width 1195 height 32
select select "eefb9dc7-f8b2-40a4-9773-3ac47aeffb04"
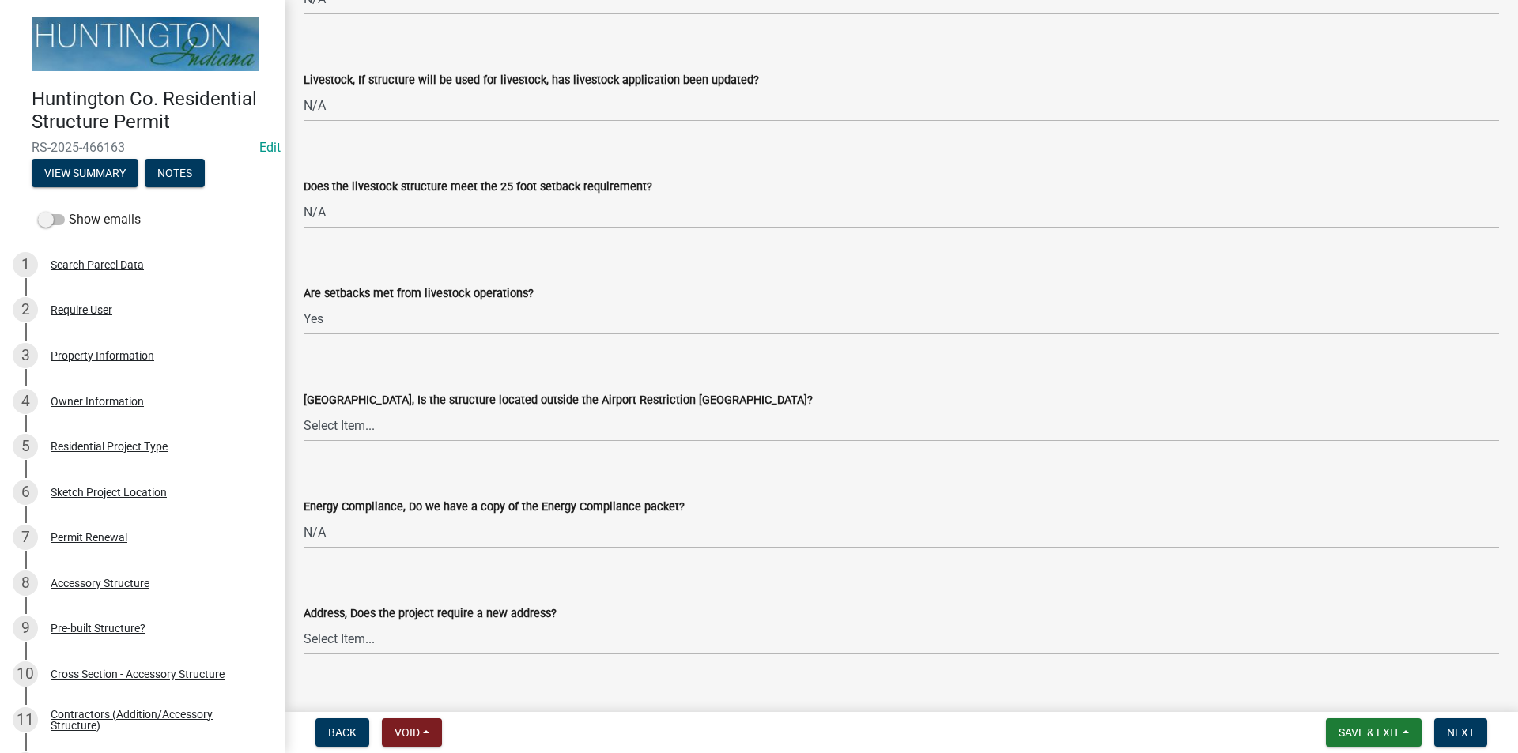
scroll to position [2688, 0]
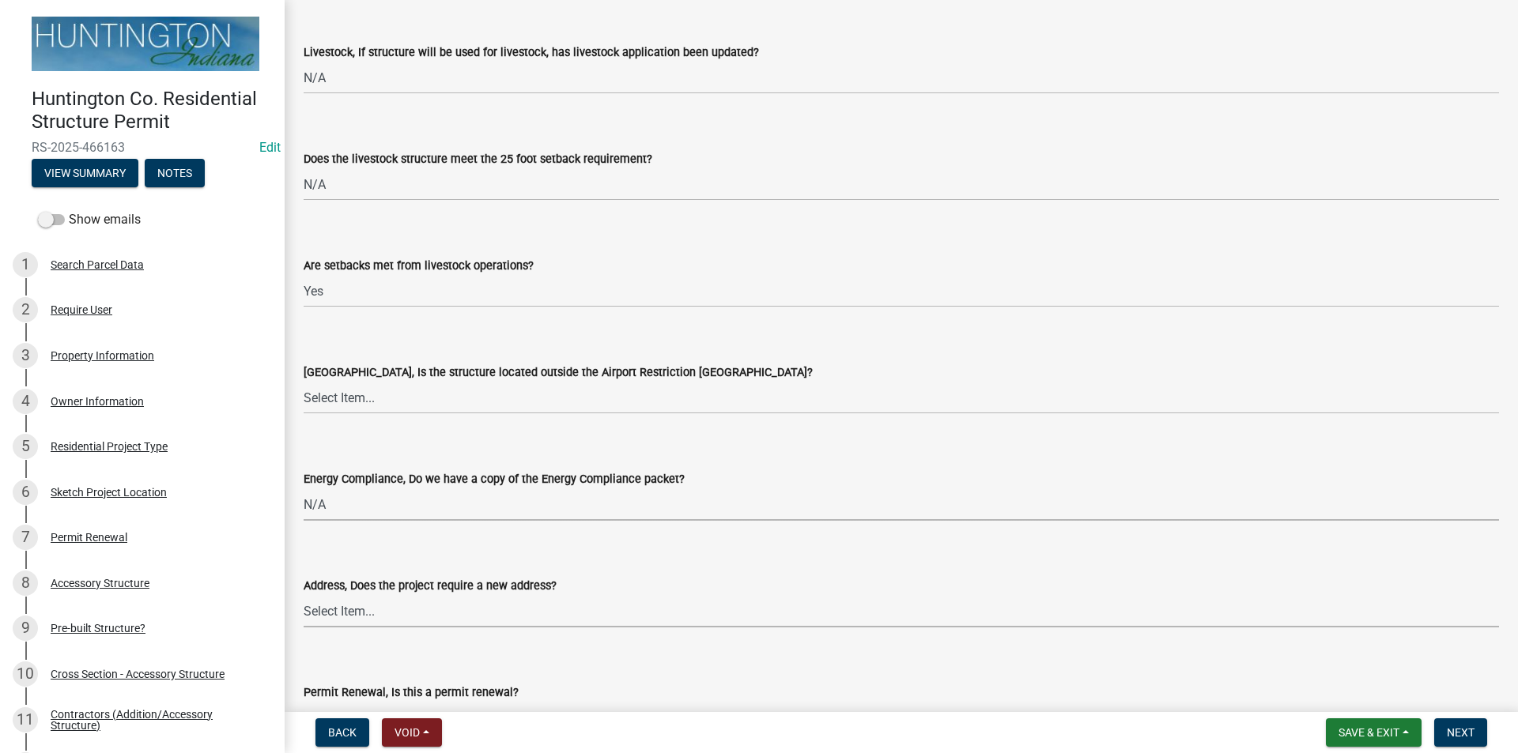
click at [332, 623] on select "Select Item... Yes No" at bounding box center [901, 611] width 1195 height 32
click at [304, 595] on select "Select Item... Yes No" at bounding box center [901, 611] width 1195 height 32
select select "dab9127f-4f14-4b54-93cb-019292fe7c15"
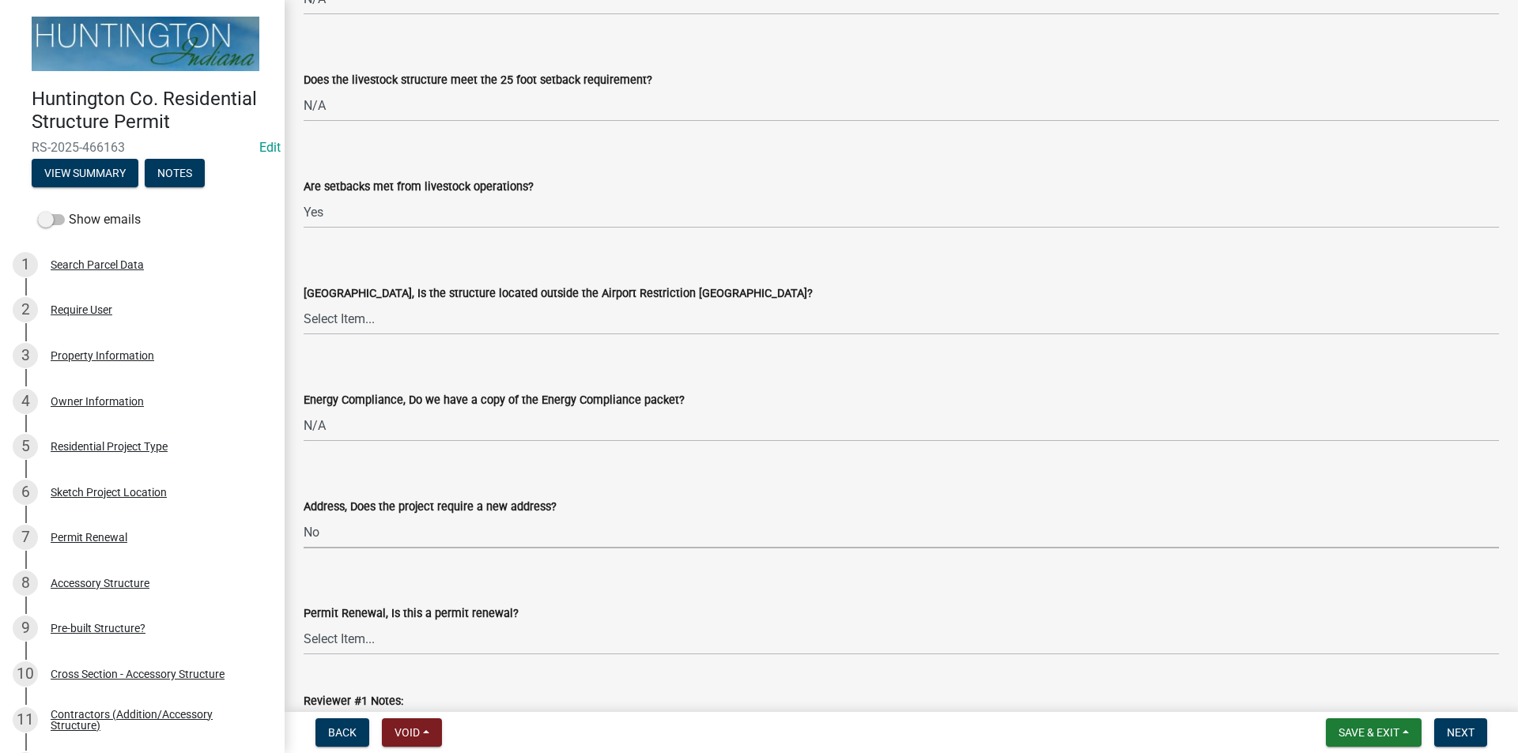
scroll to position [2846, 0]
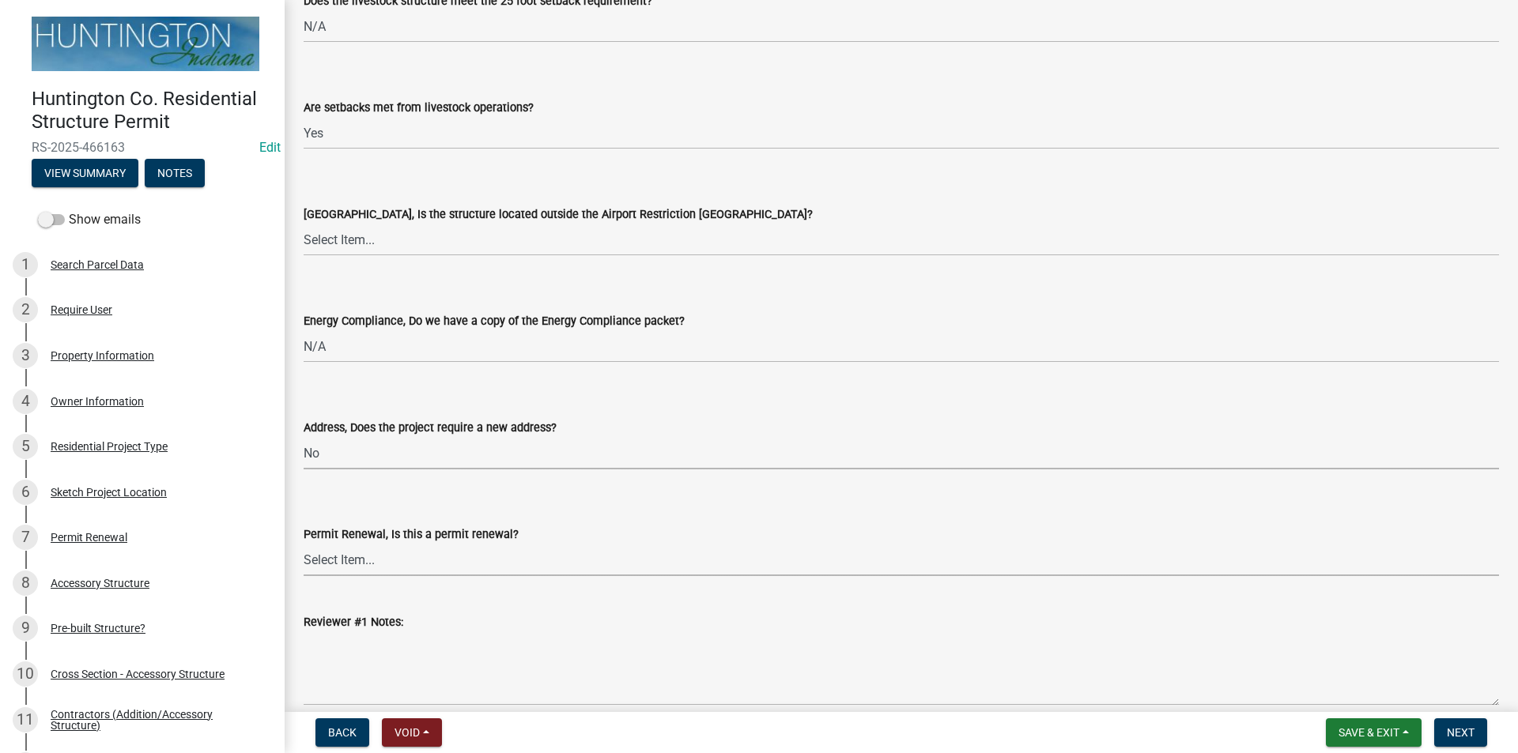
click at [333, 564] on select "Select Item... Renewal" at bounding box center [901, 560] width 1195 height 32
click at [304, 544] on select "Select Item... Renewal" at bounding box center [901, 560] width 1195 height 32
select select "d3afdc4c-4a8e-44f8-bebd-274d5df8b808"
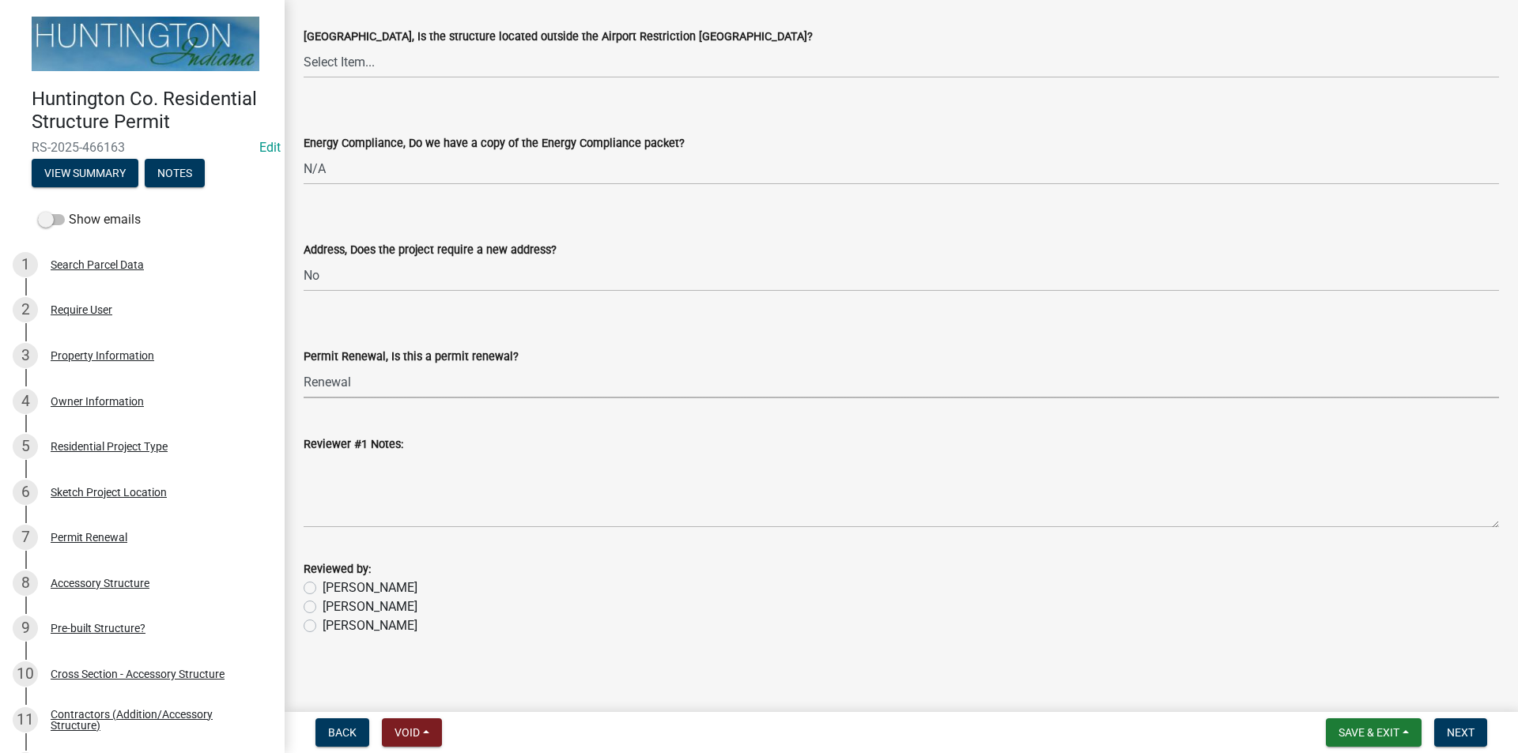
scroll to position [3030, 0]
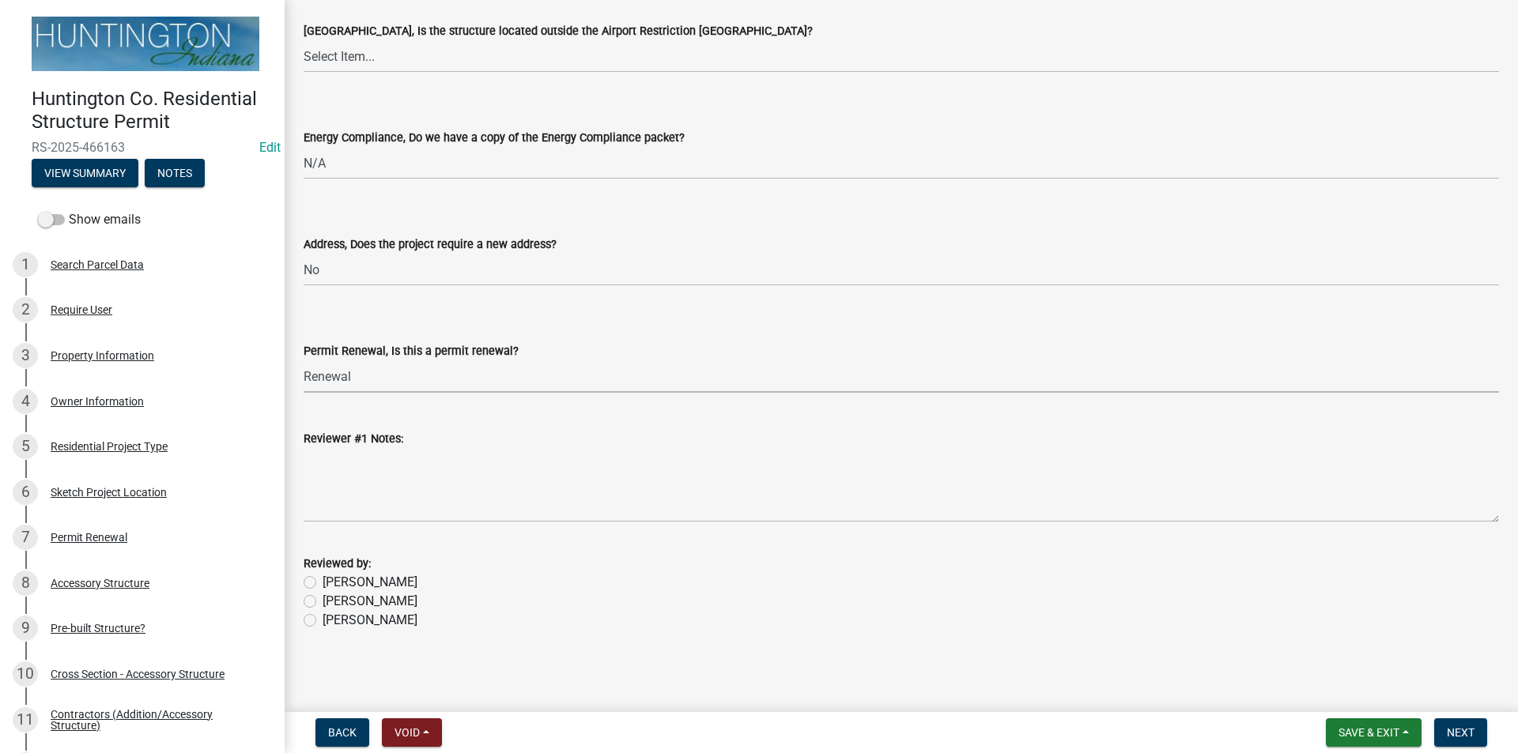
click at [323, 621] on label "Laci" at bounding box center [370, 620] width 95 height 19
click at [323, 621] on input "Laci" at bounding box center [328, 616] width 10 height 10
radio input "true"
click at [1465, 735] on span "Next" at bounding box center [1461, 733] width 28 height 13
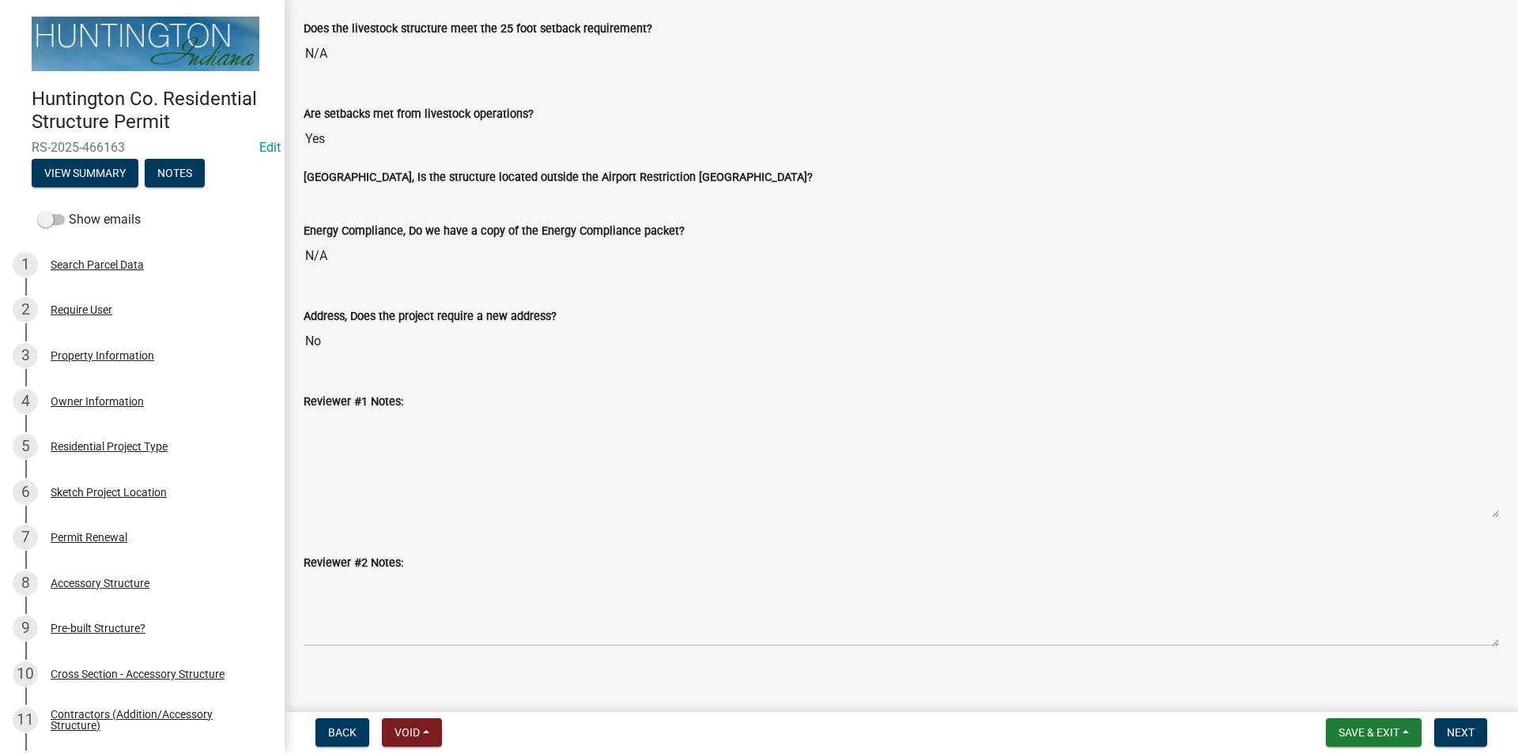
scroll to position [2352, 0]
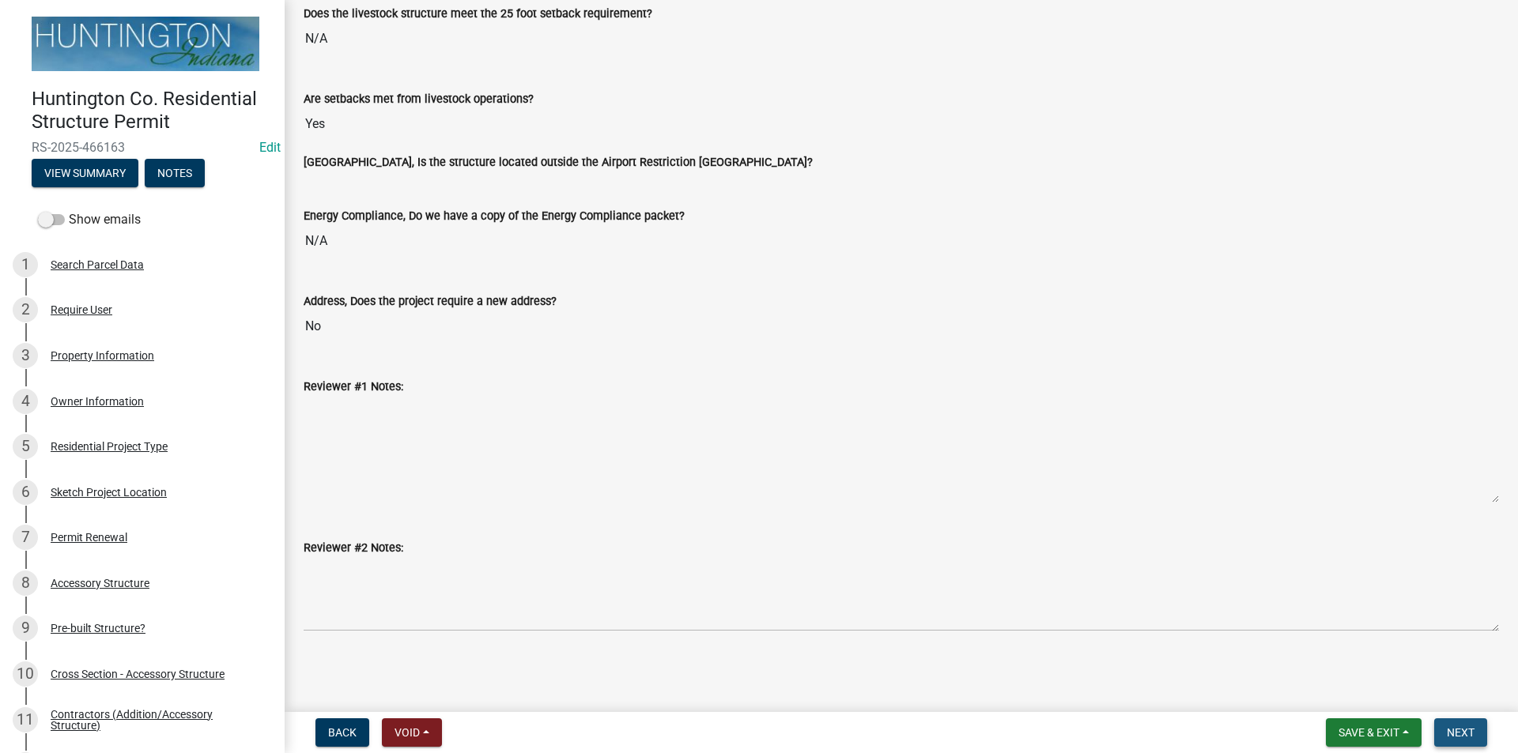
click at [1460, 742] on button "Next" at bounding box center [1460, 733] width 53 height 28
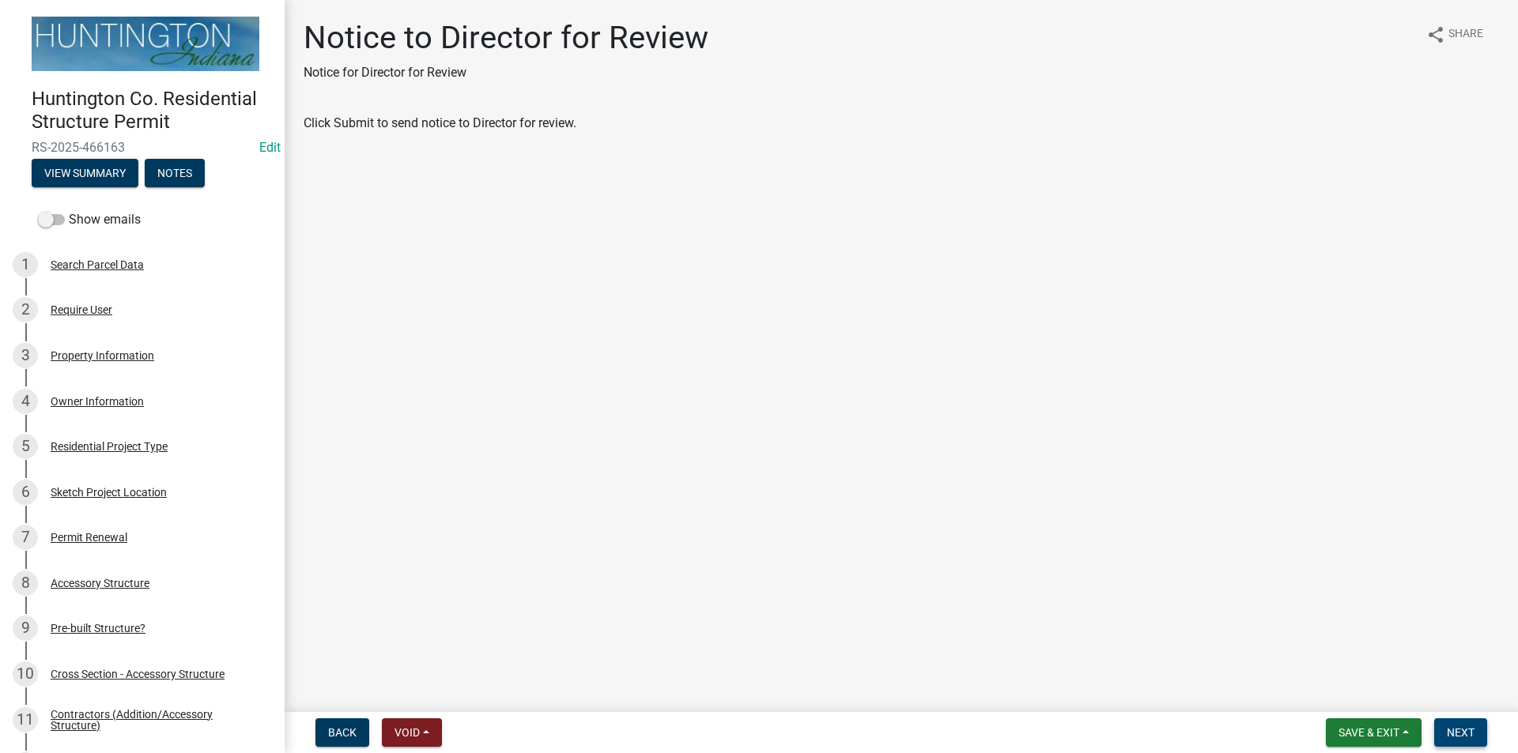
click at [1460, 742] on button "Next" at bounding box center [1460, 733] width 53 height 28
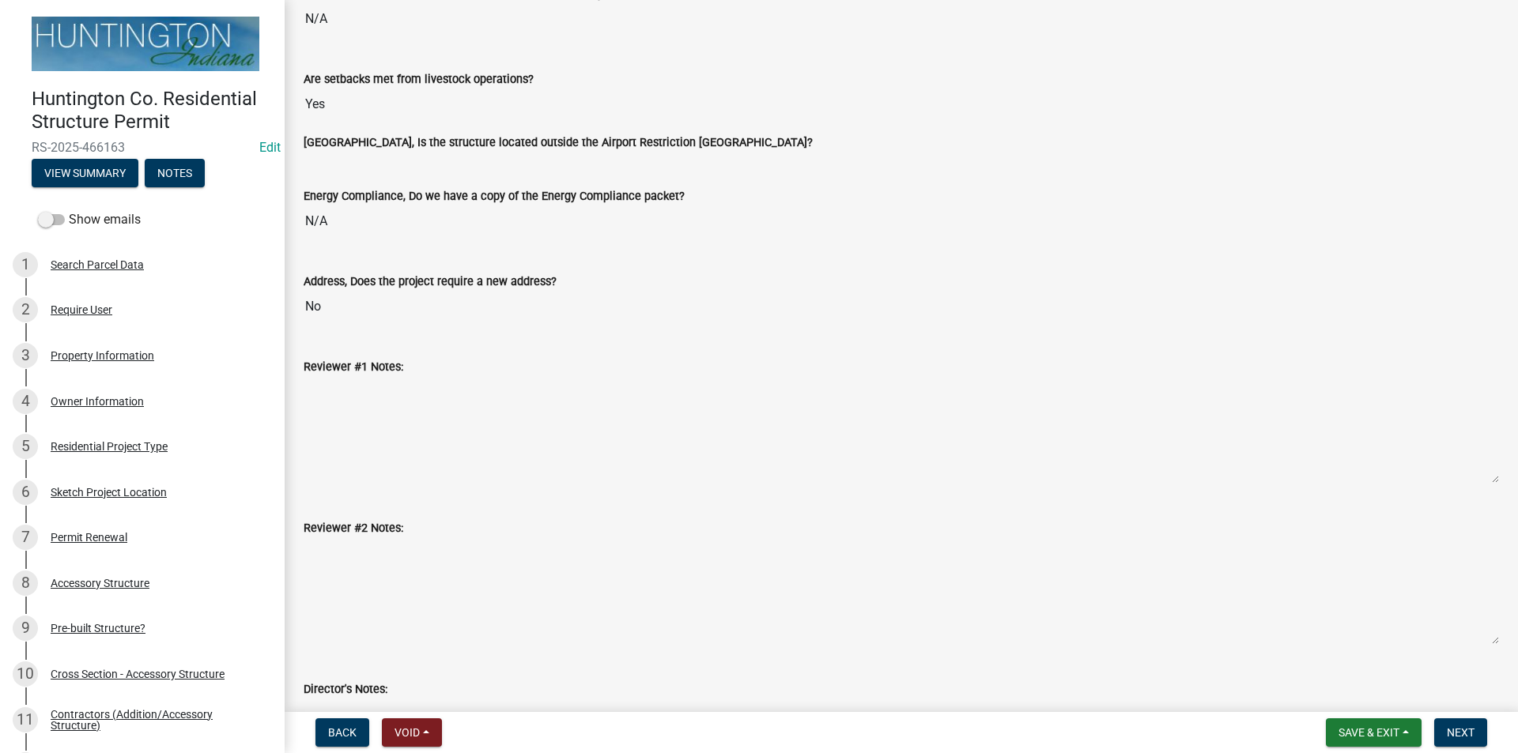
scroll to position [2513, 0]
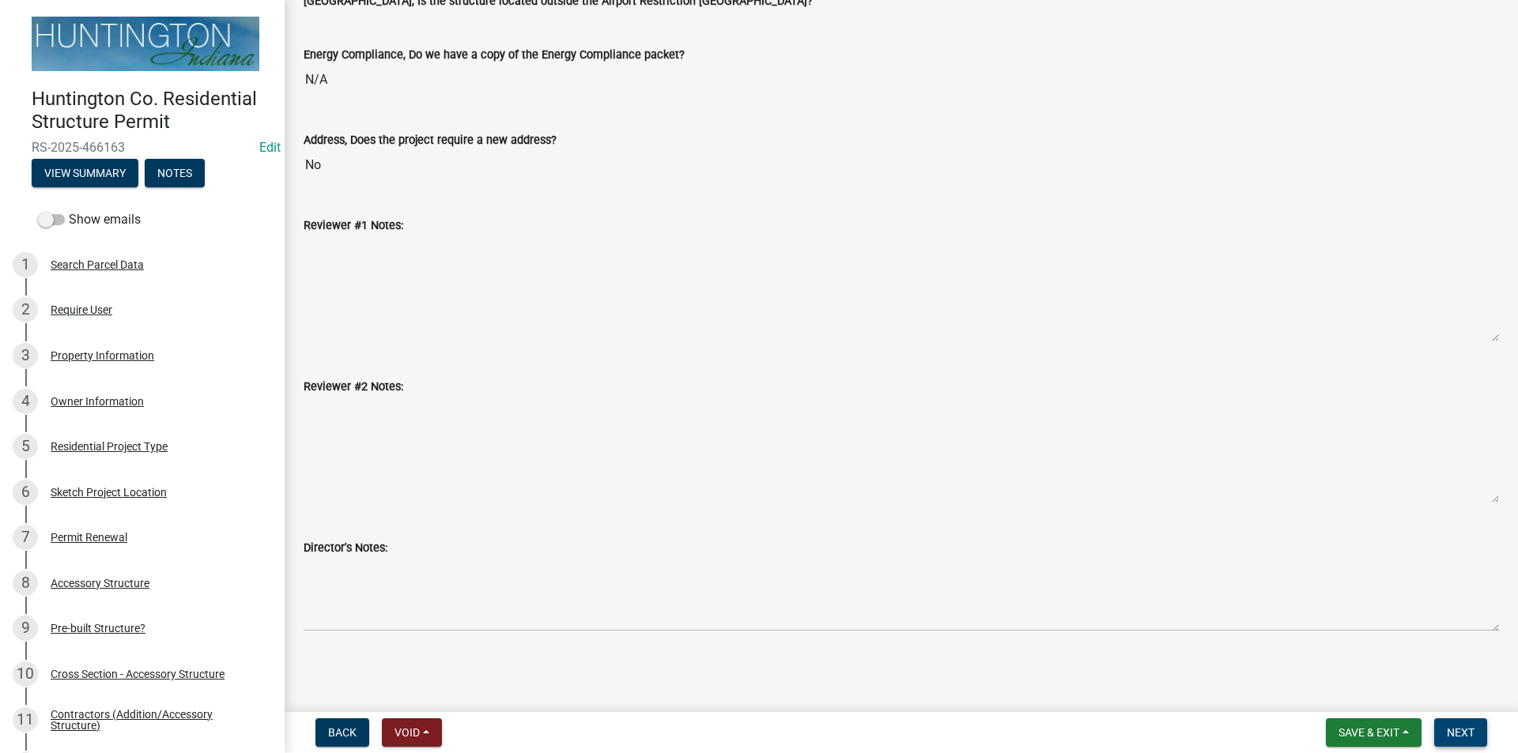
click at [1453, 723] on button "Next" at bounding box center [1460, 733] width 53 height 28
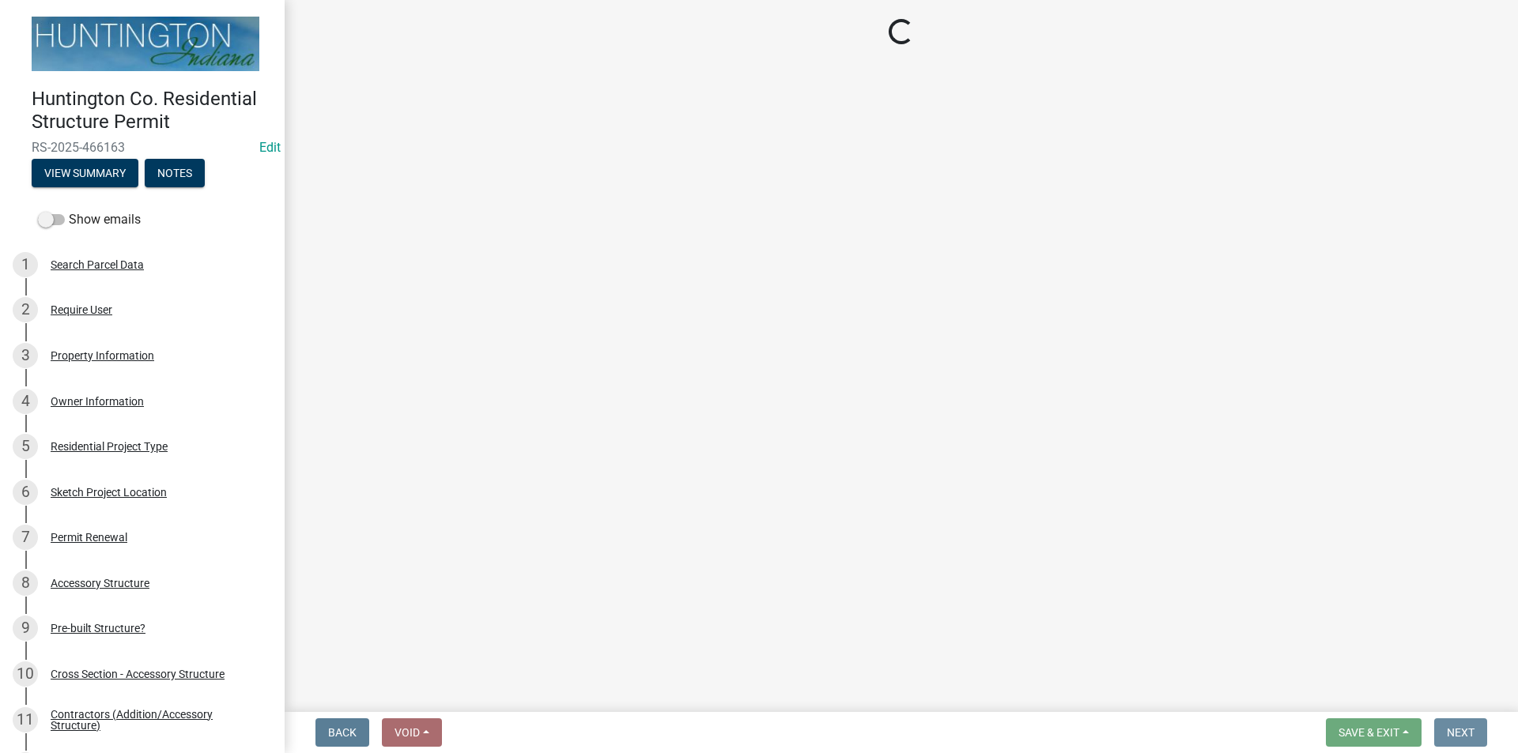
scroll to position [0, 0]
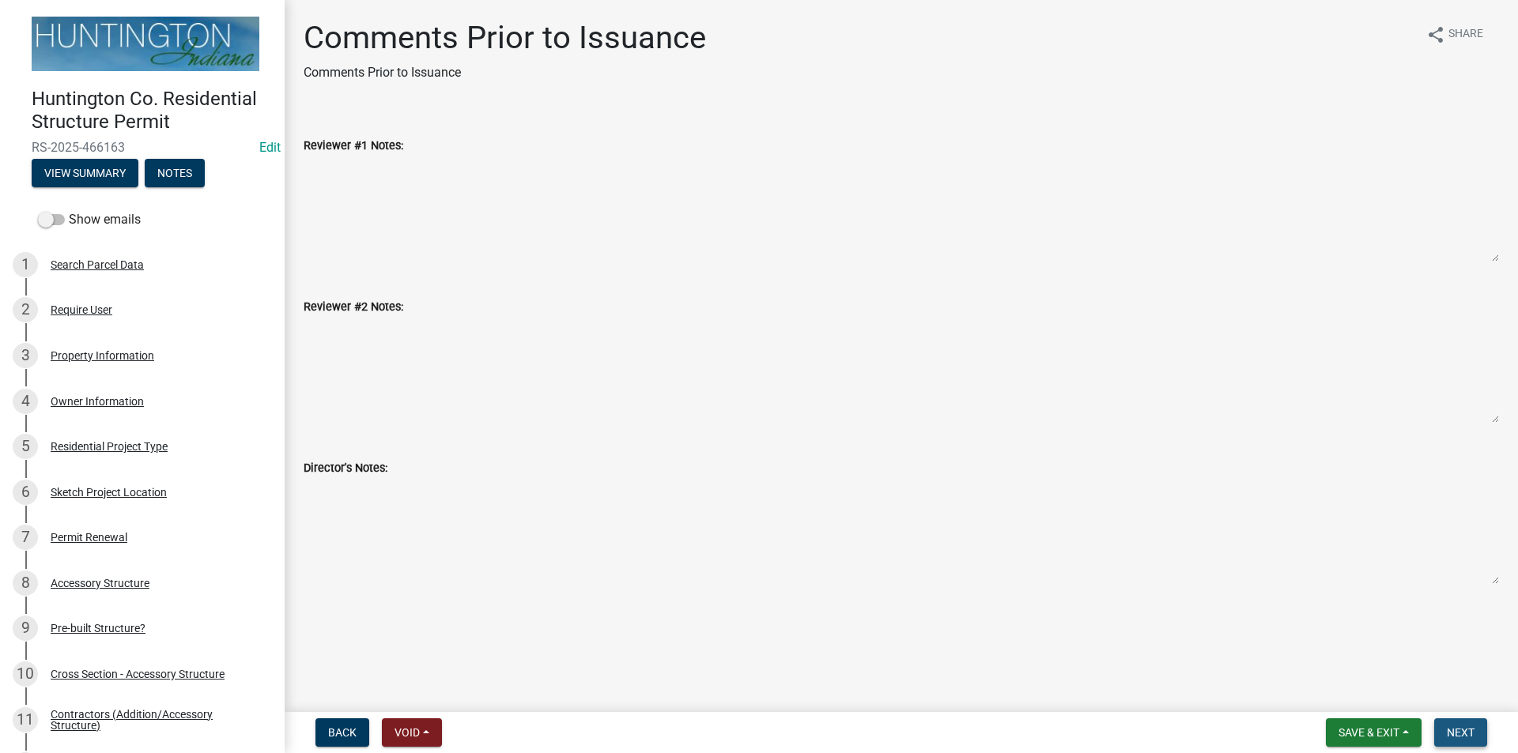
click at [1453, 723] on button "Next" at bounding box center [1460, 733] width 53 height 28
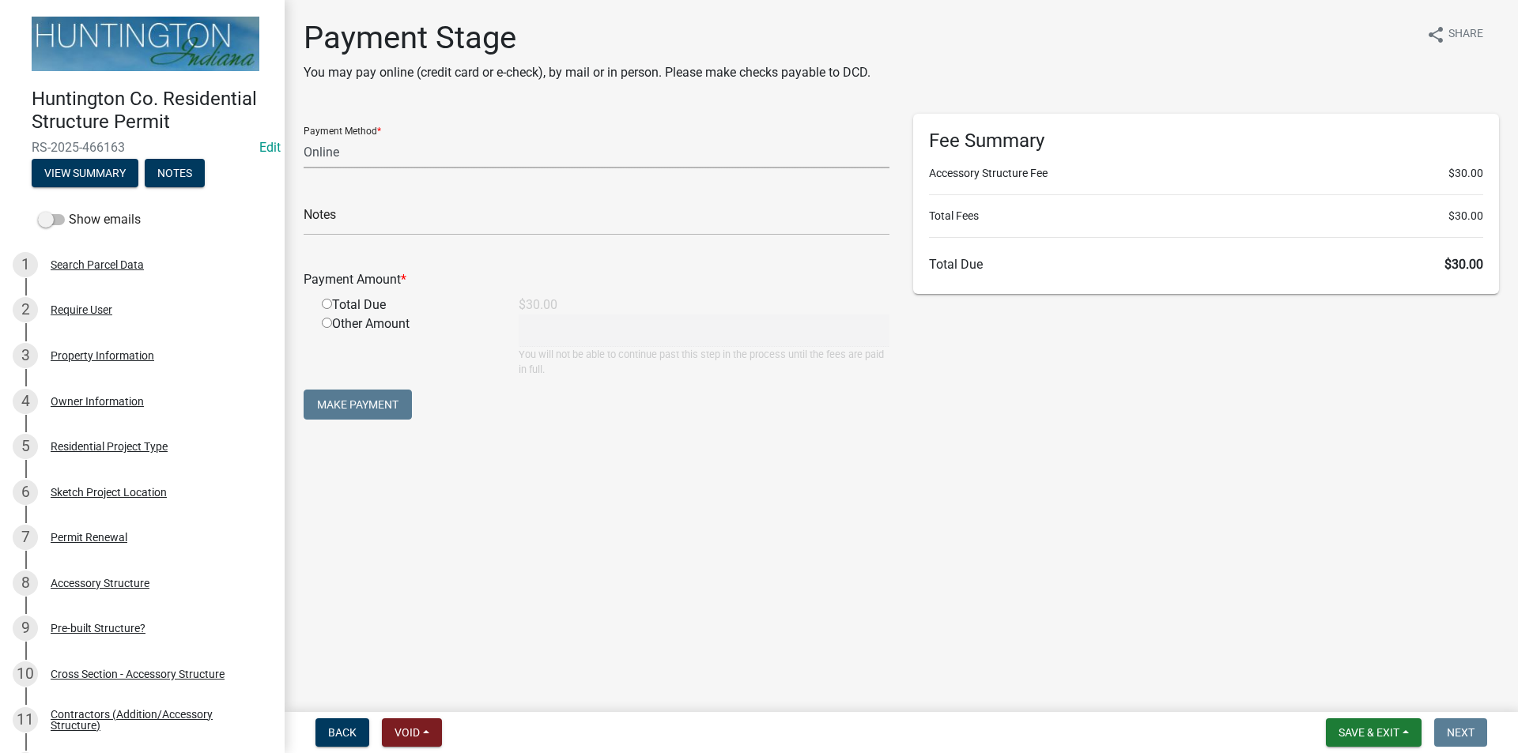
click at [323, 157] on select "Credit Card POS Check Cash Online" at bounding box center [597, 152] width 586 height 32
select select "0: 2"
click at [304, 136] on select "Credit Card POS Check Cash Online" at bounding box center [597, 152] width 586 height 32
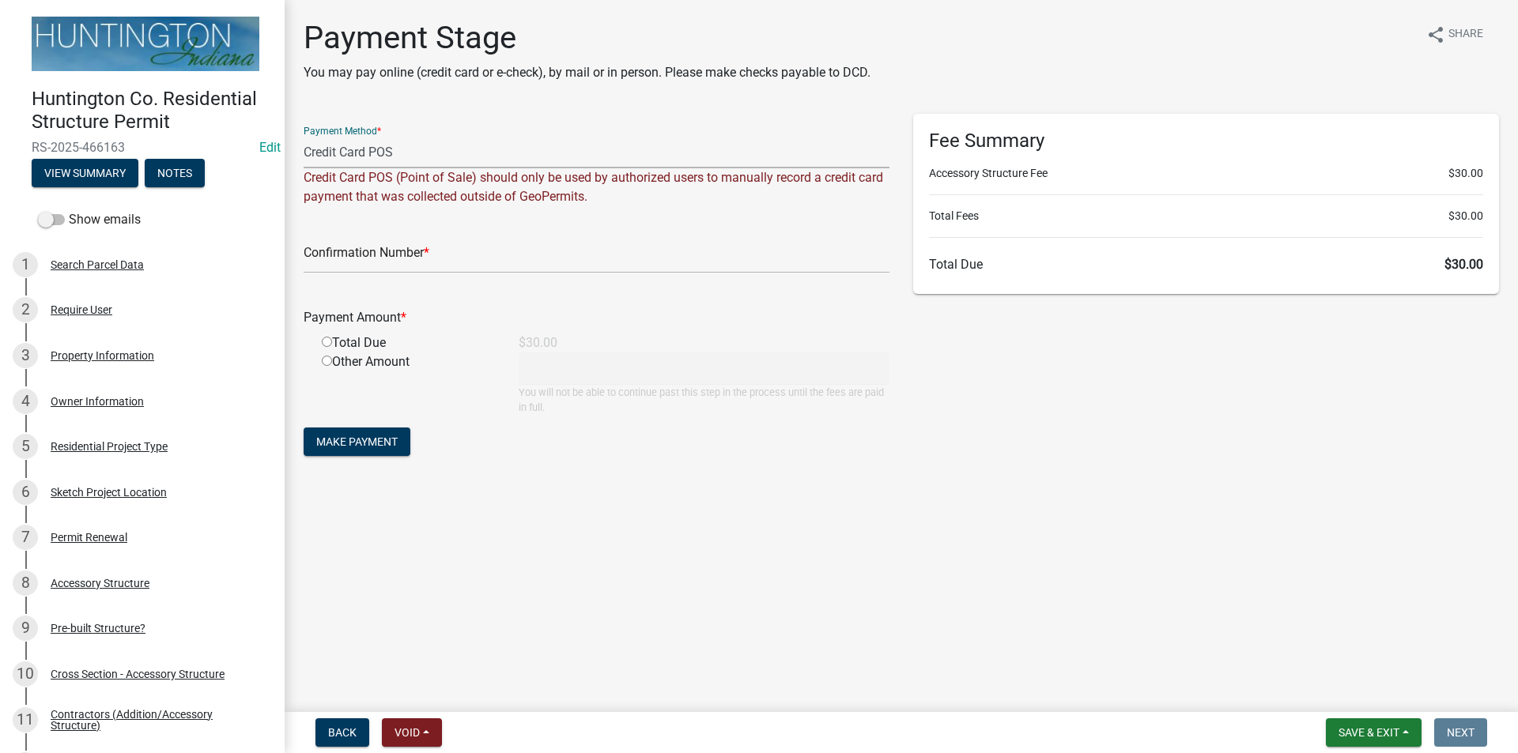
click at [326, 340] on input "radio" at bounding box center [327, 342] width 10 height 10
radio input "true"
type input "30"
click at [379, 265] on input "text" at bounding box center [597, 257] width 586 height 32
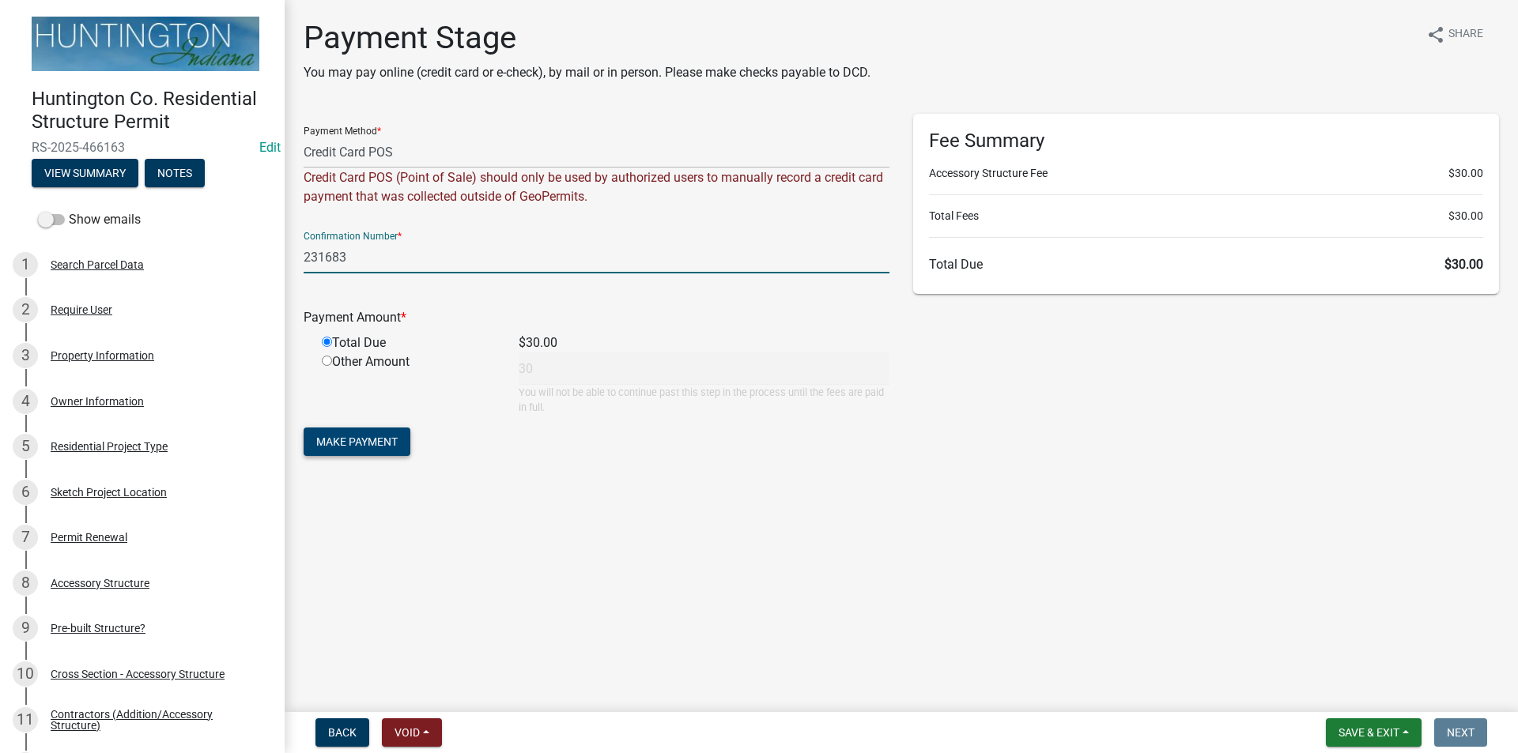
type input "231683"
click at [357, 440] on span "Make Payment" at bounding box center [356, 442] width 81 height 13
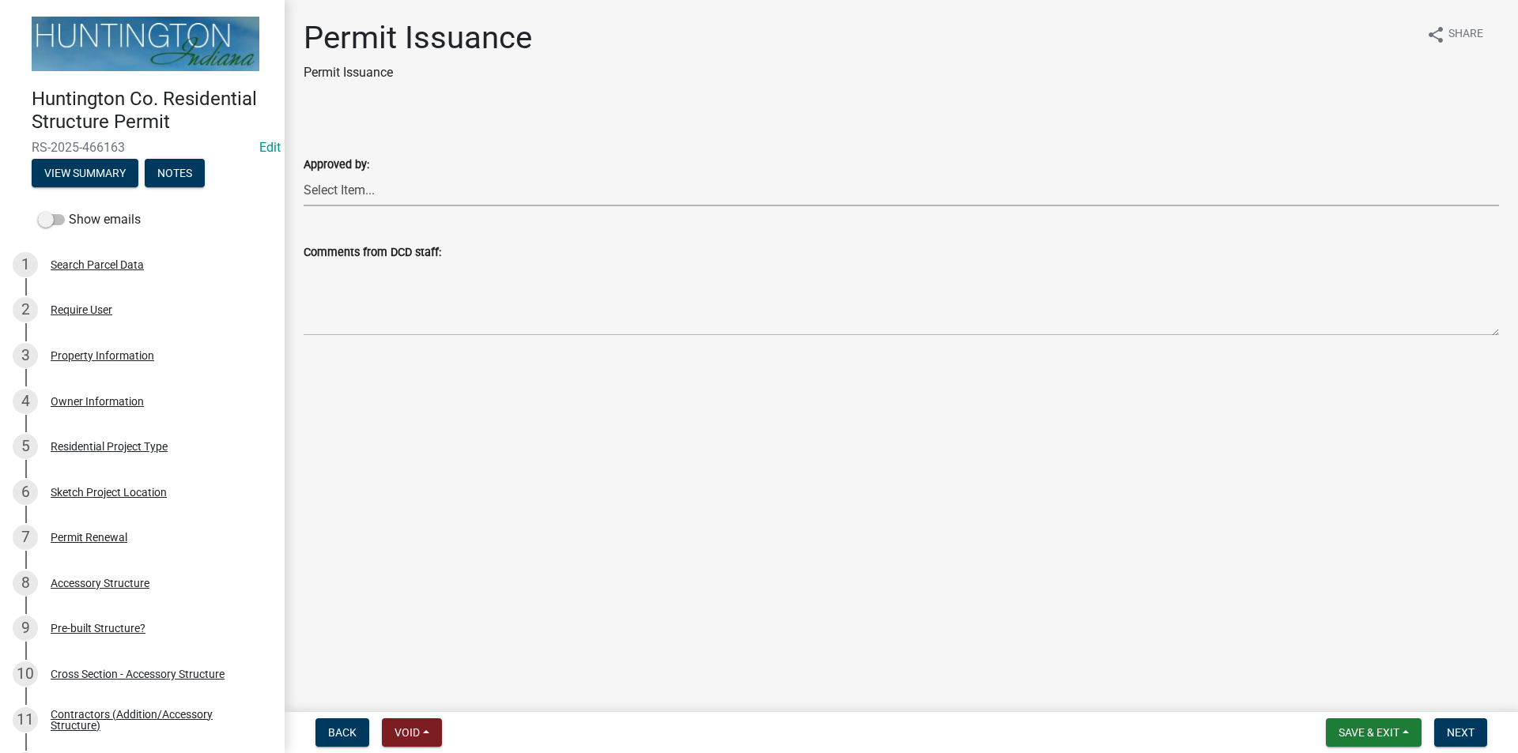
click at [367, 194] on select "Select Item... [PERSON_NAME] [PERSON_NAME] [PERSON_NAME] [PERSON_NAME]" at bounding box center [901, 190] width 1195 height 32
click at [304, 174] on select "Select Item... [PERSON_NAME] [PERSON_NAME] [PERSON_NAME] [PERSON_NAME]" at bounding box center [901, 190] width 1195 height 32
select select "3239478a-f882-4594-90ac-f91e0e438675"
click at [1473, 738] on span "Next" at bounding box center [1461, 733] width 28 height 13
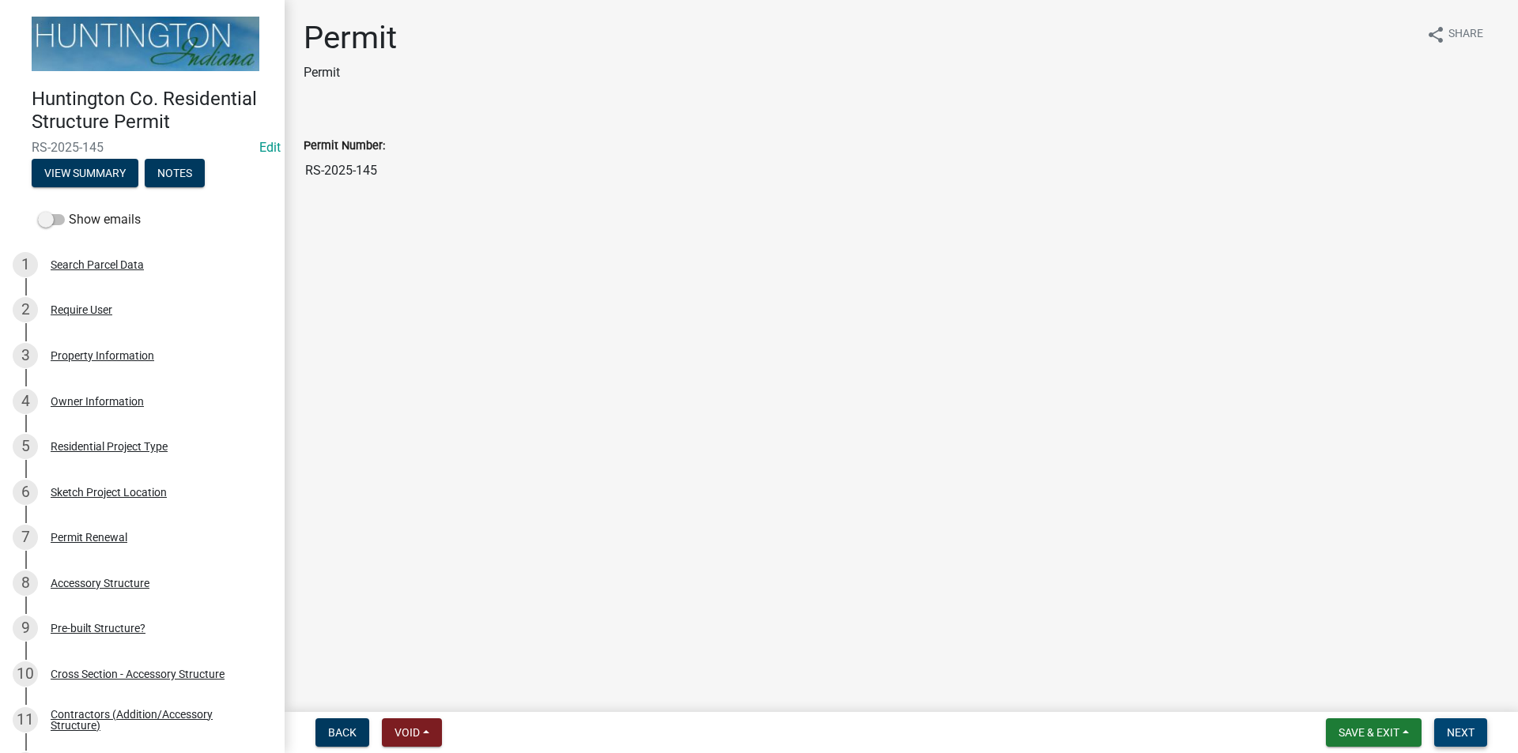
click at [1473, 738] on span "Next" at bounding box center [1461, 733] width 28 height 13
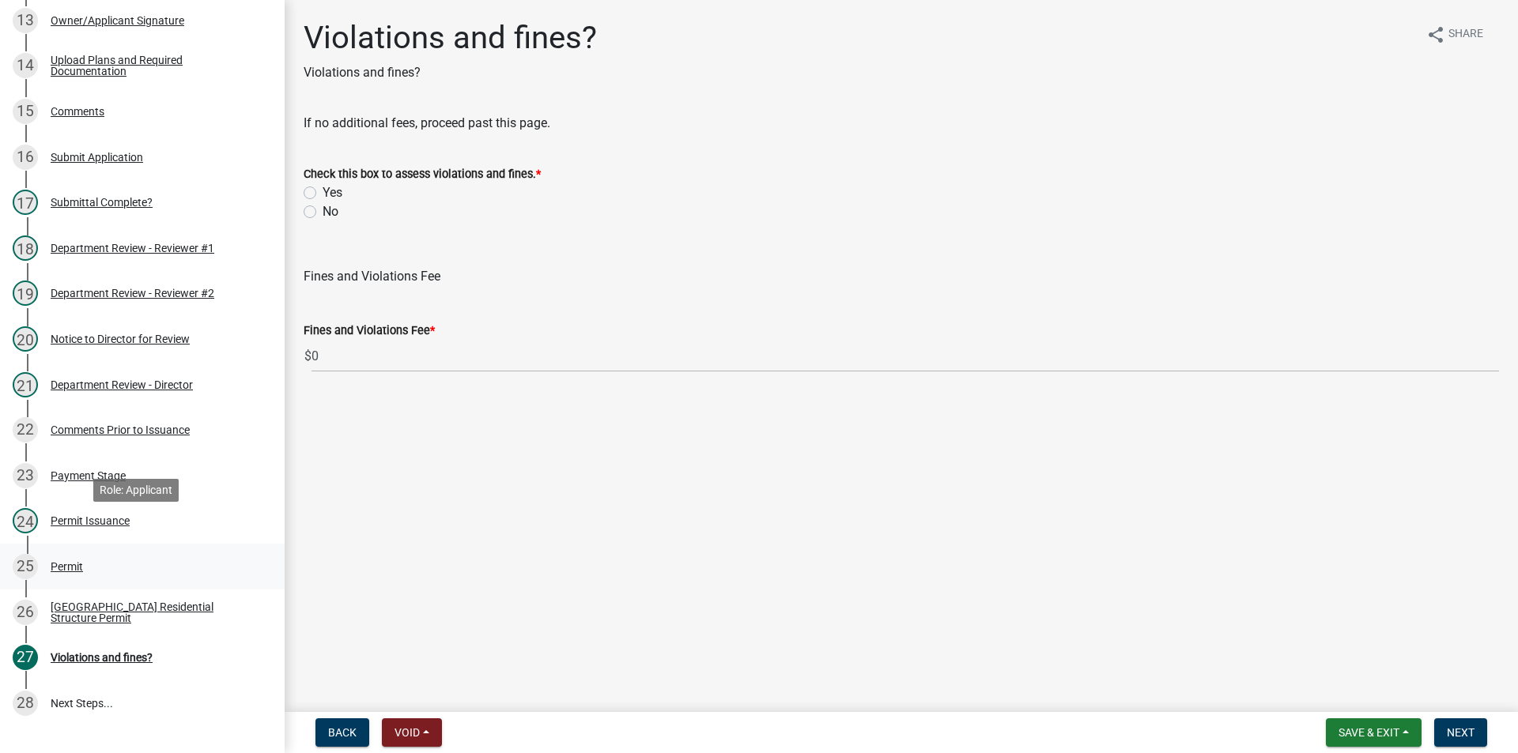
scroll to position [908, 0]
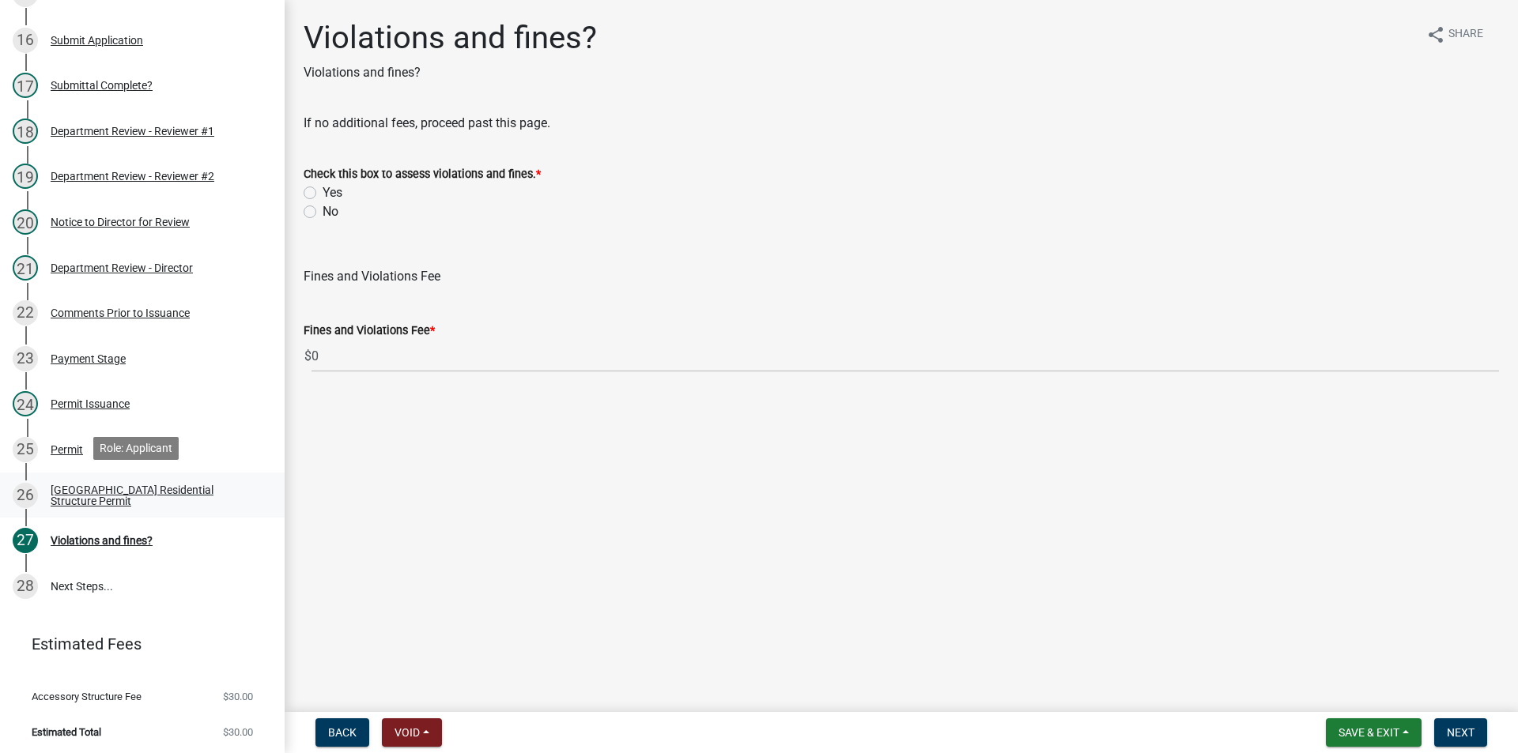
click at [82, 495] on div "Huntington County Residential Structure Permit" at bounding box center [155, 496] width 209 height 22
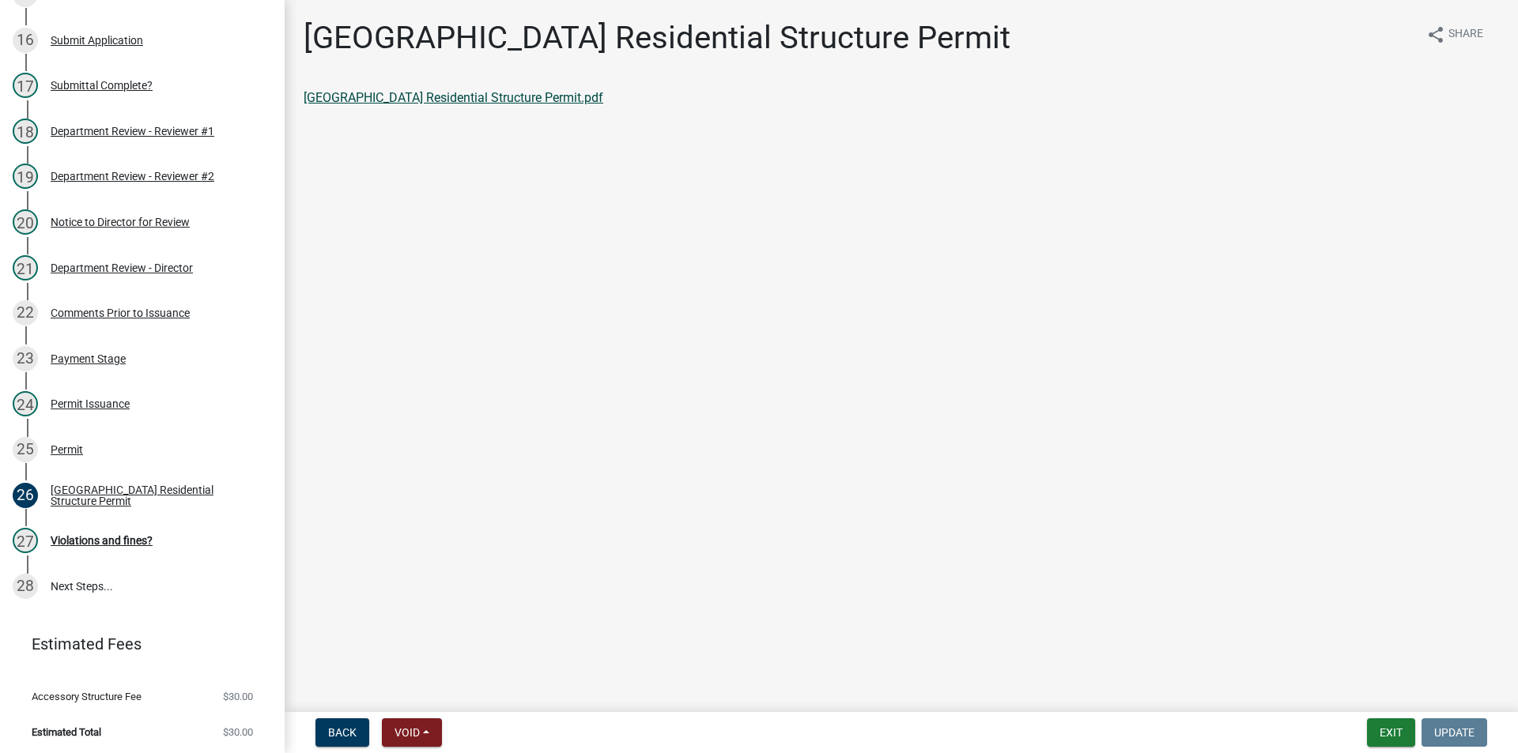
click at [381, 100] on link "Huntington County Residential Structure Permit.pdf" at bounding box center [454, 97] width 300 height 15
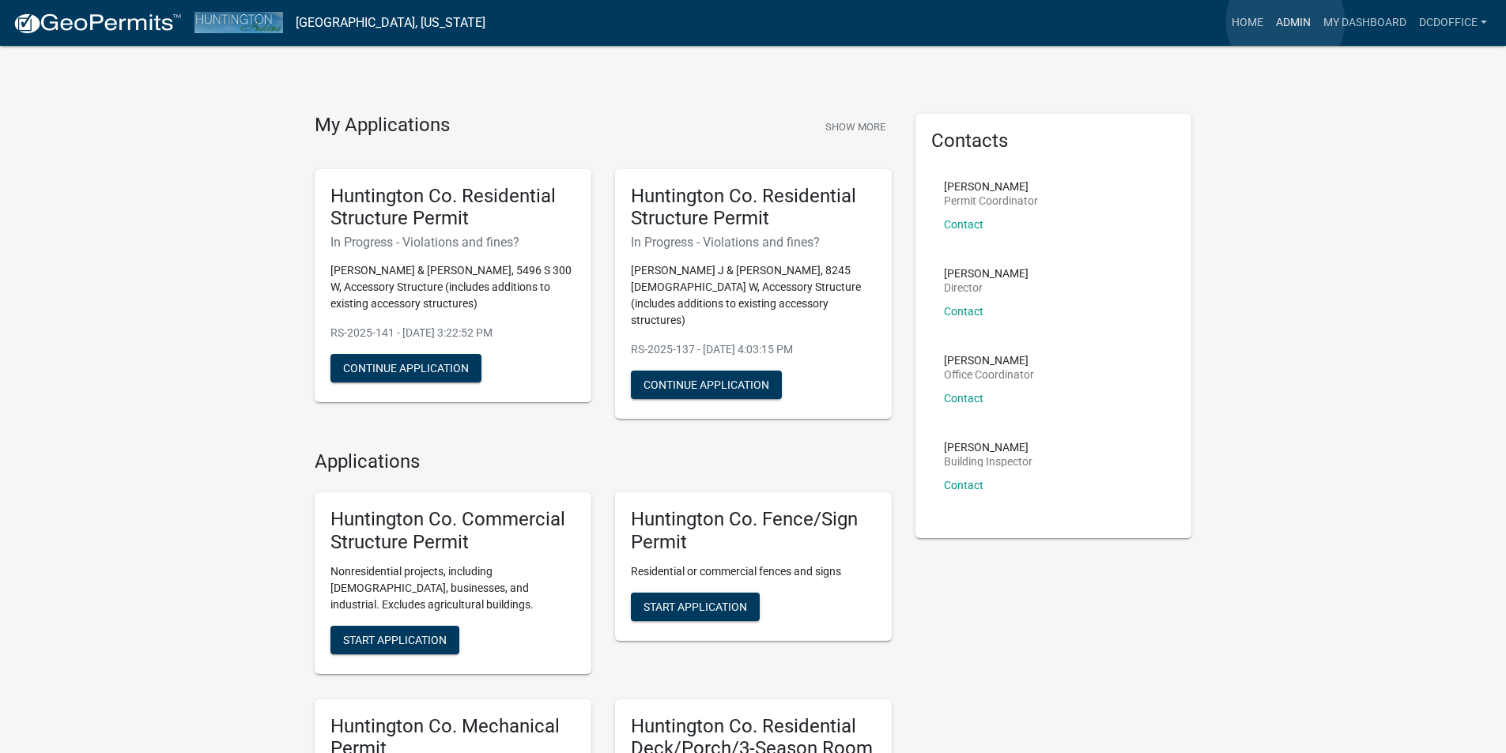
click at [1286, 22] on link "Admin" at bounding box center [1293, 23] width 47 height 30
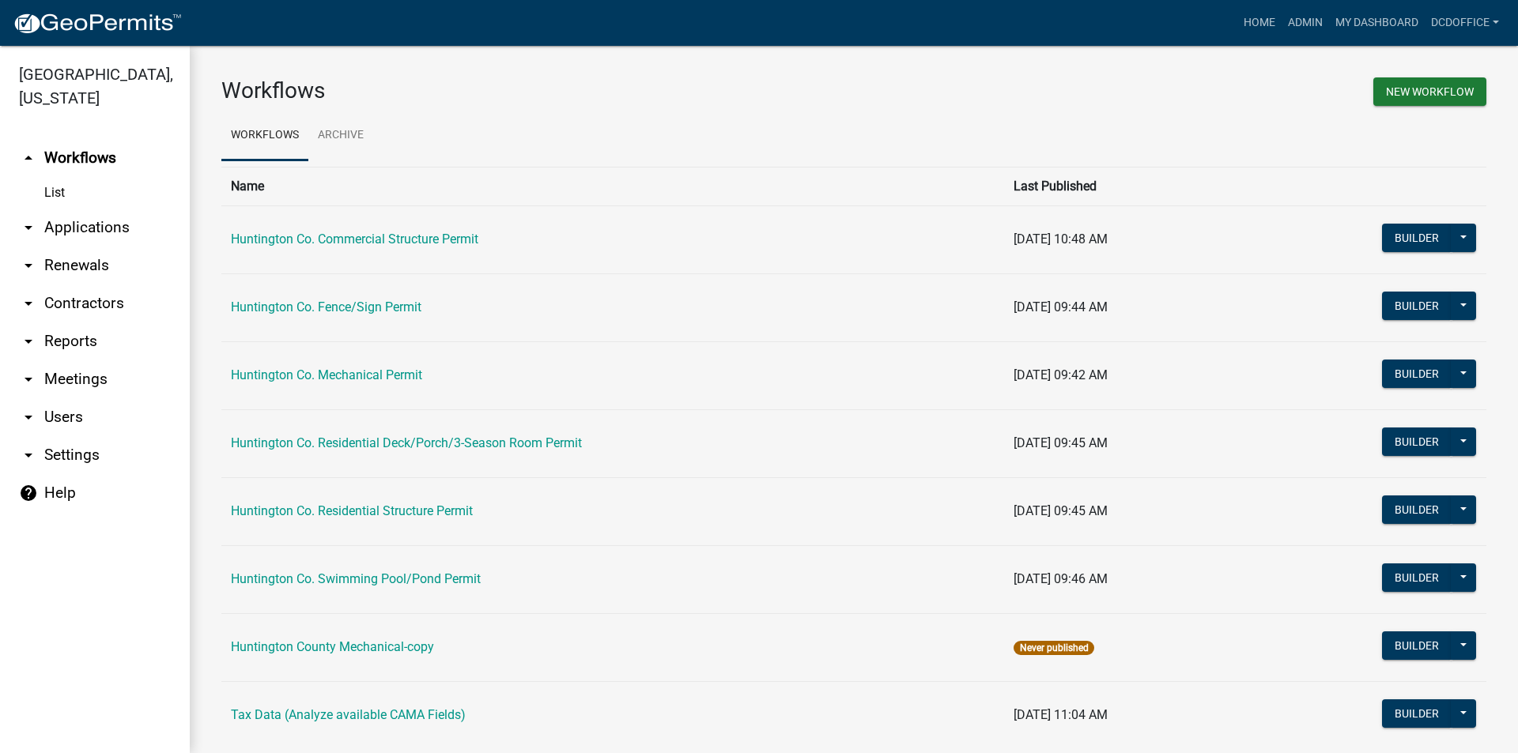
click at [96, 234] on link "arrow_drop_down Applications" at bounding box center [95, 228] width 190 height 38
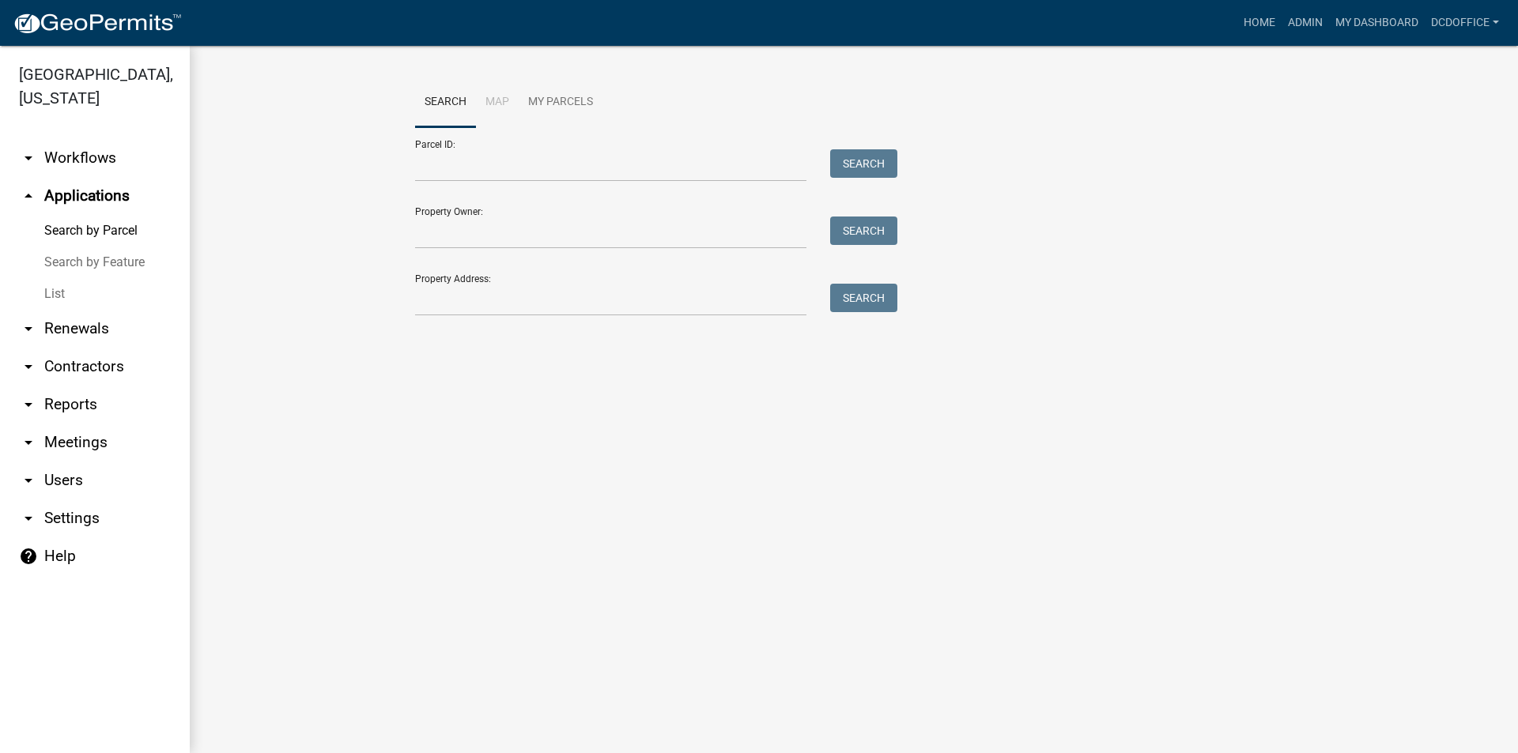
click at [63, 292] on link "List" at bounding box center [95, 294] width 190 height 32
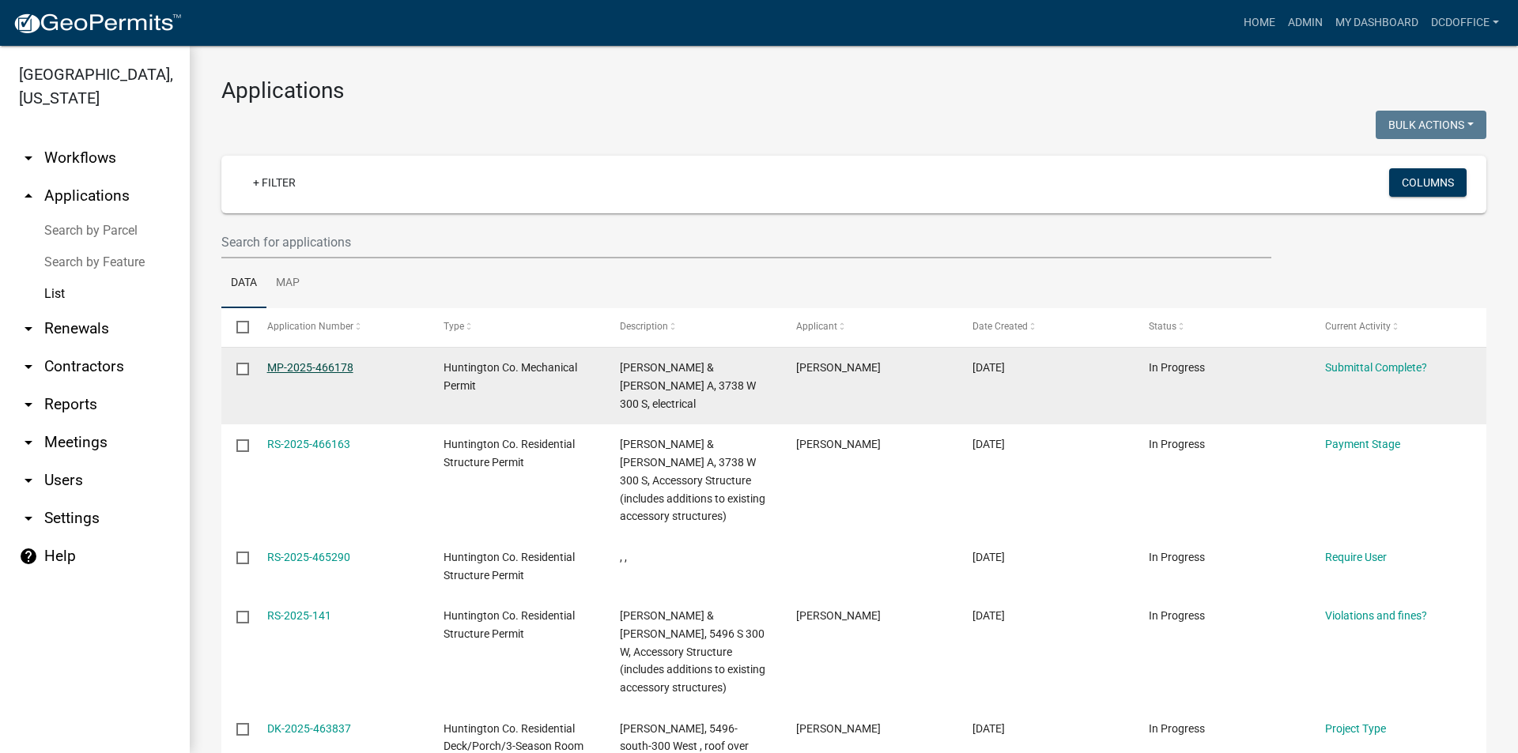
click at [307, 371] on link "MP-2025-466178" at bounding box center [310, 367] width 86 height 13
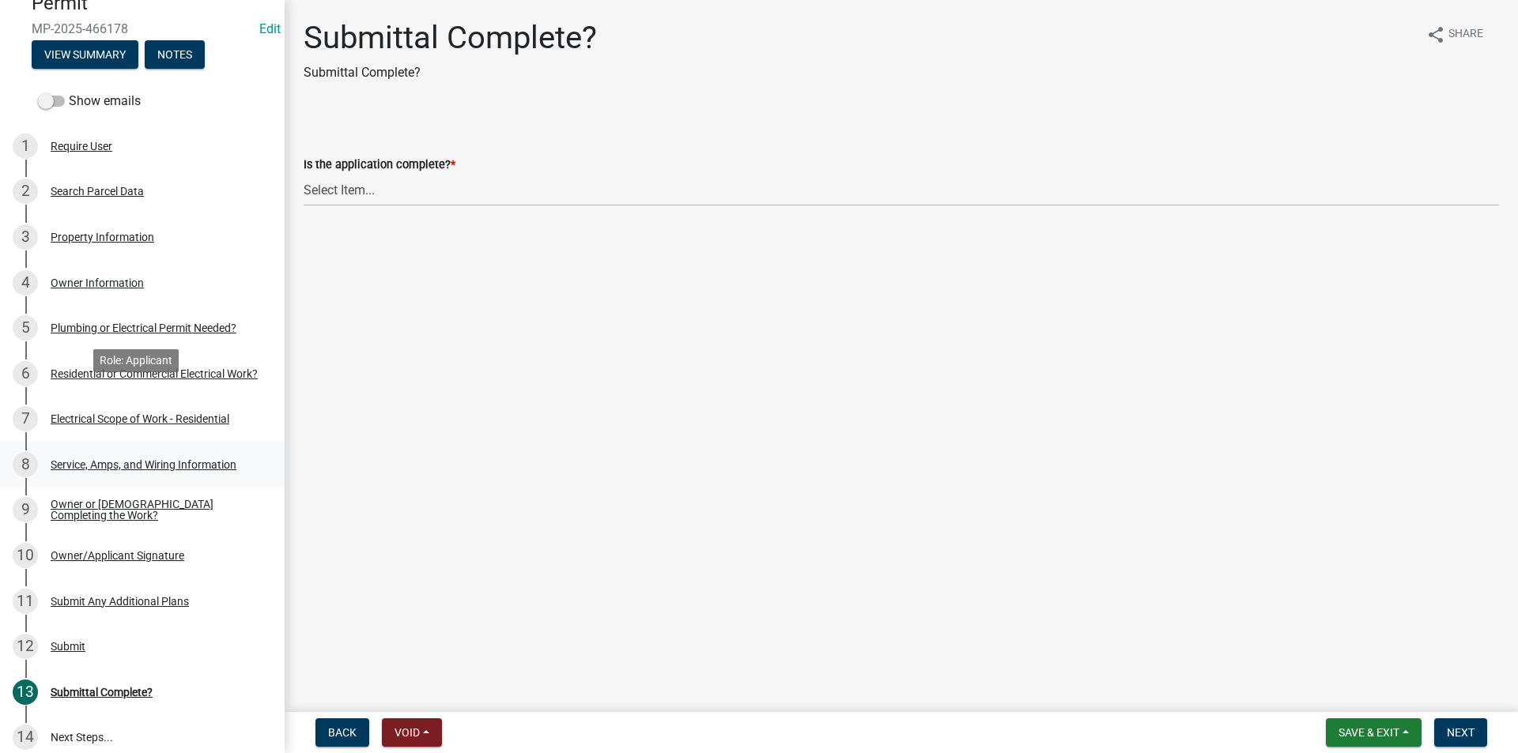
scroll to position [270, 0]
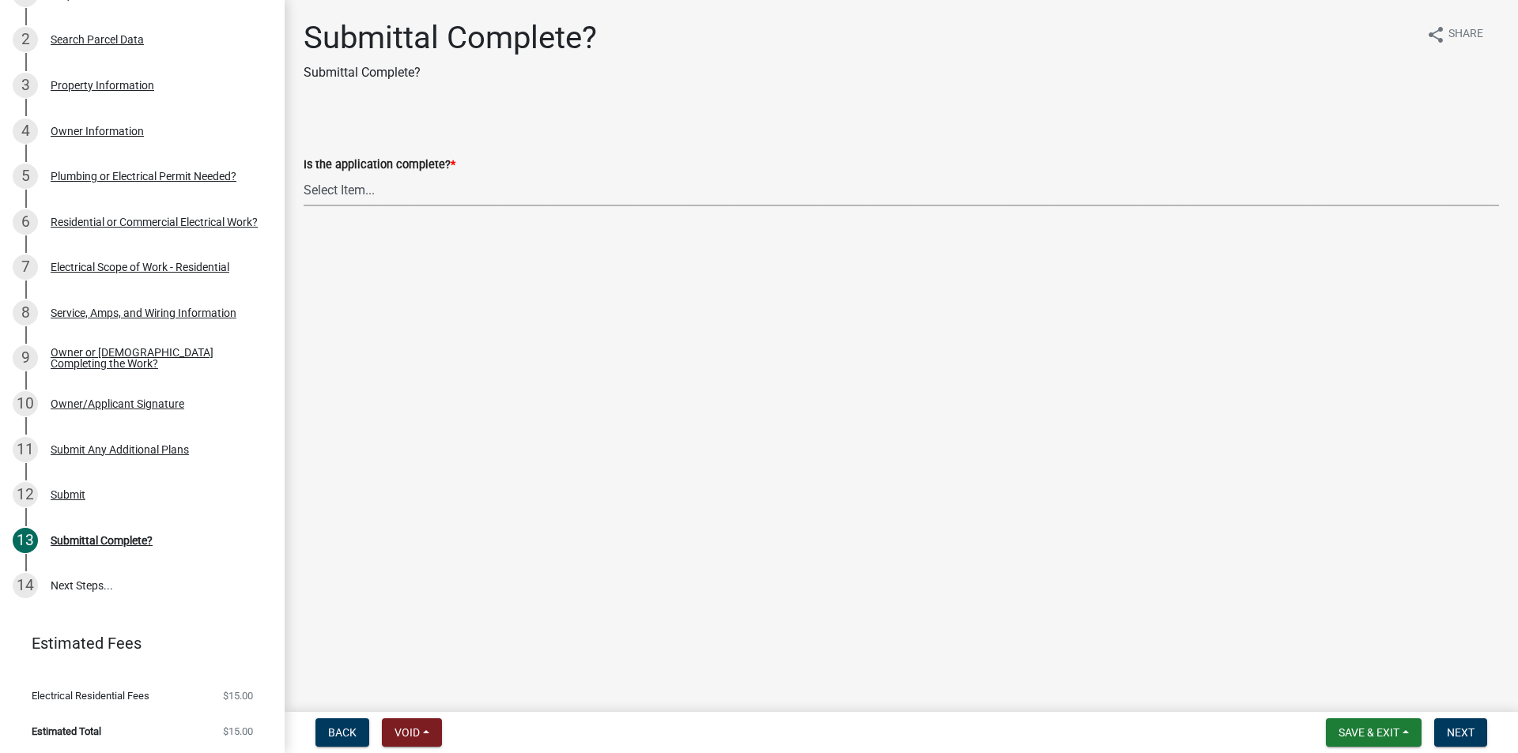
click at [353, 193] on select "Select Item... Yes No" at bounding box center [901, 190] width 1195 height 32
click at [304, 174] on select "Select Item... Yes No" at bounding box center [901, 190] width 1195 height 32
select select "1782a9c7-7323-4da6-ac5b-f89a69a3d723"
click at [1466, 734] on span "Next" at bounding box center [1461, 733] width 28 height 13
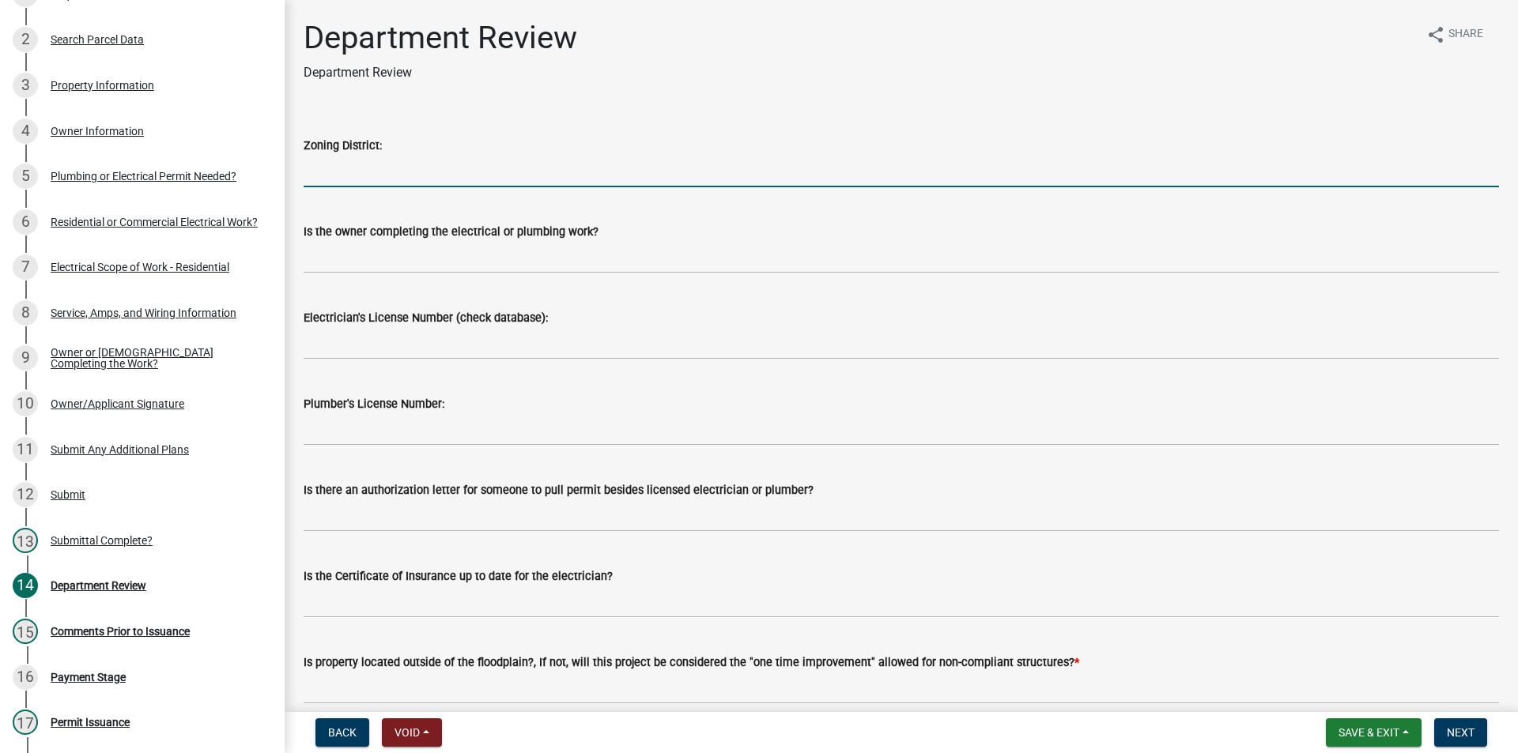
click at [329, 174] on input "Zoning District:" at bounding box center [901, 171] width 1195 height 32
type input "A"
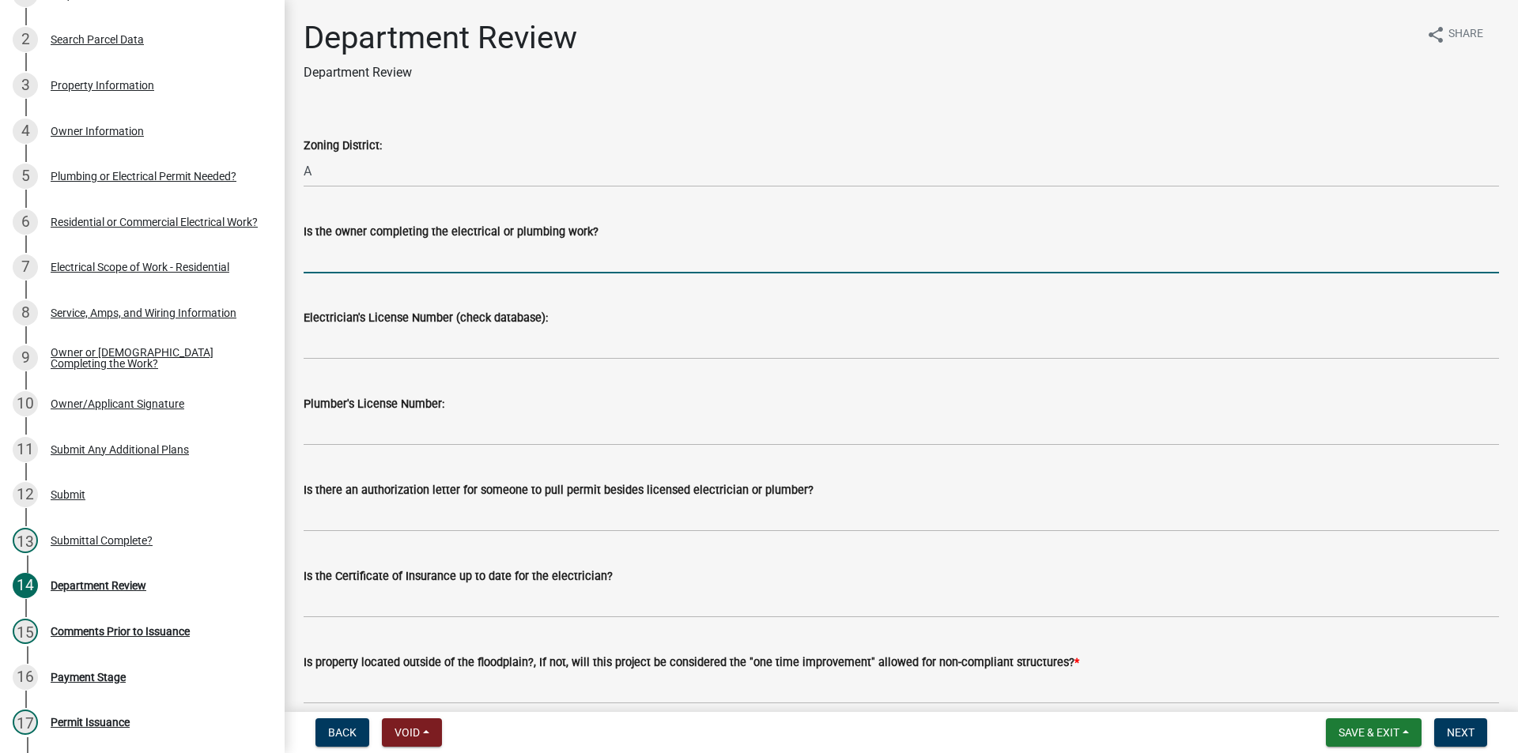
click at [369, 259] on input "Is the owner completing the electrical or plumbing work?" at bounding box center [901, 257] width 1195 height 32
type input "owner"
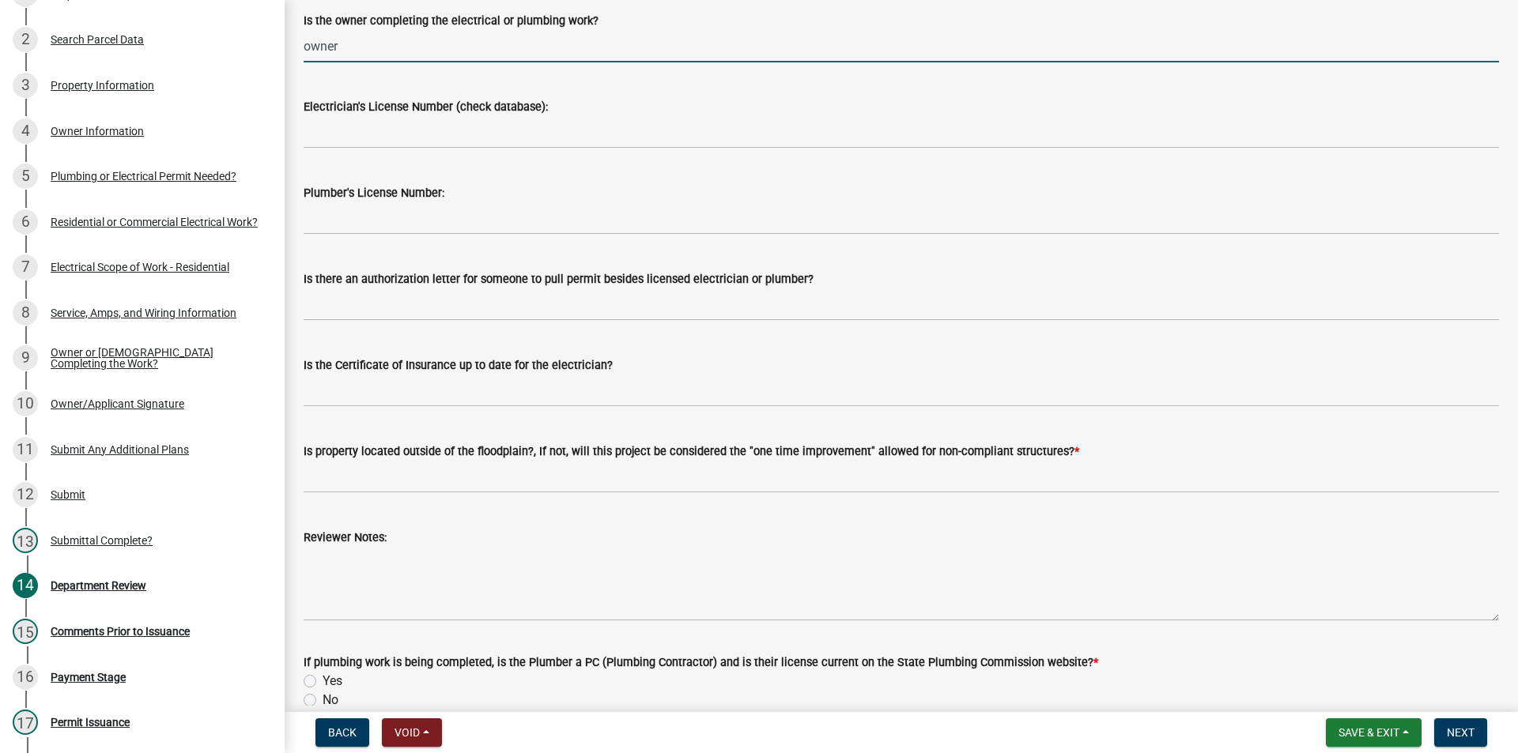
scroll to position [237, 0]
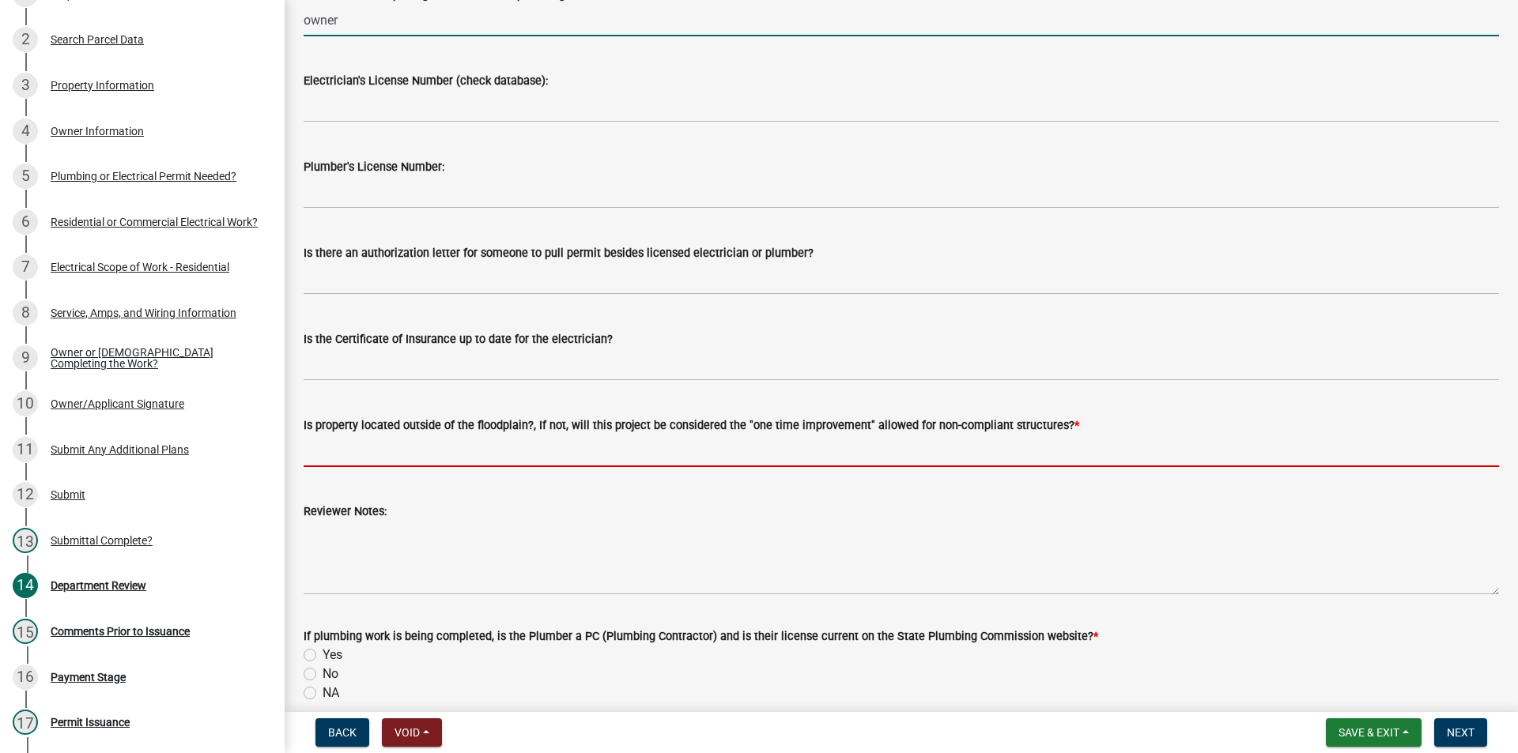
click at [371, 441] on input "Is property located outside of the floodplain?, If not, will this project be co…" at bounding box center [901, 451] width 1195 height 32
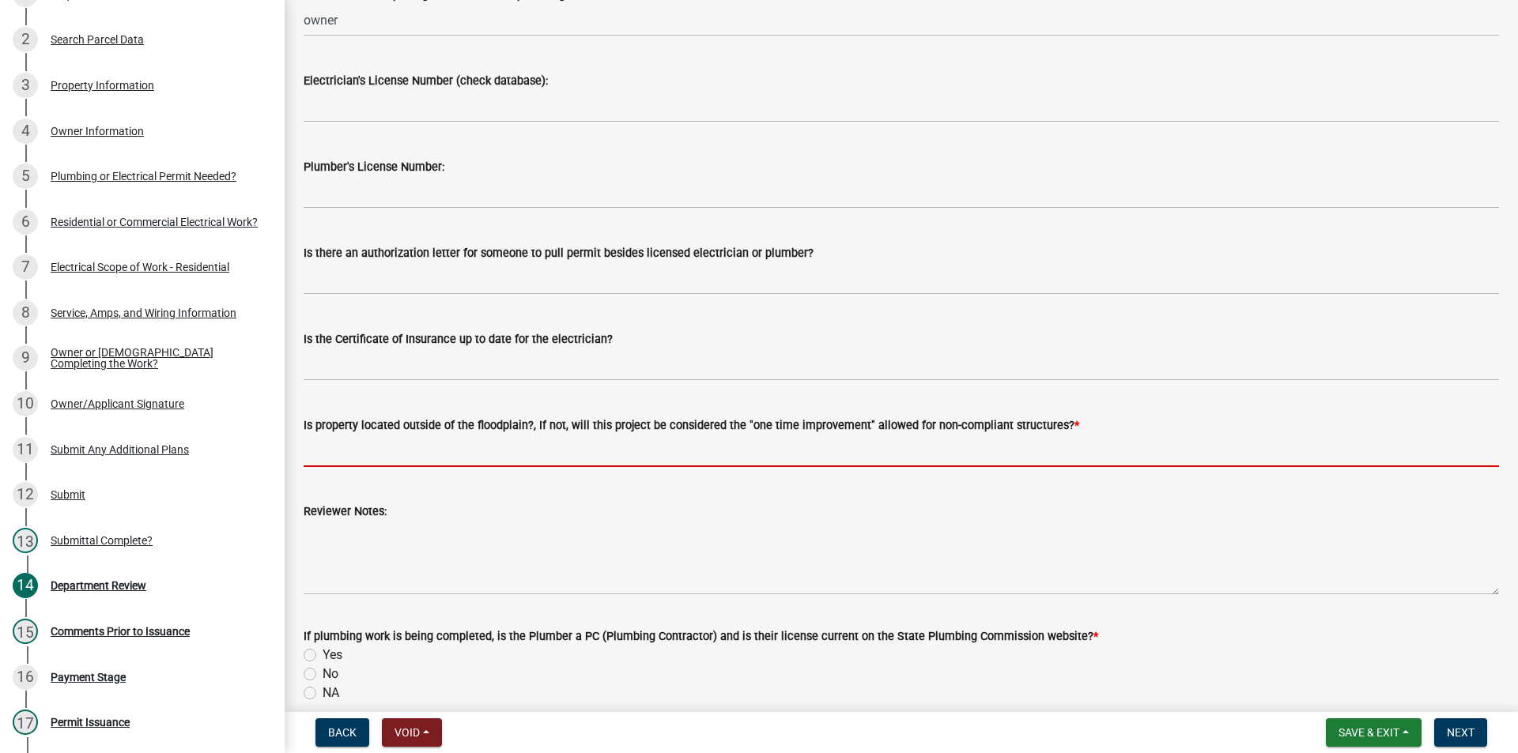
type input "yes"
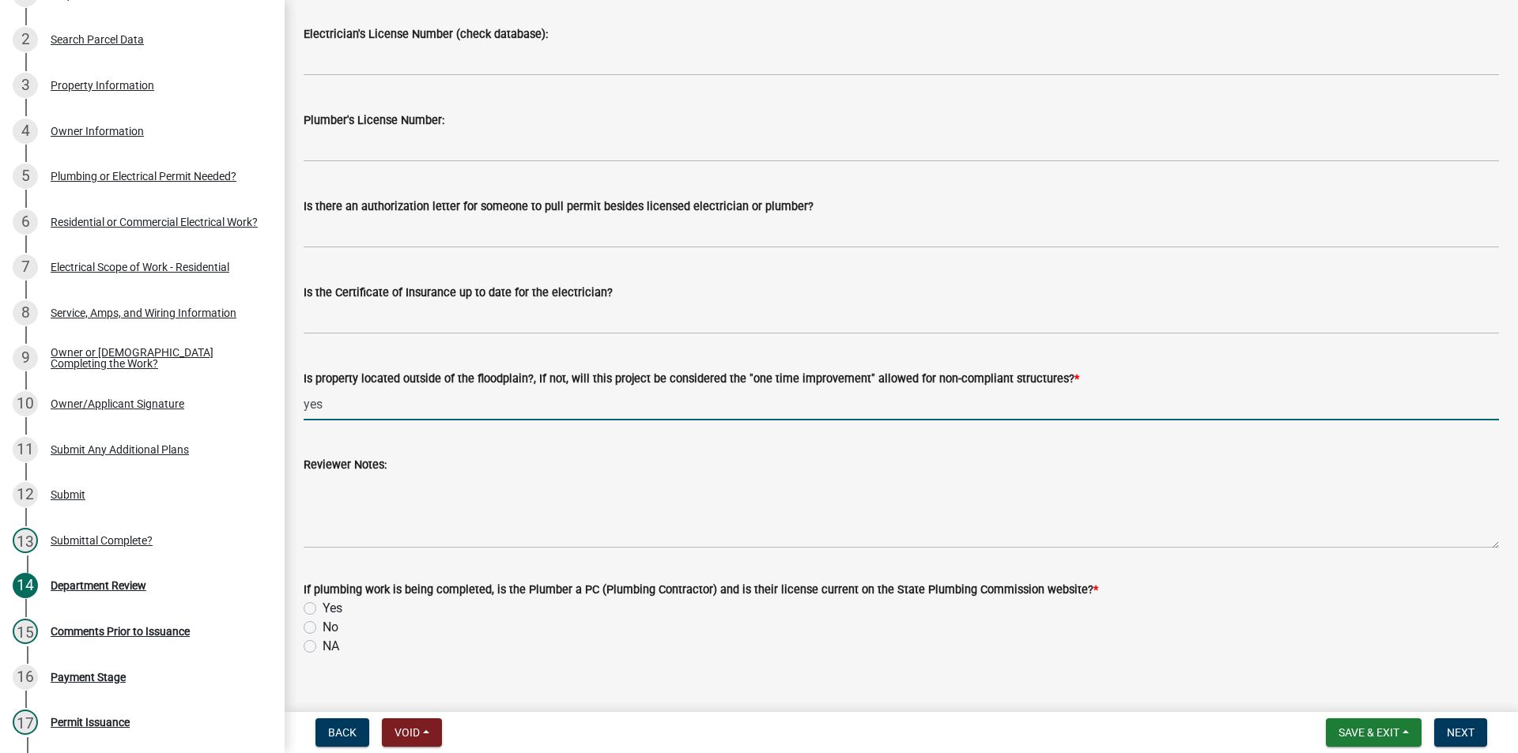
scroll to position [310, 0]
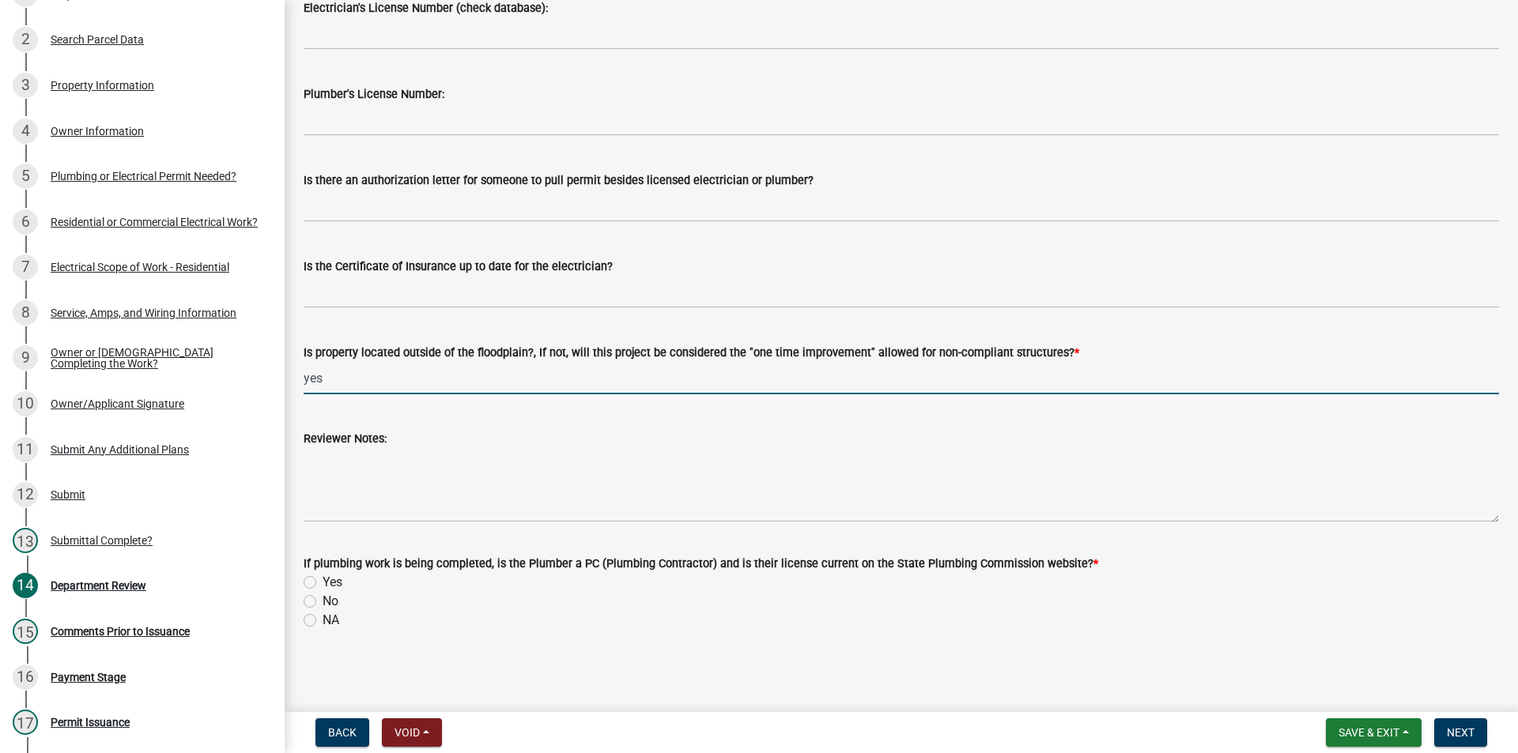
click at [323, 624] on label "NA" at bounding box center [331, 620] width 17 height 19
click at [323, 621] on input "NA" at bounding box center [328, 616] width 10 height 10
radio input "true"
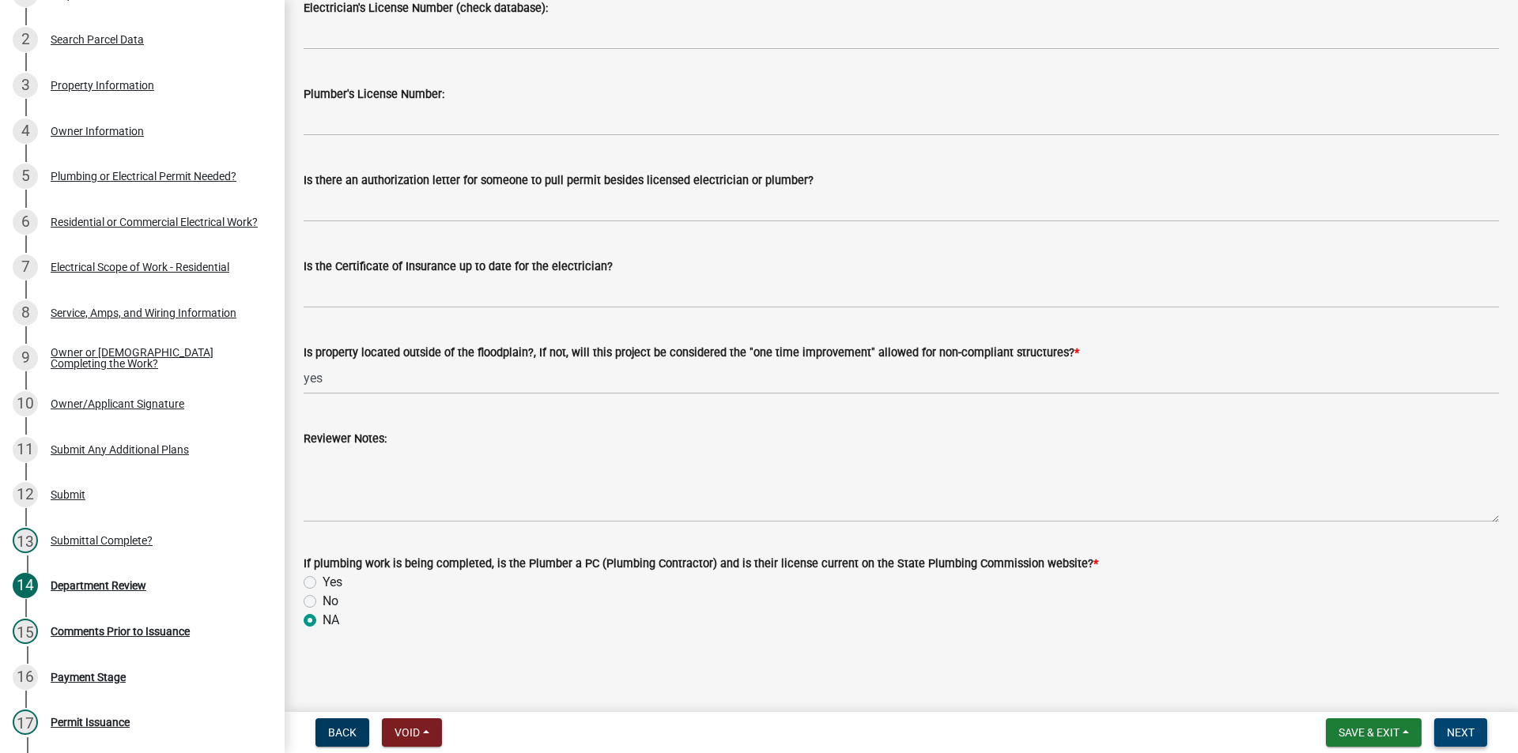
click at [1473, 732] on span "Next" at bounding box center [1461, 733] width 28 height 13
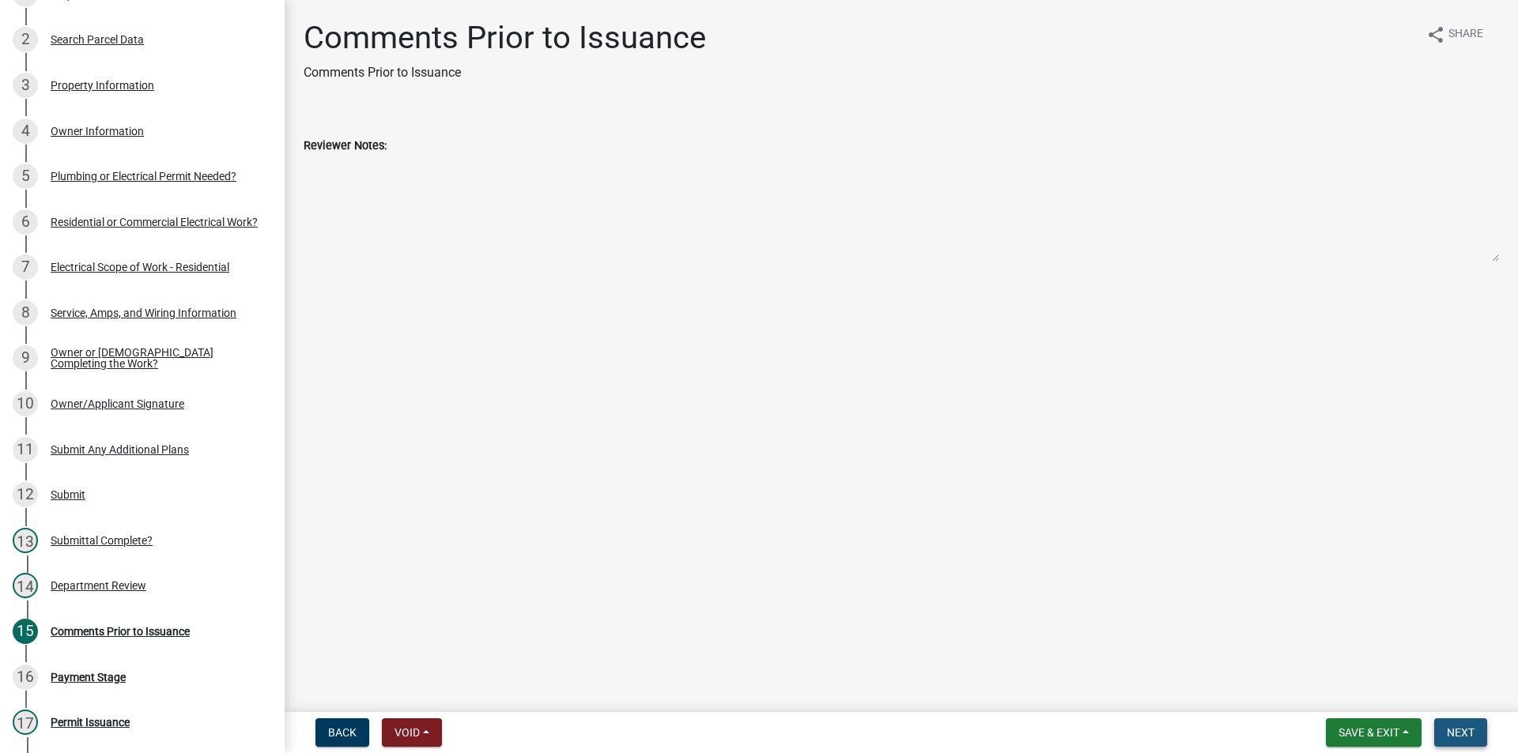
click at [1482, 732] on button "Next" at bounding box center [1460, 733] width 53 height 28
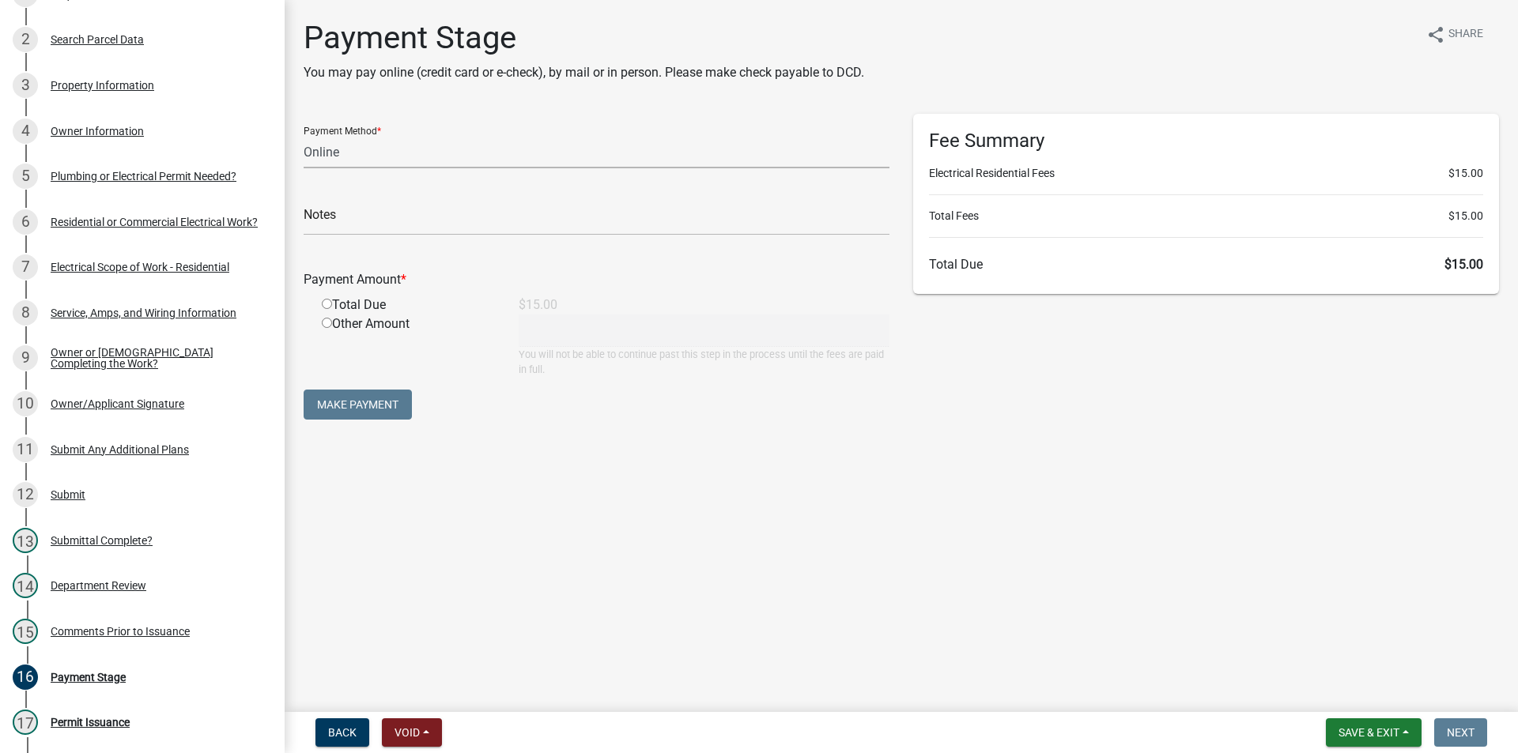
click at [324, 155] on select "Credit Card POS Check Cash Online" at bounding box center [597, 152] width 586 height 32
select select "0: 2"
click at [304, 136] on select "Credit Card POS Check Cash Online" at bounding box center [597, 152] width 586 height 32
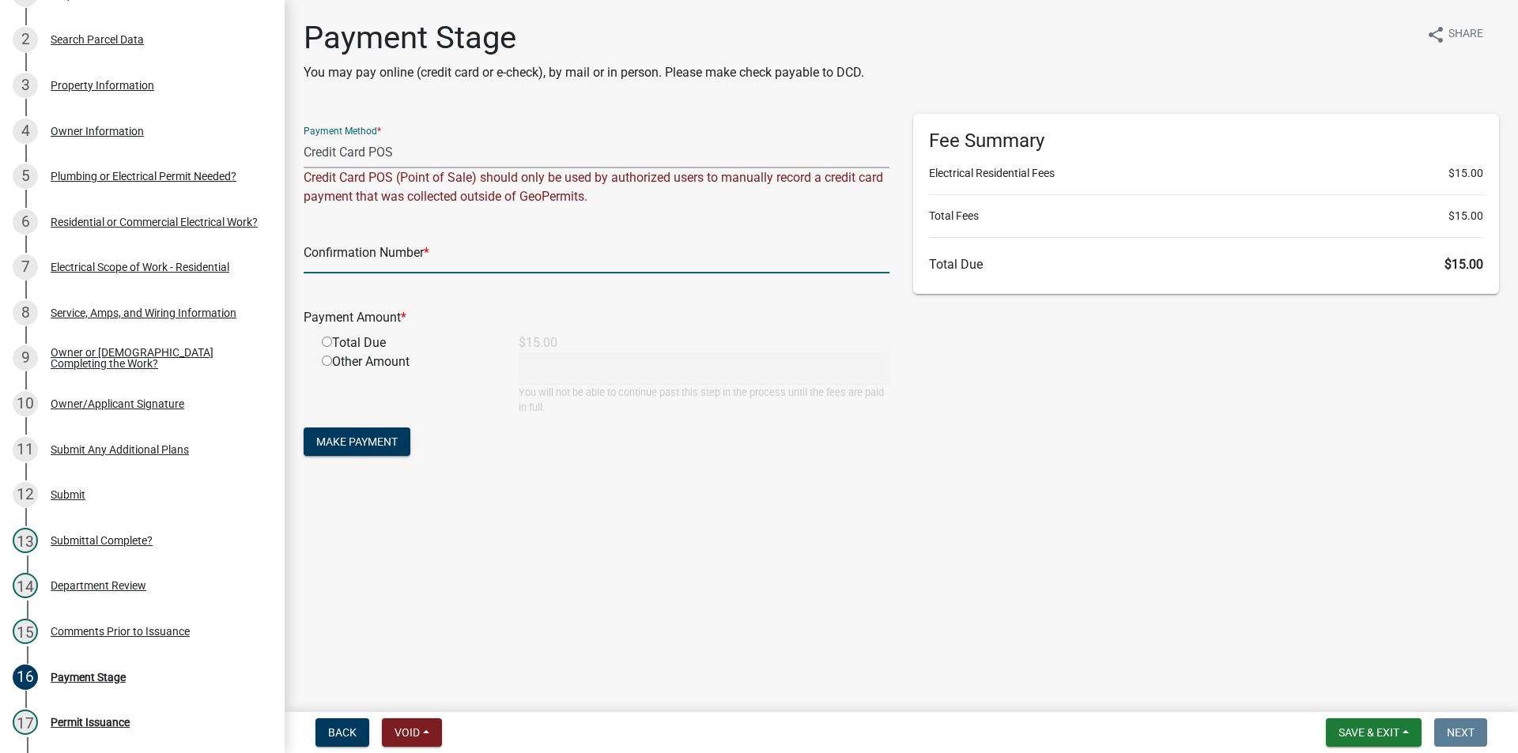
click at [361, 257] on input "text" at bounding box center [597, 257] width 586 height 32
type input "231688"
click at [329, 343] on input "radio" at bounding box center [327, 342] width 10 height 10
radio input "true"
type input "15"
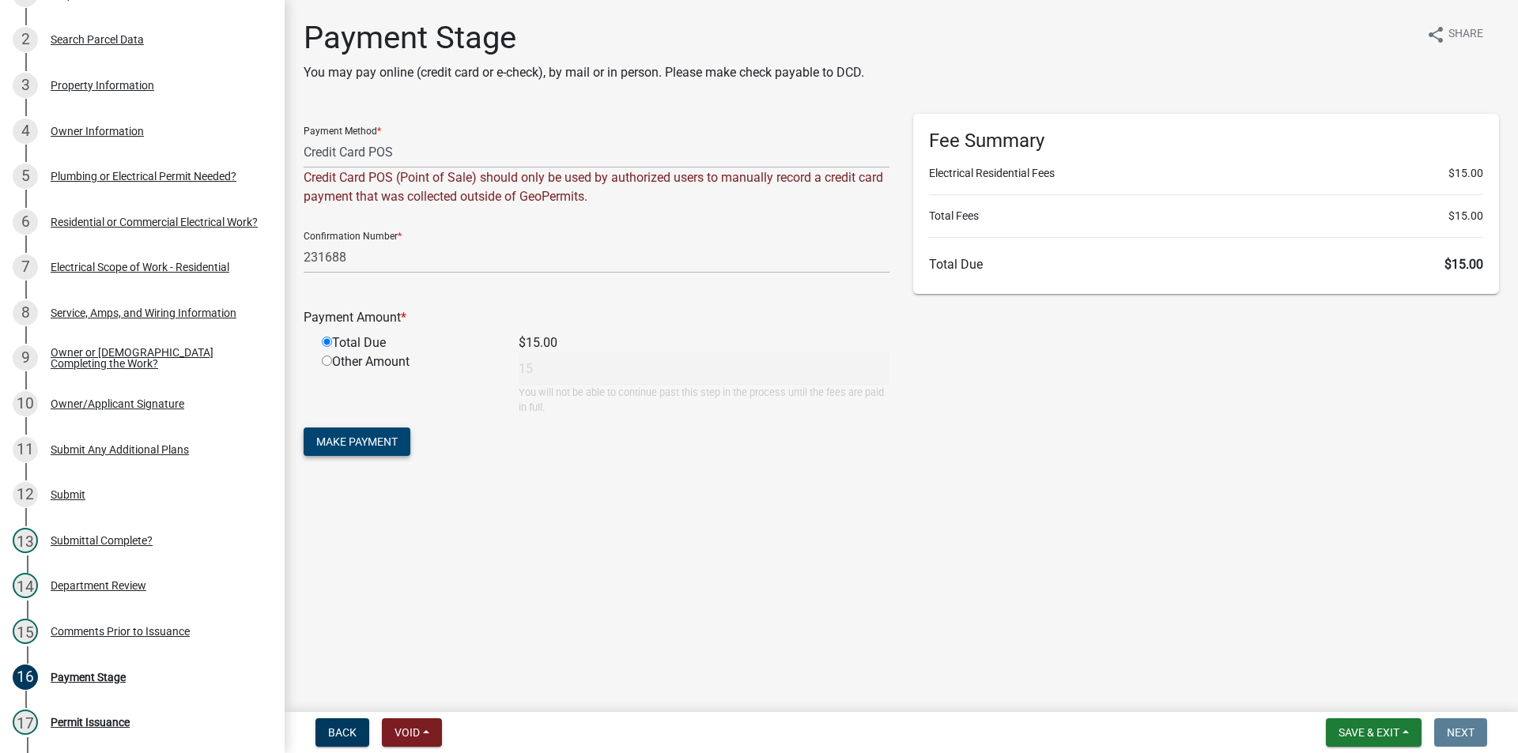
click at [352, 442] on span "Make Payment" at bounding box center [356, 442] width 81 height 13
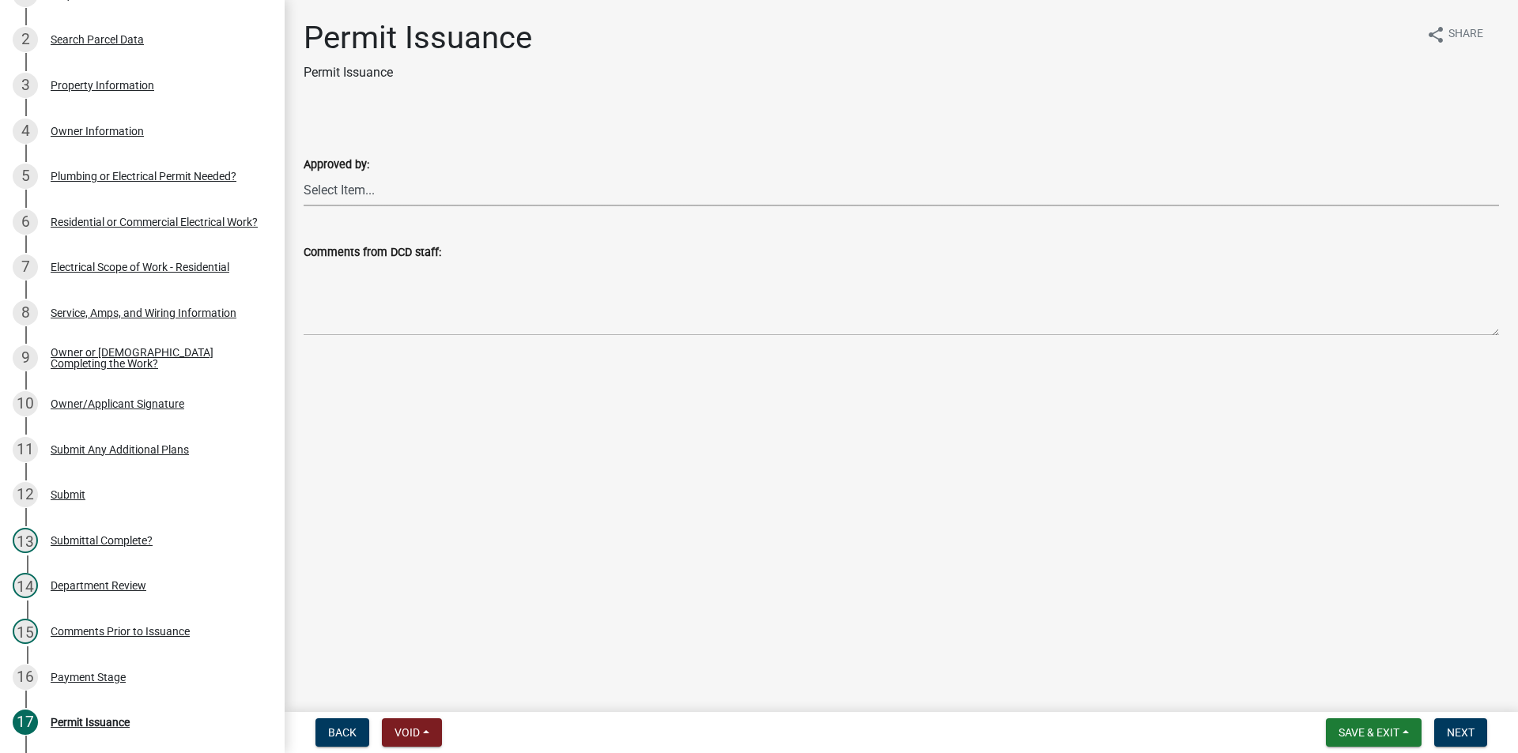
click at [336, 186] on select "Select Item... [PERSON_NAME] [PERSON_NAME] [PERSON_NAME] [PERSON_NAME]" at bounding box center [901, 190] width 1195 height 32
click at [304, 174] on select "Select Item... [PERSON_NAME] [PERSON_NAME] [PERSON_NAME] [PERSON_NAME]" at bounding box center [901, 190] width 1195 height 32
select select "d57bc1d3-2b23-450a-8825-38658828aa2a"
click at [1453, 727] on span "Next" at bounding box center [1461, 733] width 28 height 13
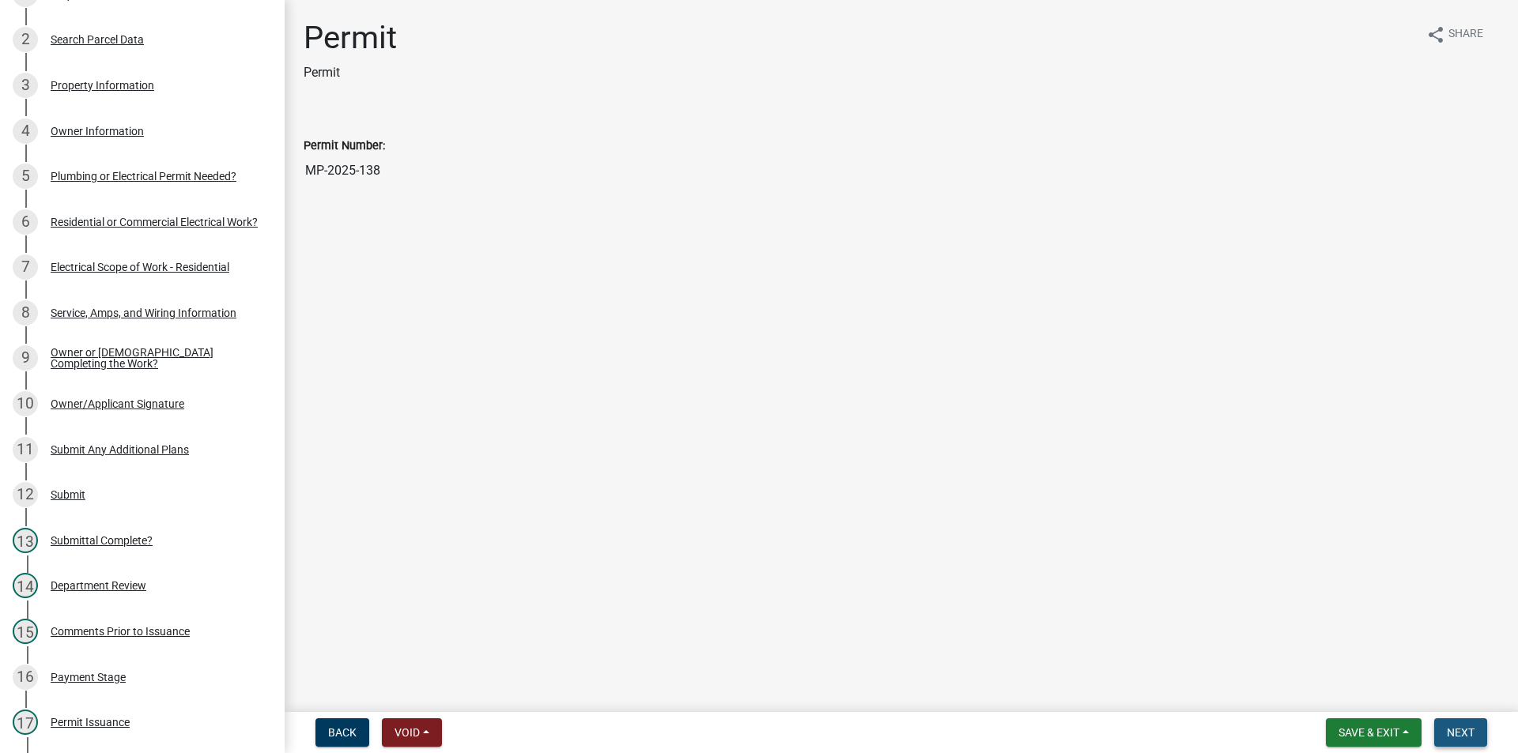
click at [1453, 727] on span "Next" at bounding box center [1461, 733] width 28 height 13
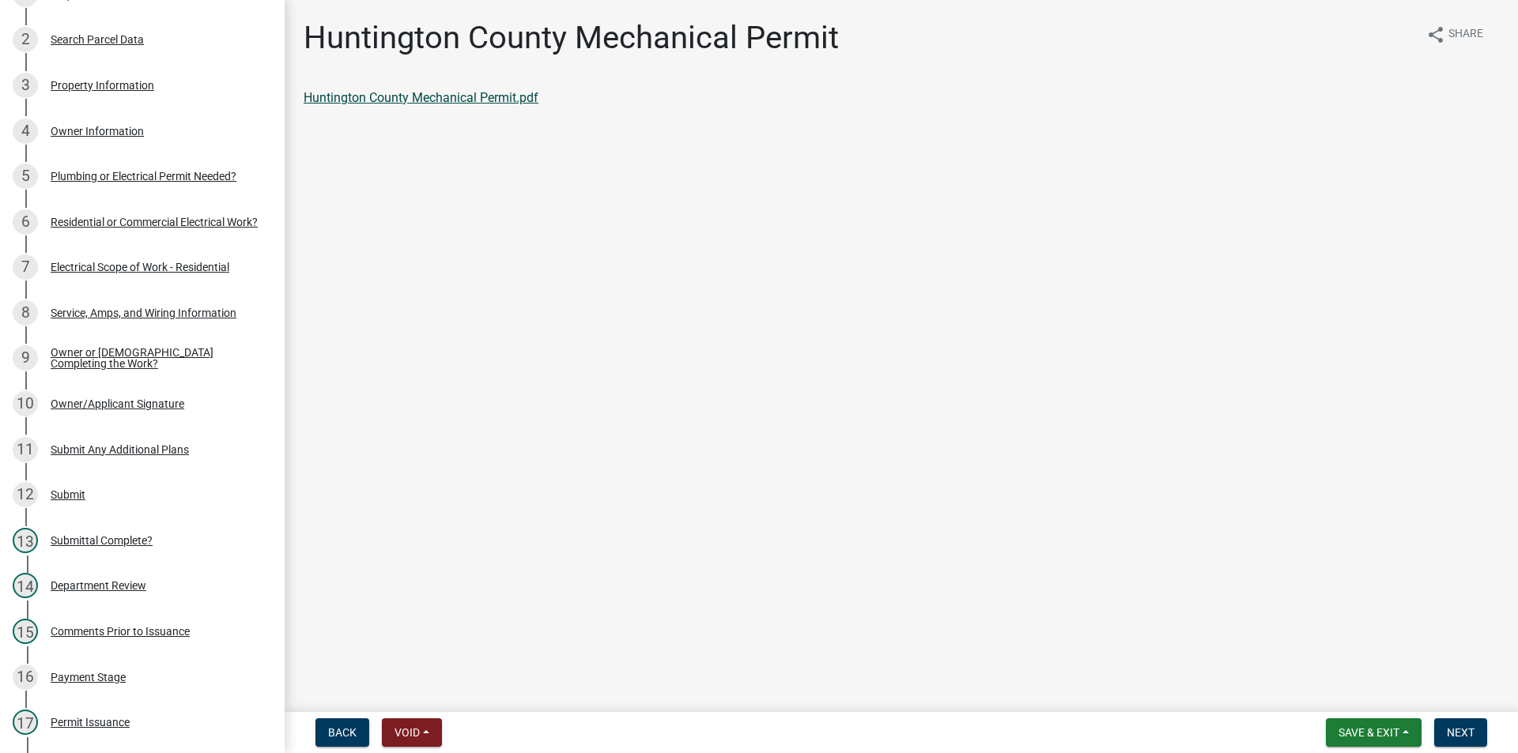
click at [409, 96] on link "Huntington County Mechanical Permit.pdf" at bounding box center [421, 97] width 235 height 15
